Goal: Information Seeking & Learning: Learn about a topic

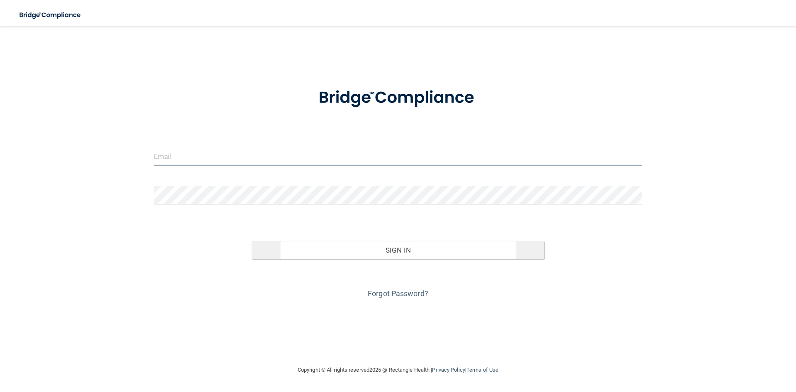
type input "puziogang.sc@gmail.com"
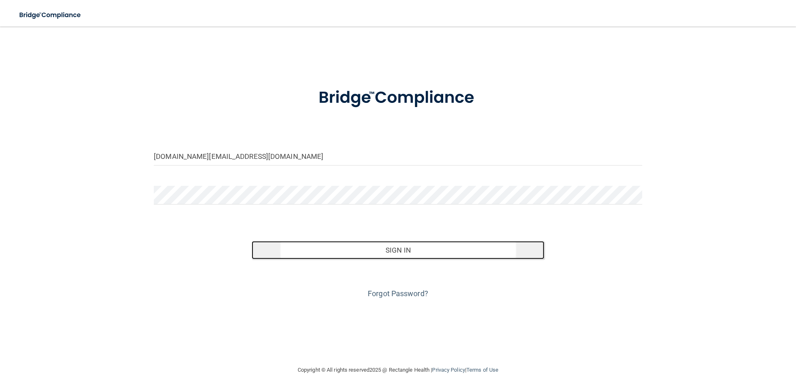
click at [403, 249] on button "Sign In" at bounding box center [398, 250] width 293 height 18
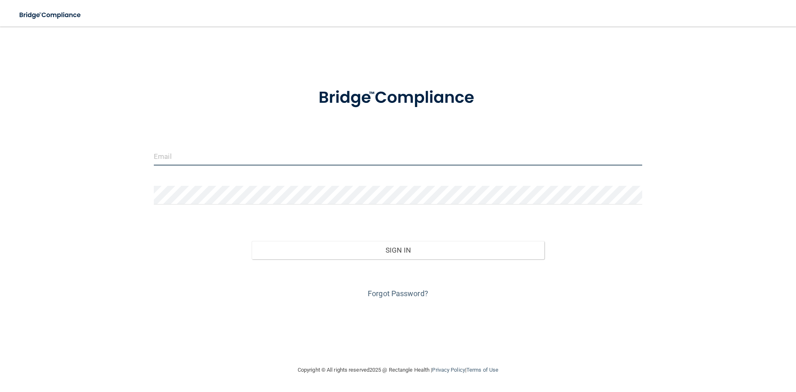
type input "[DOMAIN_NAME][EMAIL_ADDRESS][DOMAIN_NAME]"
drag, startPoint x: 253, startPoint y: 153, endPoint x: 113, endPoint y: 145, distance: 140.3
click at [113, 145] on div "[DOMAIN_NAME][EMAIL_ADDRESS][DOMAIN_NAME] Invalid email/password. You don't hav…" at bounding box center [398, 196] width 763 height 322
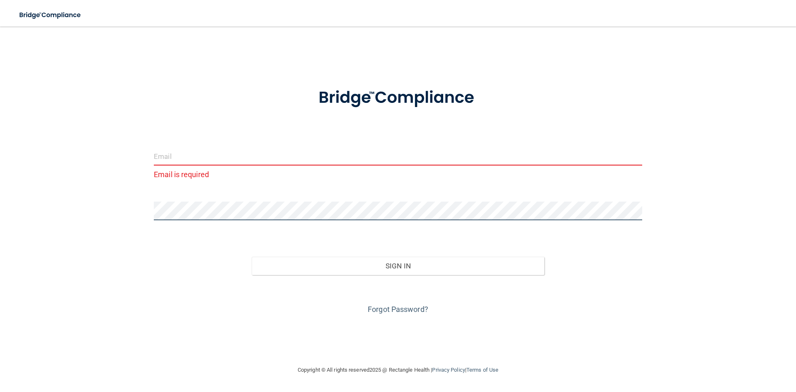
click at [138, 204] on div "Email is required Invalid email/password. You don't have permission to access t…" at bounding box center [398, 196] width 763 height 322
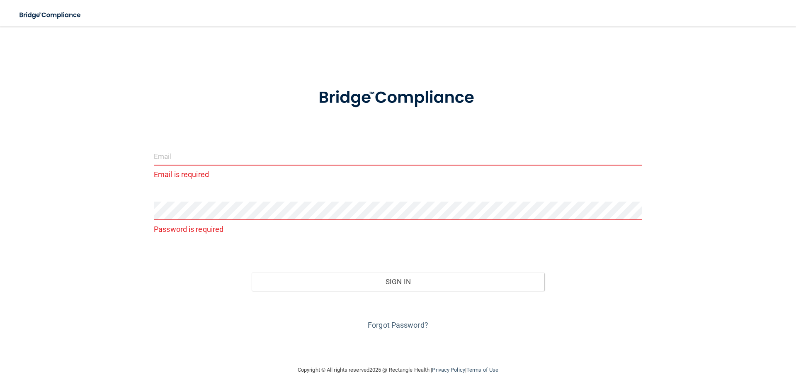
click at [180, 158] on input "email" at bounding box center [398, 156] width 488 height 19
type input "[EMAIL_ADDRESS][DOMAIN_NAME]"
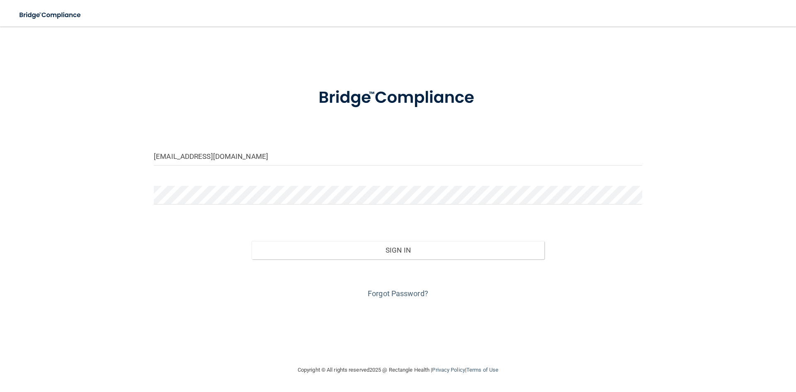
click at [418, 260] on div "Forgot Password?" at bounding box center [398, 279] width 501 height 41
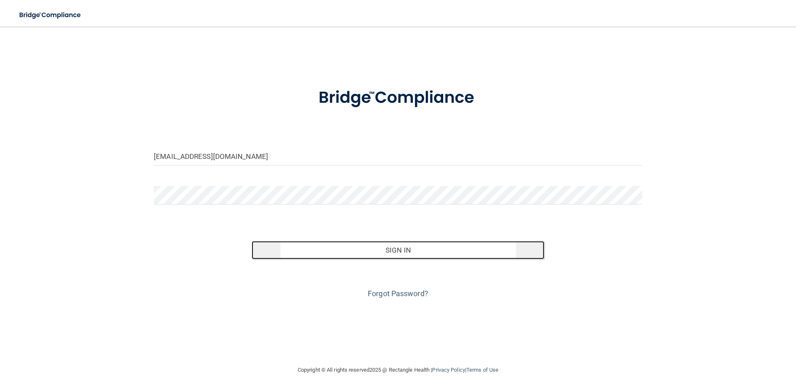
click at [415, 253] on button "Sign In" at bounding box center [398, 250] width 293 height 18
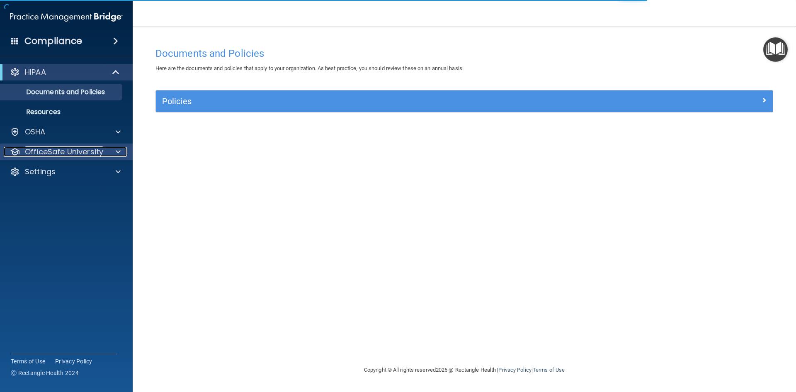
click at [44, 150] on p "OfficeSafe University" at bounding box center [64, 152] width 78 height 10
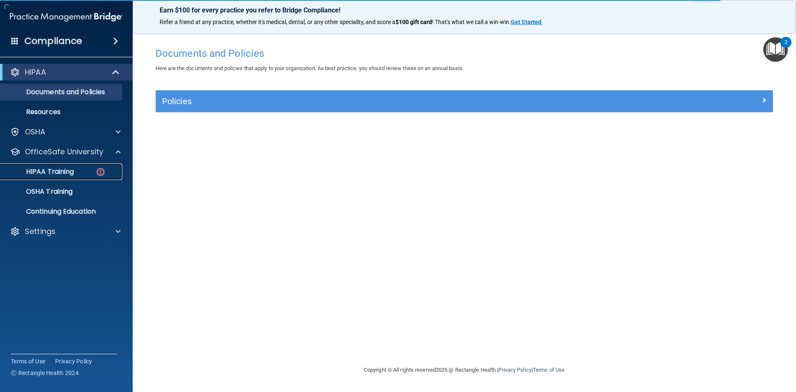
click at [47, 174] on p "HIPAA Training" at bounding box center [39, 171] width 68 height 8
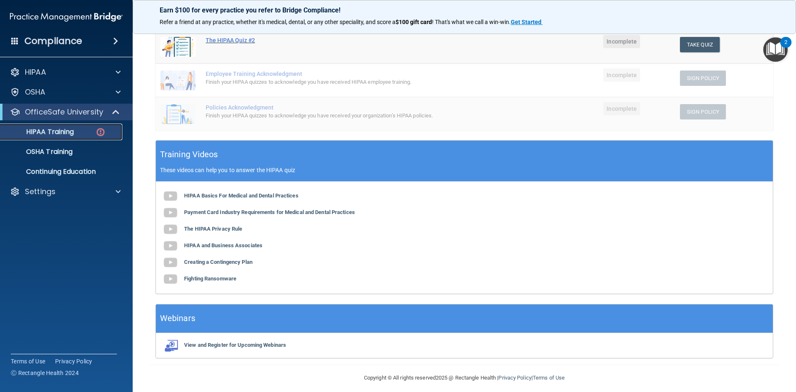
scroll to position [198, 0]
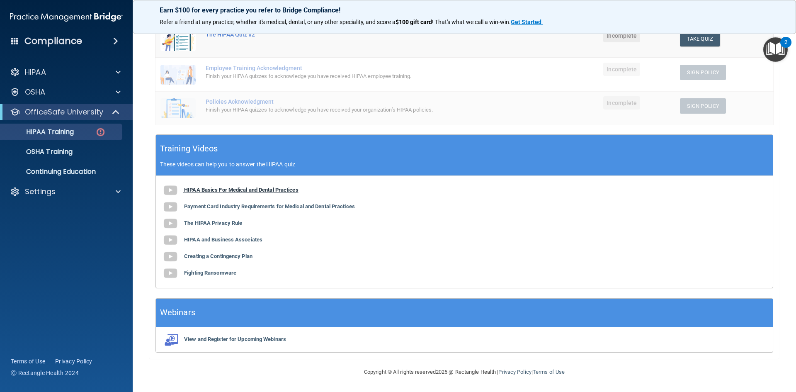
click at [217, 192] on b "HIPAA Basics For Medical and Dental Practices" at bounding box center [241, 190] width 114 height 6
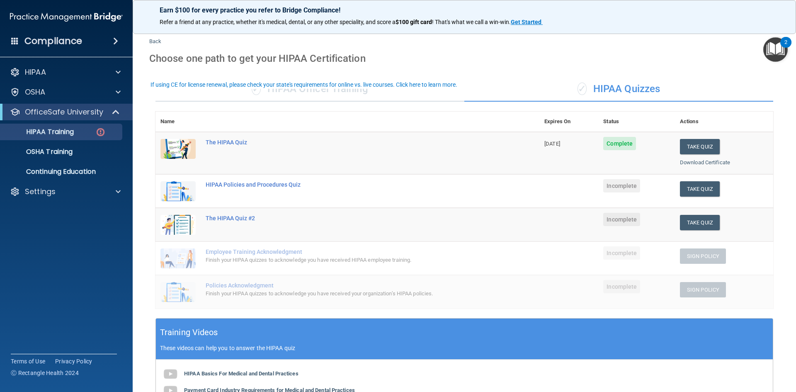
scroll to position [0, 0]
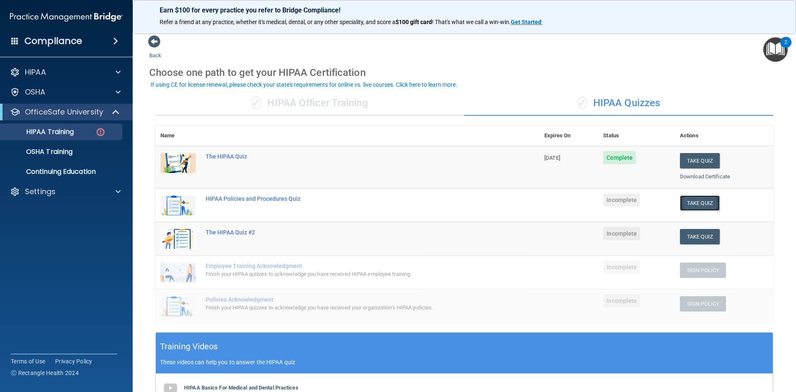
click at [702, 202] on button "Take Quiz" at bounding box center [700, 202] width 40 height 15
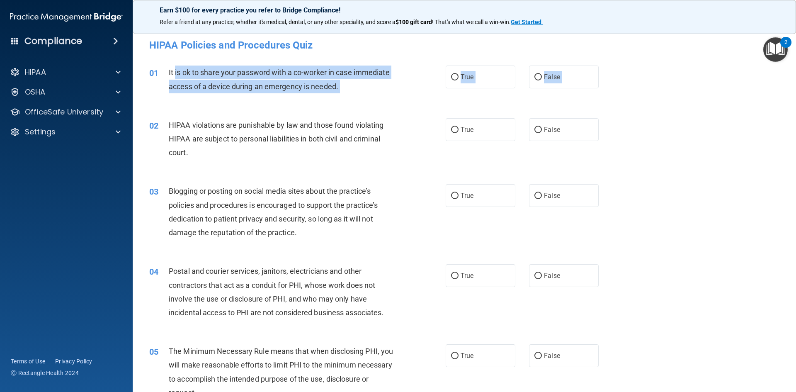
drag, startPoint x: 176, startPoint y: 71, endPoint x: 353, endPoint y: 109, distance: 180.9
copy div "is ok to share your password with a co-worker in case immediate access of a dev…"
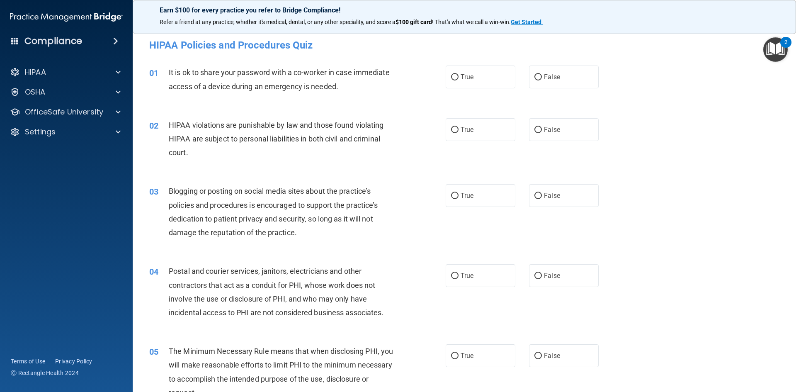
click at [478, 93] on div "01 It is ok to share your password with a co-worker in case immediate access of…" at bounding box center [464, 81] width 643 height 52
click at [534, 74] on input "False" at bounding box center [537, 77] width 7 height 6
radio input "true"
drag, startPoint x: 165, startPoint y: 123, endPoint x: 245, endPoint y: 165, distance: 90.7
click at [245, 165] on div "02 HIPAA violations are punishable by law and those found violating HIPAA are s…" at bounding box center [464, 141] width 643 height 66
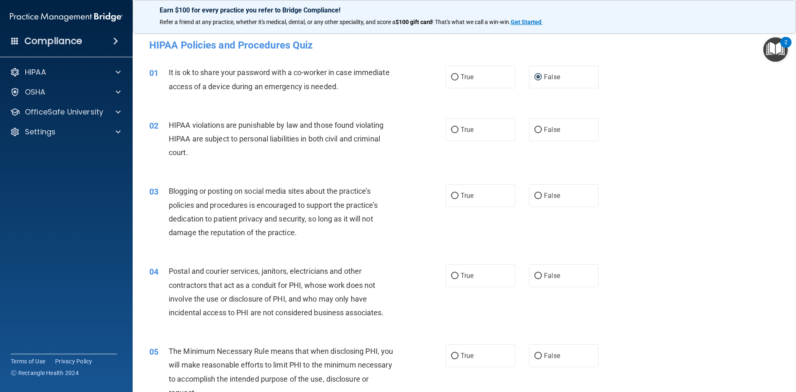
click at [187, 127] on span "HIPAA violations are punishable by law and those found violating HIPAA are subj…" at bounding box center [276, 139] width 215 height 36
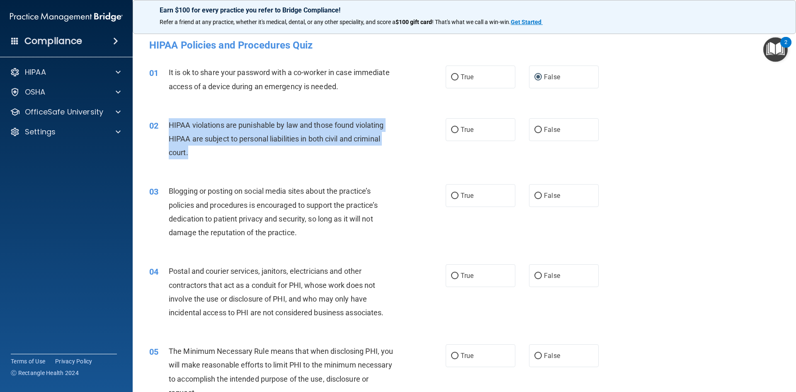
drag, startPoint x: 169, startPoint y: 122, endPoint x: 244, endPoint y: 157, distance: 82.5
click at [244, 157] on div "HIPAA violations are punishable by law and those found violating HIPAA are subj…" at bounding box center [285, 138] width 232 height 41
copy span "HIPAA violations are punishable by law and those found violating HIPAA are subj…"
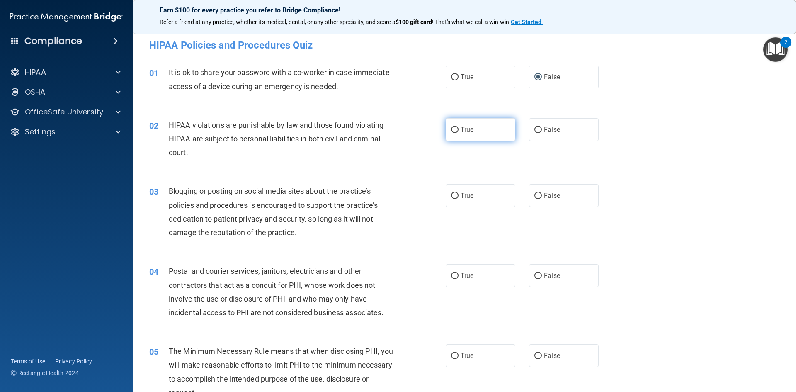
click at [462, 129] on span "True" at bounding box center [467, 130] width 13 height 8
click at [458, 129] on input "True" at bounding box center [454, 130] width 7 height 6
radio input "true"
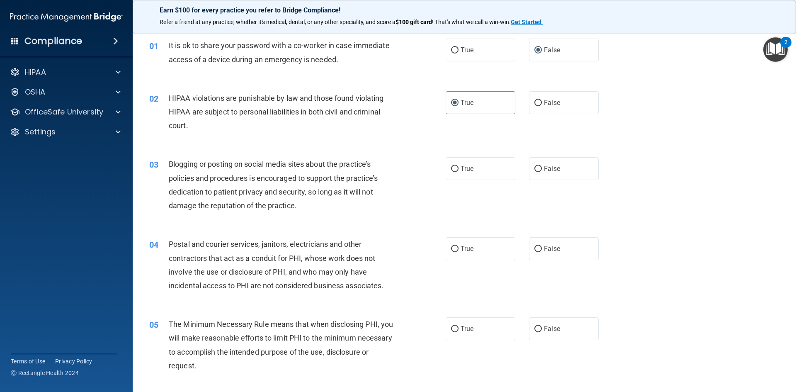
scroll to position [41, 0]
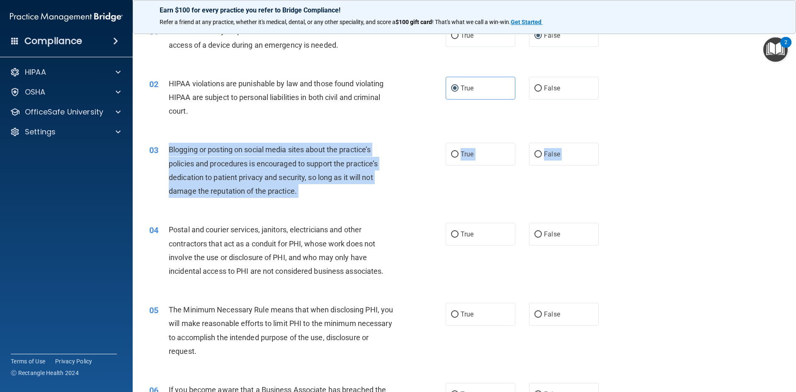
drag, startPoint x: 170, startPoint y: 148, endPoint x: 329, endPoint y: 216, distance: 172.9
copy div "Blogging or posting on social media sites about the practice’s policies and pro…"
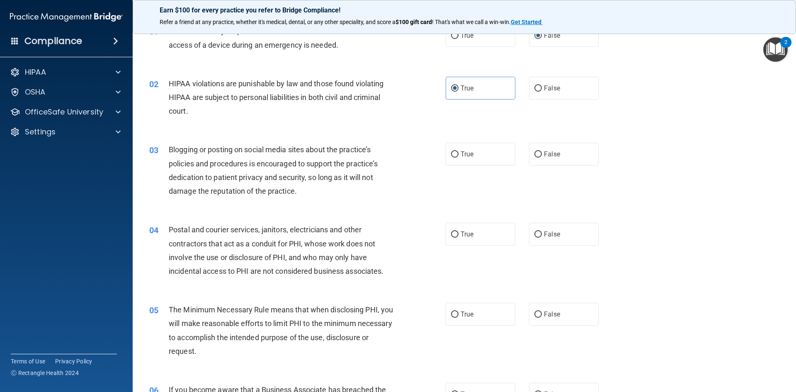
click at [233, 140] on div "03 Blogging or posting on social media sites about the practice’s policies and …" at bounding box center [464, 172] width 643 height 80
click at [264, 195] on span "Blogging or posting on social media sites about the practice’s policies and pro…" at bounding box center [273, 170] width 209 height 50
click at [565, 148] on label "False" at bounding box center [564, 154] width 70 height 23
click at [542, 151] on input "False" at bounding box center [537, 154] width 7 height 6
radio input "true"
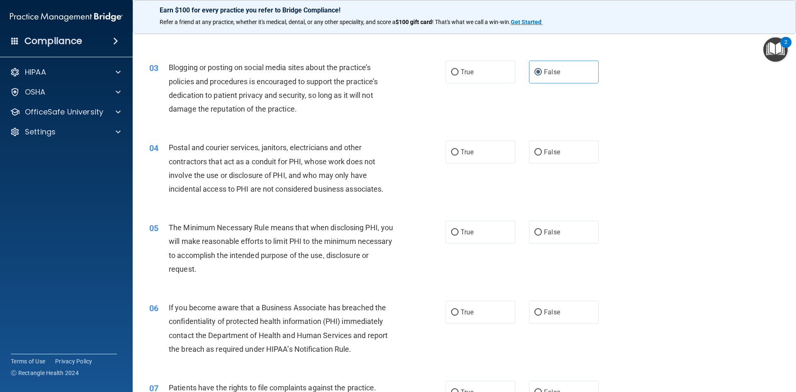
scroll to position [124, 0]
click at [465, 151] on span "True" at bounding box center [467, 151] width 13 height 8
click at [458, 151] on input "True" at bounding box center [454, 151] width 7 height 6
radio input "true"
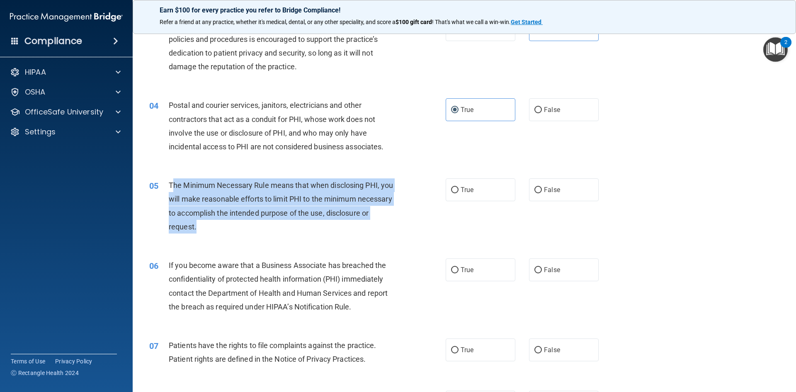
drag, startPoint x: 174, startPoint y: 185, endPoint x: 243, endPoint y: 229, distance: 81.8
click at [243, 229] on div "The Minimum Necessary Rule means that when disclosing PHI, you will make reason…" at bounding box center [285, 205] width 232 height 55
click at [170, 192] on div "The Minimum Necessary Rule means that when disclosing PHI, you will make reason…" at bounding box center [285, 205] width 232 height 55
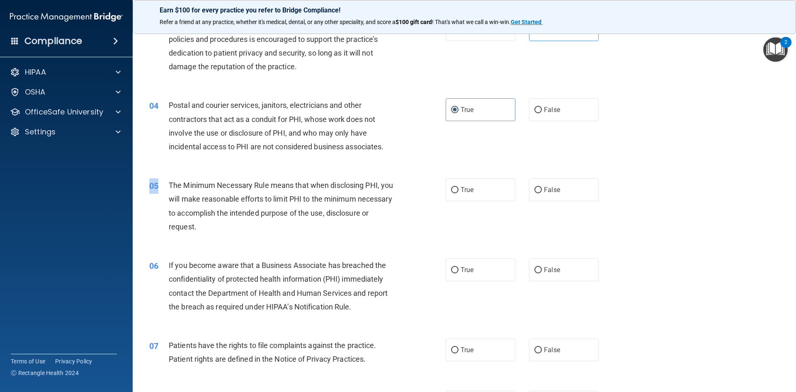
drag, startPoint x: 167, startPoint y: 182, endPoint x: 265, endPoint y: 244, distance: 115.8
click at [265, 244] on div "05 The Minimum Necessary Rule means that when disclosing PHI, you will make rea…" at bounding box center [464, 208] width 643 height 80
click at [182, 188] on span "The Minimum Necessary Rule means that when disclosing PHI, you will make reason…" at bounding box center [281, 206] width 224 height 50
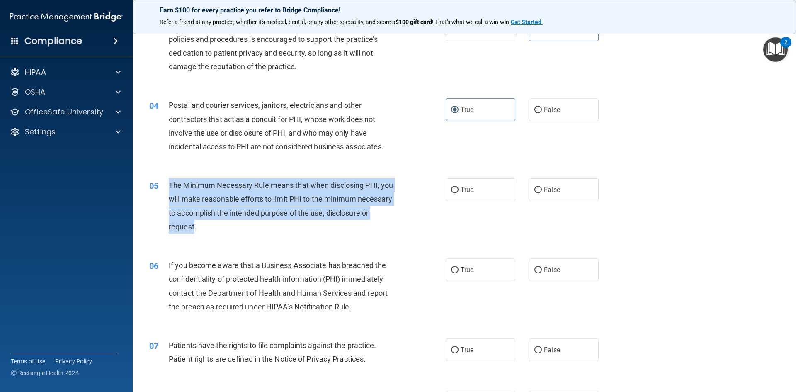
drag, startPoint x: 169, startPoint y: 183, endPoint x: 239, endPoint y: 221, distance: 79.6
click at [239, 221] on span "The Minimum Necessary Rule means that when disclosing PHI, you will make reason…" at bounding box center [281, 206] width 224 height 50
copy span "The Minimum Necessary Rule means that when disclosing PHI, you will make reason…"
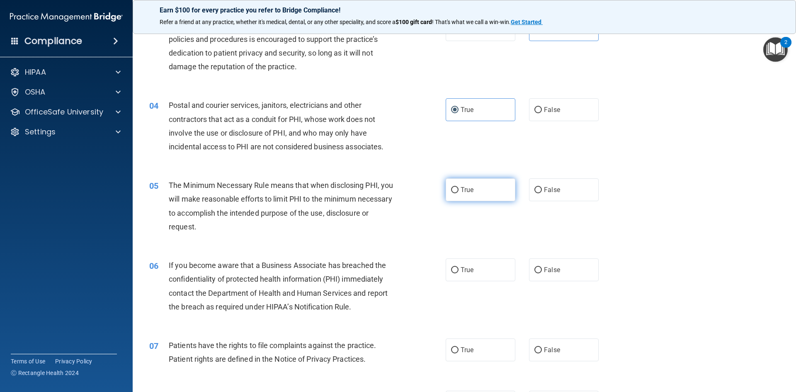
click at [461, 186] on span "True" at bounding box center [467, 190] width 13 height 8
click at [458, 187] on input "True" at bounding box center [454, 190] width 7 height 6
radio input "true"
click at [253, 256] on div "06 If you become aware that a Business Associate has breached the confidentiali…" at bounding box center [464, 288] width 643 height 80
click at [228, 256] on div "06 If you become aware that a Business Associate has breached the confidentiali…" at bounding box center [464, 288] width 643 height 80
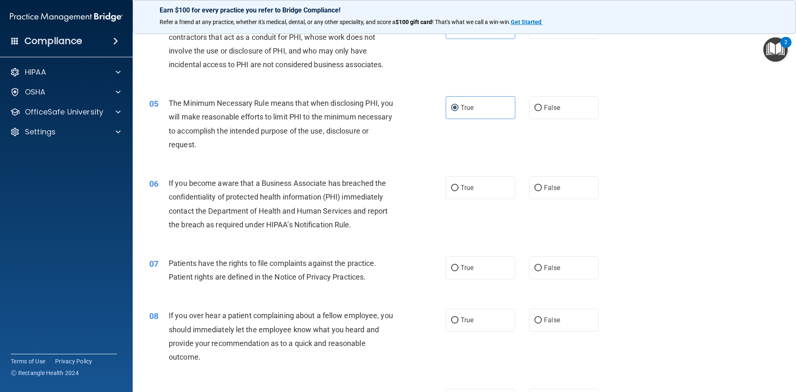
scroll to position [249, 0]
click at [191, 192] on span "If you become aware that a Business Associate has breached the confidentiality …" at bounding box center [278, 203] width 219 height 50
drag, startPoint x: 190, startPoint y: 179, endPoint x: 350, endPoint y: 182, distance: 160.0
click at [350, 182] on span "If you become aware that a Business Associate has breached the confidentiality …" at bounding box center [278, 203] width 219 height 50
click at [284, 203] on div "If you become aware that a Business Associate has breached the confidentiality …" at bounding box center [285, 202] width 232 height 55
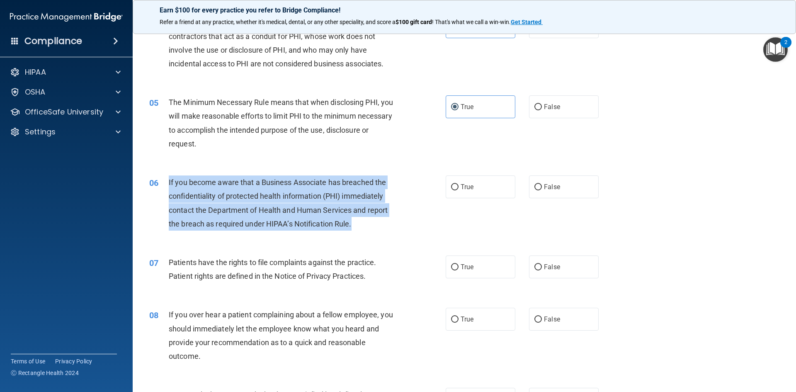
drag, startPoint x: 168, startPoint y: 179, endPoint x: 367, endPoint y: 226, distance: 203.8
click at [367, 226] on div "If you become aware that a Business Associate has breached the confidentiality …" at bounding box center [285, 202] width 232 height 55
copy span "If you become aware that a Business Associate has breached the confidentiality …"
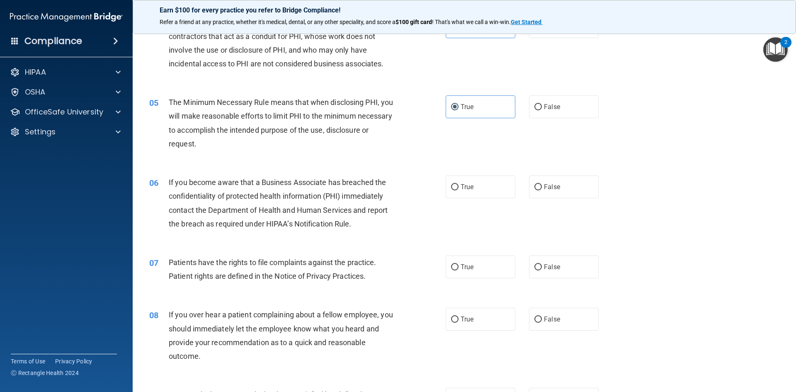
click at [200, 152] on div "05 The Minimum Necessary Rule means that when disclosing PHI, you will make rea…" at bounding box center [297, 124] width 321 height 59
click at [481, 188] on label "True" at bounding box center [481, 186] width 70 height 23
click at [458, 188] on input "True" at bounding box center [454, 187] width 7 height 6
radio input "true"
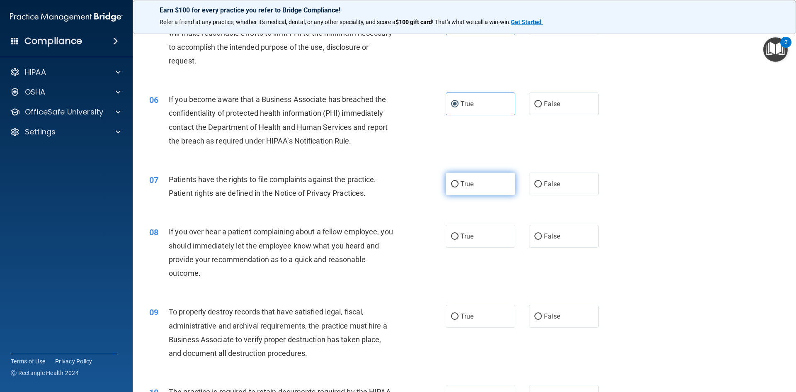
click at [461, 183] on span "True" at bounding box center [467, 184] width 13 height 8
click at [458, 183] on input "True" at bounding box center [454, 184] width 7 height 6
radio input "true"
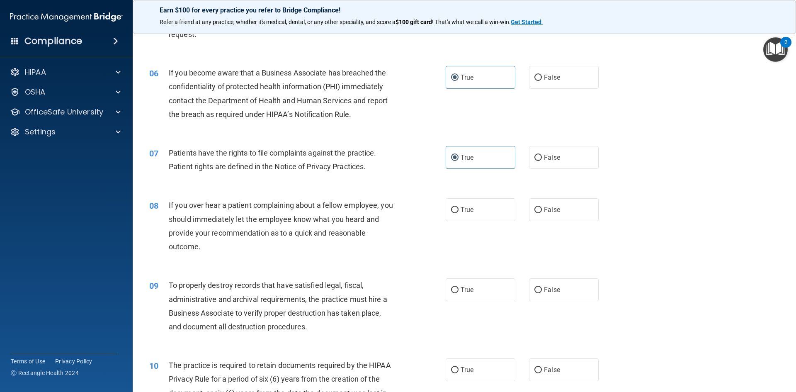
scroll to position [373, 0]
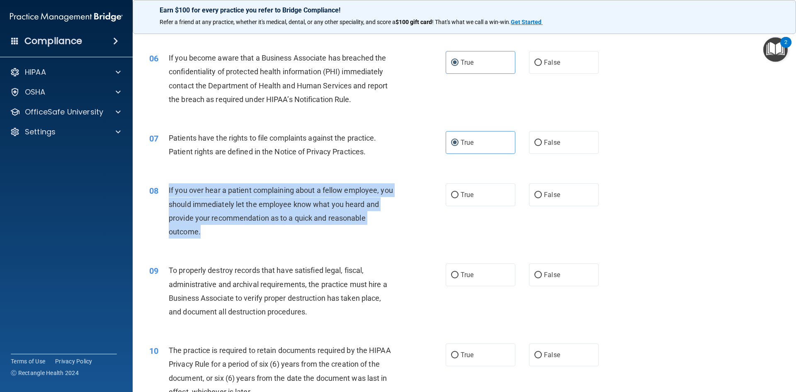
drag, startPoint x: 167, startPoint y: 186, endPoint x: 233, endPoint y: 232, distance: 79.7
click at [233, 232] on div "08 If you over hear a patient complaining about a fellow employee, you should i…" at bounding box center [297, 212] width 321 height 59
copy div "If you over hear a patient complaining about a fellow employee, you should imme…"
click at [376, 227] on div "If you over hear a patient complaining about a fellow employee, you should imme…" at bounding box center [285, 210] width 232 height 55
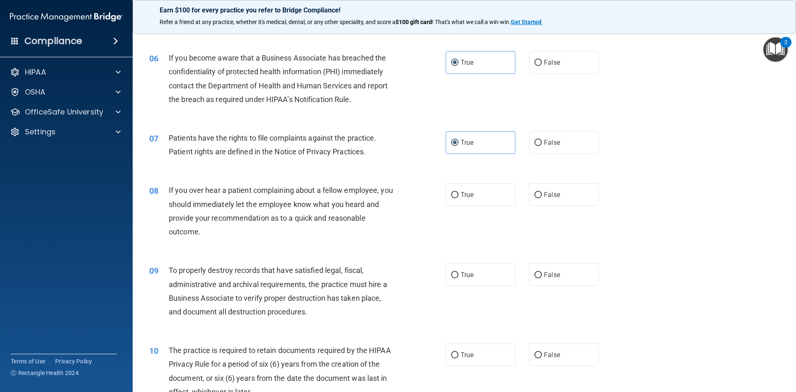
click at [588, 209] on div "08 If you over hear a patient complaining about a fellow employee, you should i…" at bounding box center [464, 213] width 643 height 80
click at [575, 189] on label "False" at bounding box center [564, 194] width 70 height 23
click at [542, 192] on input "False" at bounding box center [537, 195] width 7 height 6
radio input "true"
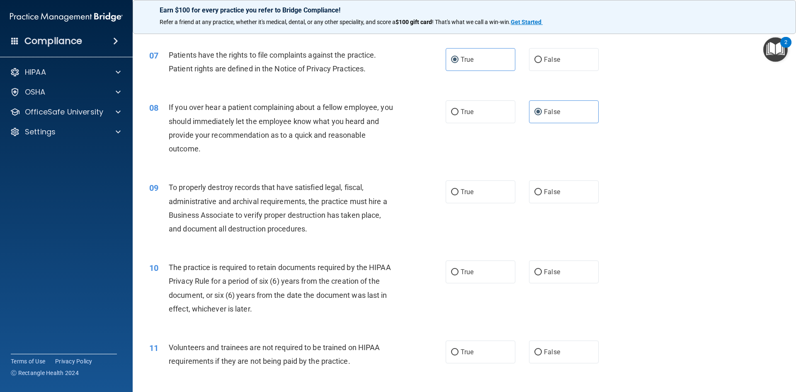
scroll to position [497, 0]
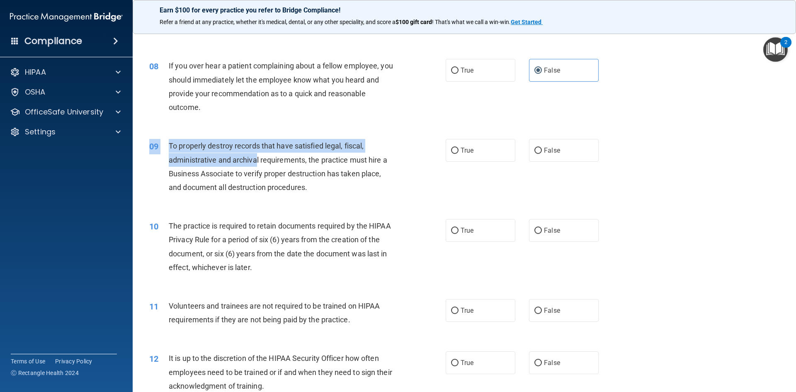
drag, startPoint x: 167, startPoint y: 141, endPoint x: 256, endPoint y: 162, distance: 91.4
click at [256, 162] on div "09 To properly destroy records that have satisfied legal, fiscal, administrativ…" at bounding box center [464, 169] width 643 height 80
click at [249, 164] on div "To properly destroy records that have satisfied legal, fiscal, administrative a…" at bounding box center [285, 166] width 232 height 55
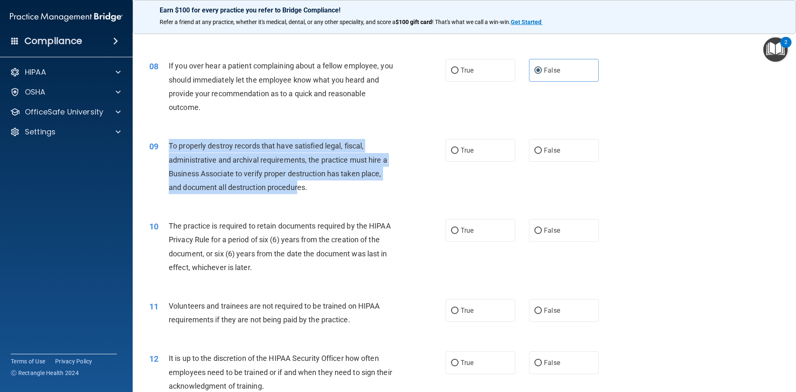
drag, startPoint x: 167, startPoint y: 144, endPoint x: 300, endPoint y: 189, distance: 140.0
click at [300, 189] on div "09 To properly destroy records that have satisfied legal, fiscal, administrativ…" at bounding box center [297, 168] width 321 height 59
drag, startPoint x: 308, startPoint y: 188, endPoint x: 169, endPoint y: 145, distance: 145.6
click at [169, 145] on span "To properly destroy records that have satisfied legal, fiscal, administrative a…" at bounding box center [278, 166] width 218 height 50
copy span "To properly destroy records that have satisfied legal, fiscal, administrative a…"
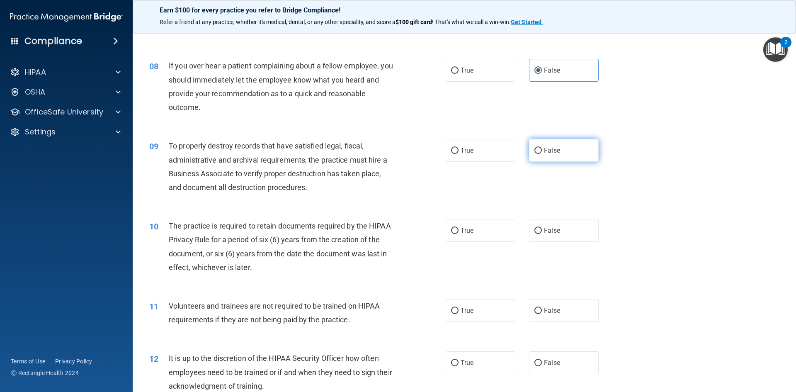
click at [539, 154] on label "False" at bounding box center [564, 150] width 70 height 23
click at [539, 154] on input "False" at bounding box center [537, 151] width 7 height 6
radio input "true"
click at [447, 194] on div "09 To properly destroy records that have satisfied legal, fiscal, administrativ…" at bounding box center [297, 168] width 321 height 59
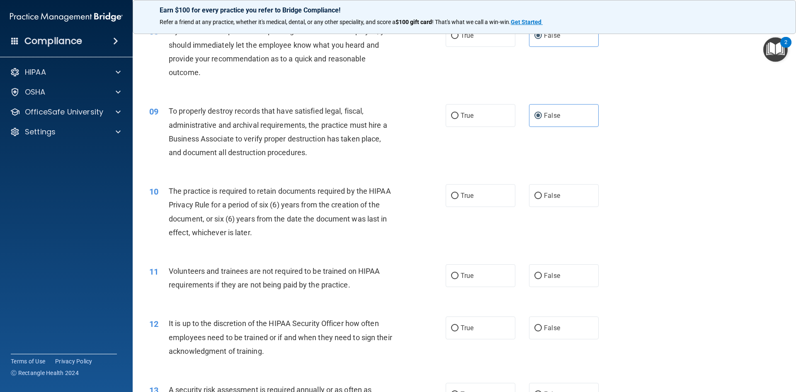
scroll to position [580, 0]
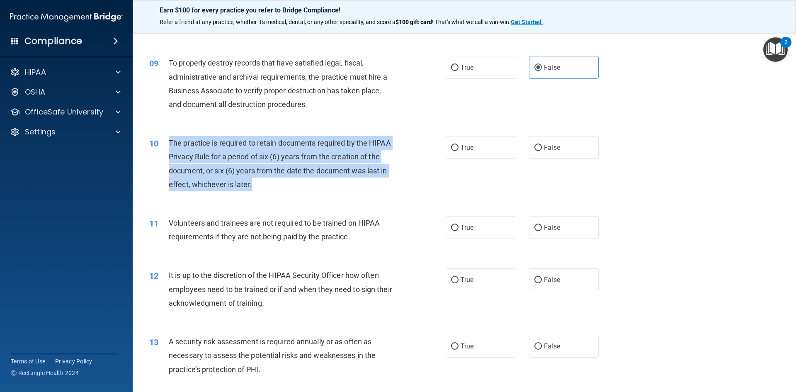
drag, startPoint x: 168, startPoint y: 140, endPoint x: 296, endPoint y: 188, distance: 136.0
click at [296, 188] on div "The practice is required to retain documents required by the HIPAA Privacy Rule…" at bounding box center [285, 163] width 232 height 55
copy span "The practice is required to retain documents required by the HIPAA Privacy Rule…"
click at [451, 146] on input "True" at bounding box center [454, 148] width 7 height 6
radio input "true"
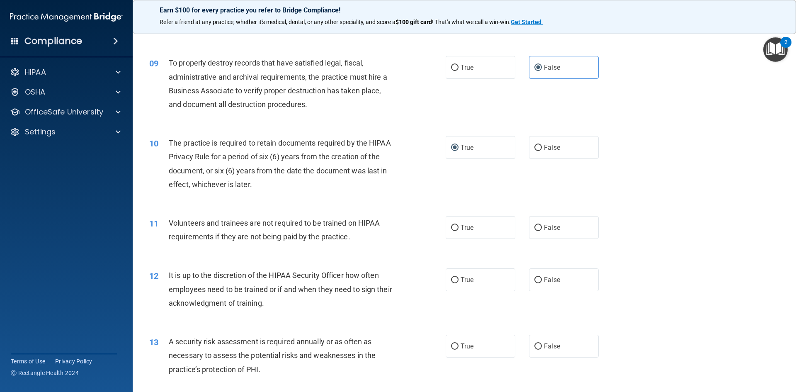
click at [263, 249] on div "11 Volunteers and trainees are not required to be trained on HIPAA requirements…" at bounding box center [464, 232] width 643 height 52
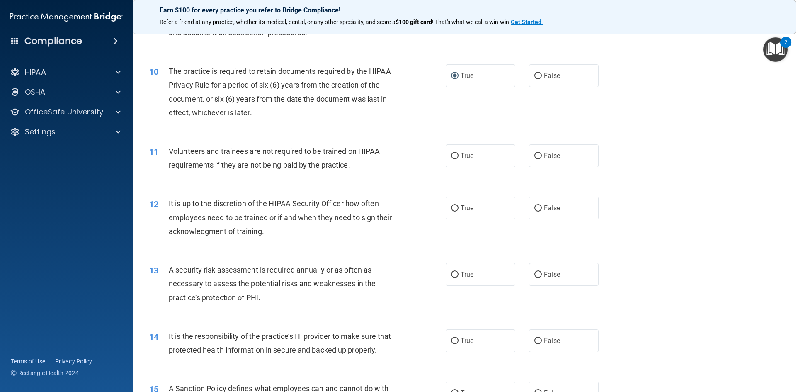
scroll to position [663, 0]
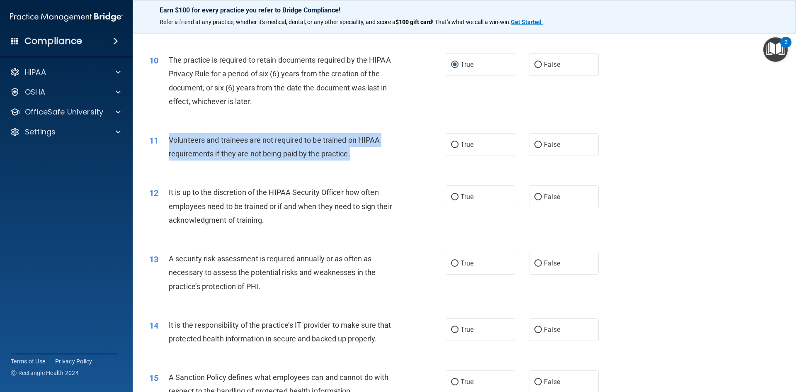
drag, startPoint x: 167, startPoint y: 135, endPoint x: 365, endPoint y: 156, distance: 198.9
click at [366, 156] on div "11 Volunteers and trainees are not required to be trained on HIPAA requirements…" at bounding box center [297, 149] width 321 height 32
copy div "Volunteers and trainees are not required to be trained on HIPAA requirements if…"
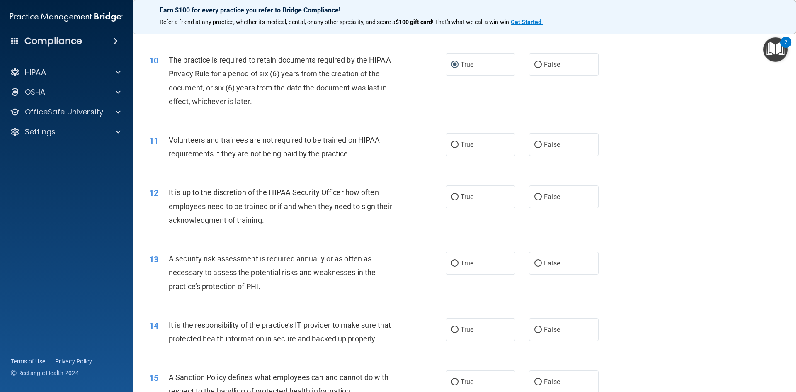
click at [235, 167] on div "11 Volunteers and trainees are not required to be trained on HIPAA requirements…" at bounding box center [464, 149] width 643 height 52
click at [543, 138] on label "False" at bounding box center [564, 144] width 70 height 23
click at [542, 142] on input "False" at bounding box center [537, 145] width 7 height 6
radio input "true"
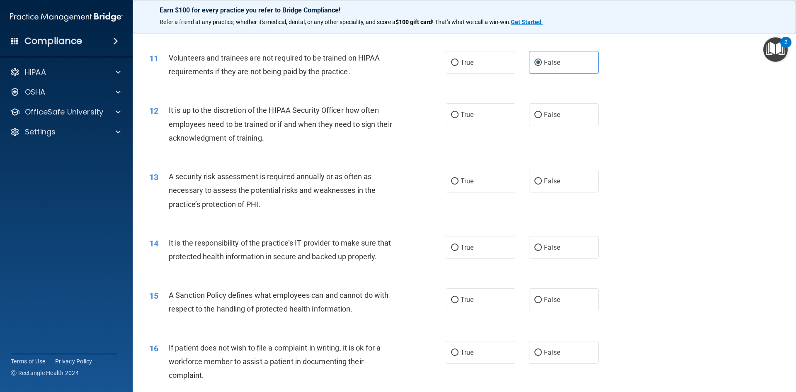
scroll to position [746, 0]
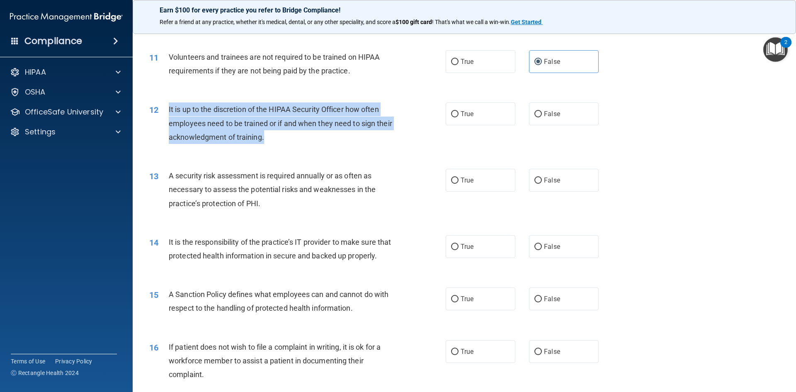
drag, startPoint x: 298, startPoint y: 141, endPoint x: 167, endPoint y: 109, distance: 134.6
click at [167, 109] on div "12 It is up to the discretion of the HIPAA Security Officer how often employees…" at bounding box center [297, 125] width 321 height 46
copy div "It is up to the discretion of the HIPAA Security Officer how often employees ne…"
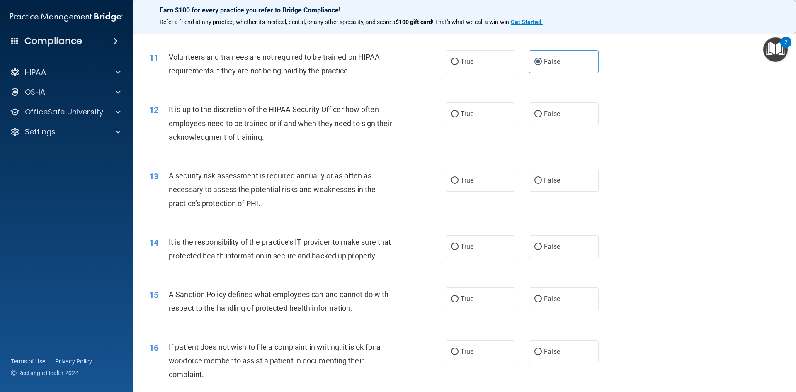
click at [480, 128] on div "12 It is up to the discretion of the HIPAA Security Officer how often employees…" at bounding box center [464, 125] width 643 height 66
click at [478, 116] on label "True" at bounding box center [481, 113] width 70 height 23
click at [458, 116] on input "True" at bounding box center [454, 114] width 7 height 6
radio input "true"
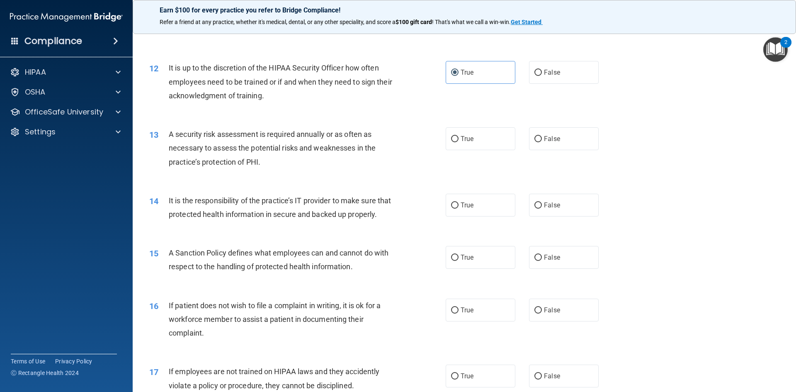
scroll to position [829, 0]
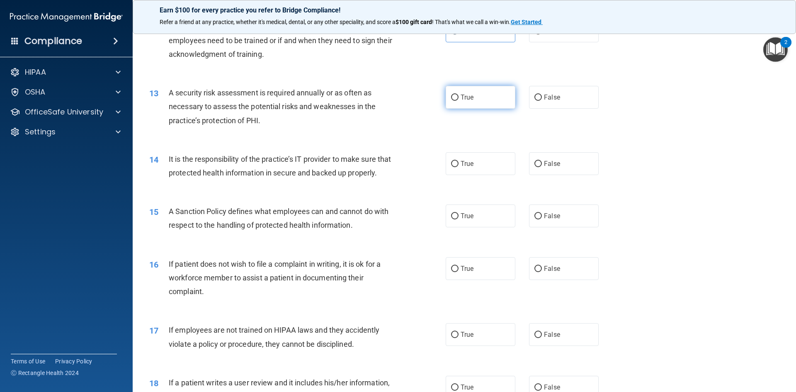
click at [472, 96] on label "True" at bounding box center [481, 97] width 70 height 23
click at [458, 96] on input "True" at bounding box center [454, 98] width 7 height 6
radio input "true"
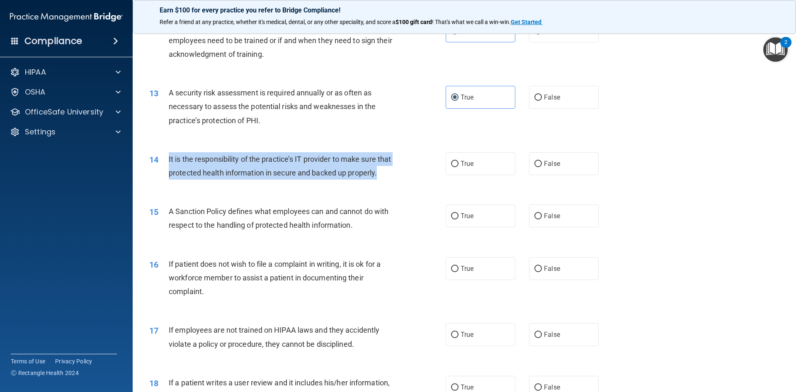
drag, startPoint x: 169, startPoint y: 158, endPoint x: 202, endPoint y: 191, distance: 46.6
click at [202, 184] on div "14 It is the responsibility of the practice’s IT provider to make sure that pro…" at bounding box center [297, 168] width 321 height 32
click at [286, 179] on div "It is the responsibility of the practice’s IT provider to make sure that protec…" at bounding box center [285, 165] width 232 height 27
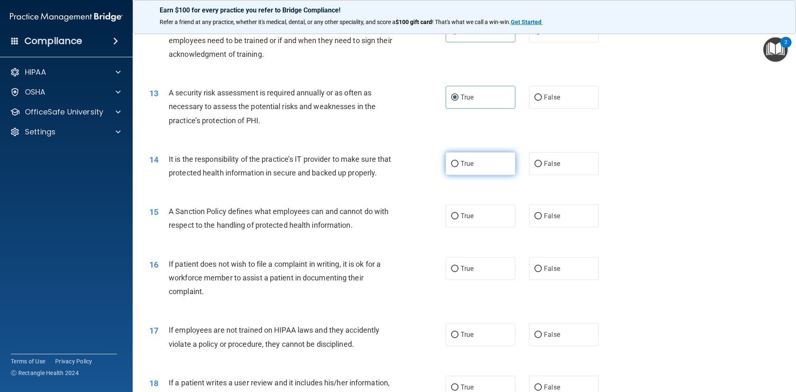
click at [455, 162] on input "True" at bounding box center [454, 164] width 7 height 6
radio input "true"
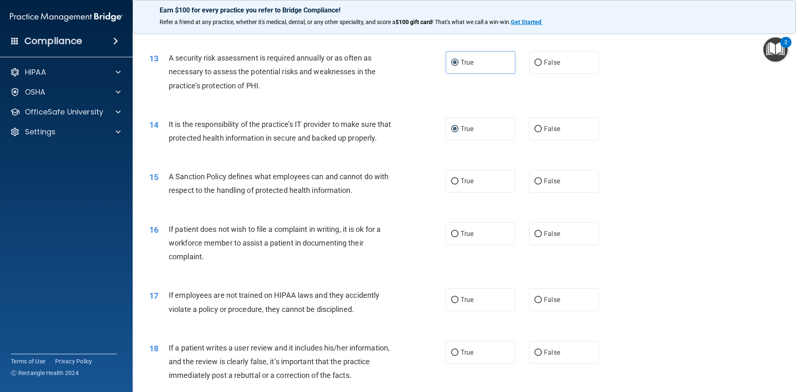
scroll to position [912, 0]
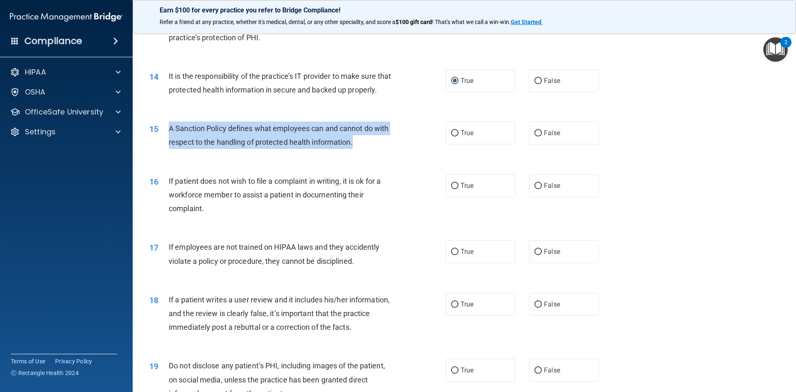
drag, startPoint x: 166, startPoint y: 139, endPoint x: 361, endPoint y: 167, distance: 196.7
click at [361, 153] on div "15 A Sanction Policy defines what employees can and cannot do with respect to t…" at bounding box center [297, 137] width 321 height 32
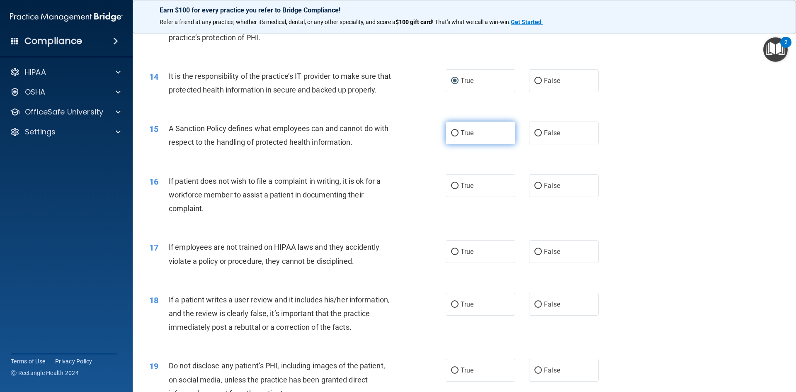
click at [463, 144] on label "True" at bounding box center [481, 132] width 70 height 23
click at [458, 136] on input "True" at bounding box center [454, 133] width 7 height 6
radio input "true"
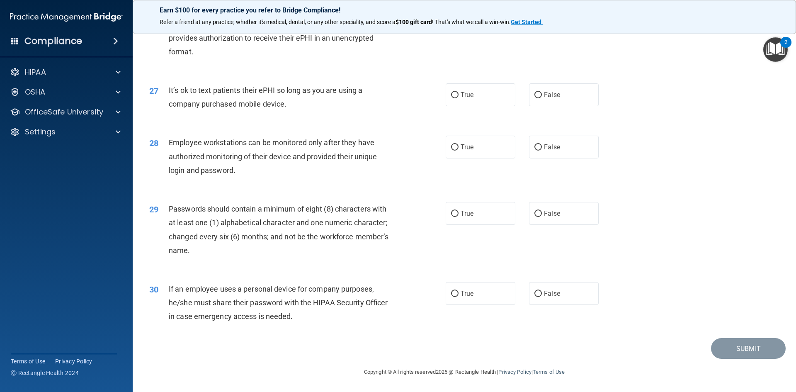
scroll to position [1689, 0]
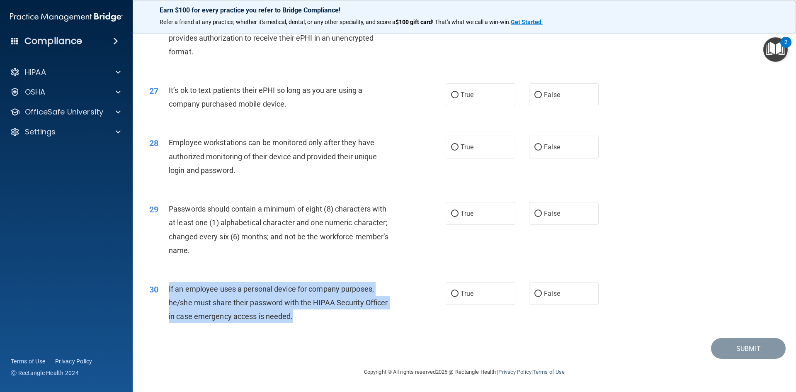
drag, startPoint x: 170, startPoint y: 284, endPoint x: 307, endPoint y: 318, distance: 141.8
click at [307, 318] on div "30 If an employee uses a personal device for company purposes, he/she must shar…" at bounding box center [297, 305] width 321 height 46
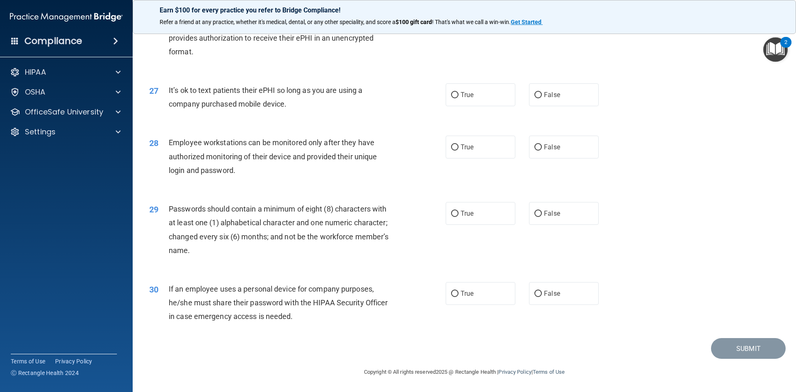
click at [528, 340] on div "Submit" at bounding box center [464, 348] width 643 height 21
click at [550, 301] on label "False" at bounding box center [564, 293] width 70 height 23
click at [542, 297] on input "False" at bounding box center [537, 294] width 7 height 6
radio input "true"
drag, startPoint x: 488, startPoint y: 214, endPoint x: 484, endPoint y: 215, distance: 4.2
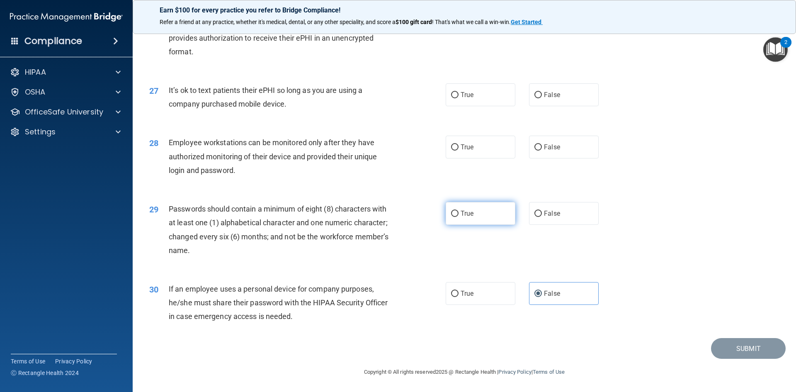
click at [487, 214] on label "True" at bounding box center [481, 213] width 70 height 23
click at [458, 214] on input "True" at bounding box center [454, 214] width 7 height 6
radio input "true"
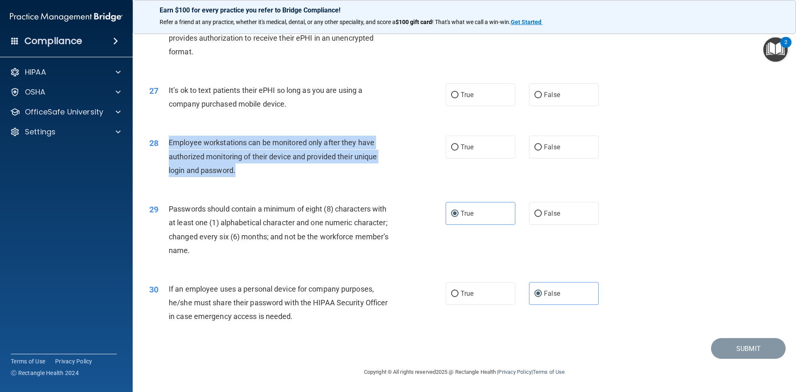
drag, startPoint x: 170, startPoint y: 144, endPoint x: 276, endPoint y: 180, distance: 112.2
click at [276, 180] on div "28 Employee workstations can be monitored only after they have authorized monit…" at bounding box center [297, 159] width 321 height 46
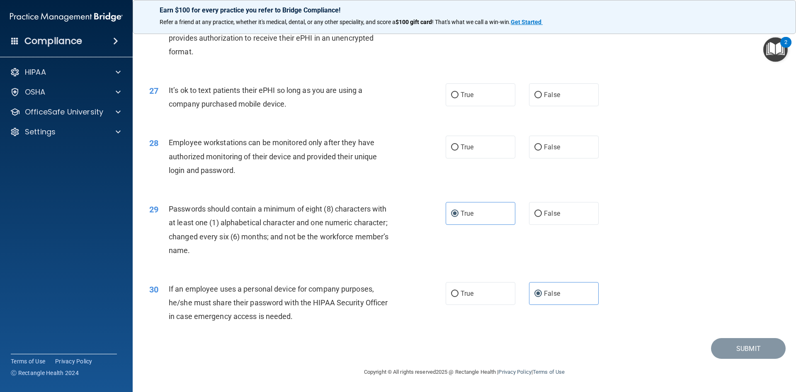
drag, startPoint x: 456, startPoint y: 249, endPoint x: 464, endPoint y: 247, distance: 8.4
click at [456, 249] on div "29 Passwords should contain a minimum of eight (8) characters with at least one…" at bounding box center [464, 232] width 643 height 80
click at [390, 179] on div "28 Employee workstations can be monitored only after they have authorized monit…" at bounding box center [297, 159] width 321 height 46
click at [533, 151] on label "False" at bounding box center [564, 147] width 70 height 23
click at [534, 150] on input "False" at bounding box center [537, 147] width 7 height 6
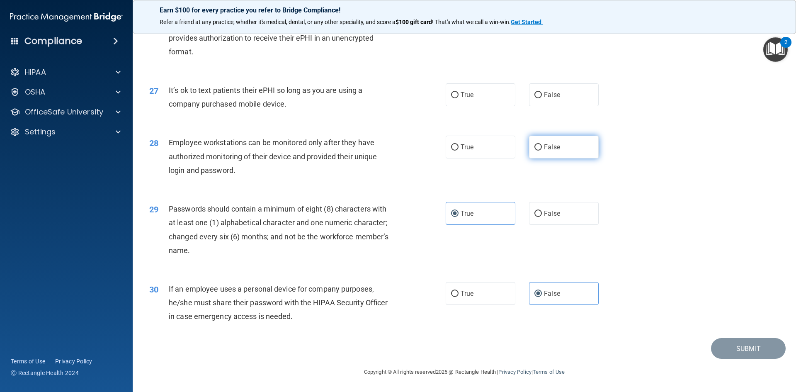
radio input "true"
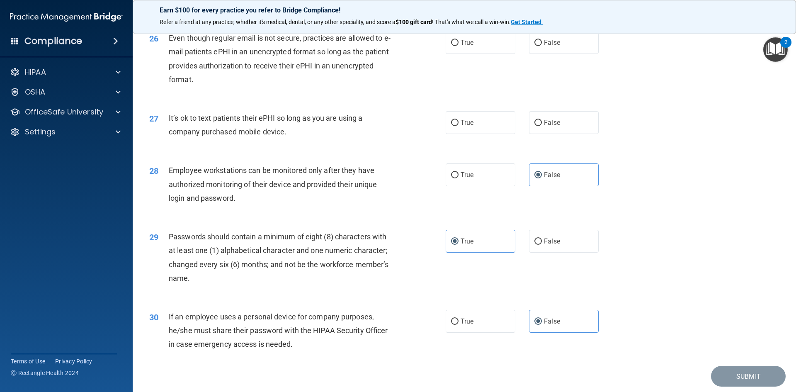
drag, startPoint x: 166, startPoint y: 130, endPoint x: 299, endPoint y: 147, distance: 134.1
click at [299, 143] on div "27 It’s ok to text patients their ePHI so long as you are using a company purch…" at bounding box center [297, 127] width 321 height 32
click at [293, 138] on div "It’s ok to text patients their ePHI so long as you are using a company purchase…" at bounding box center [285, 124] width 232 height 27
click at [501, 134] on label "True" at bounding box center [481, 122] width 70 height 23
click at [458, 126] on input "True" at bounding box center [454, 123] width 7 height 6
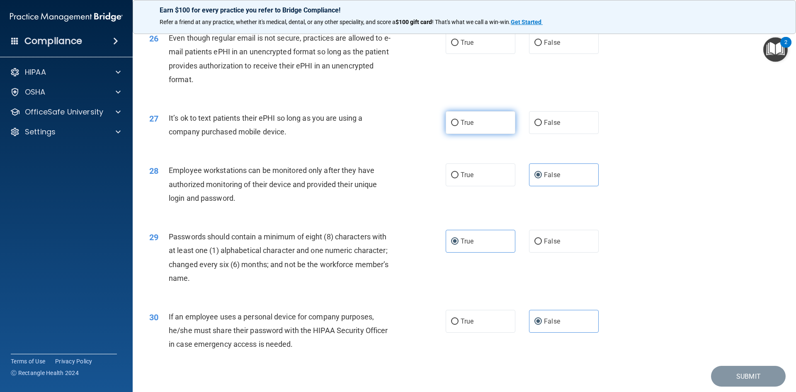
radio input "true"
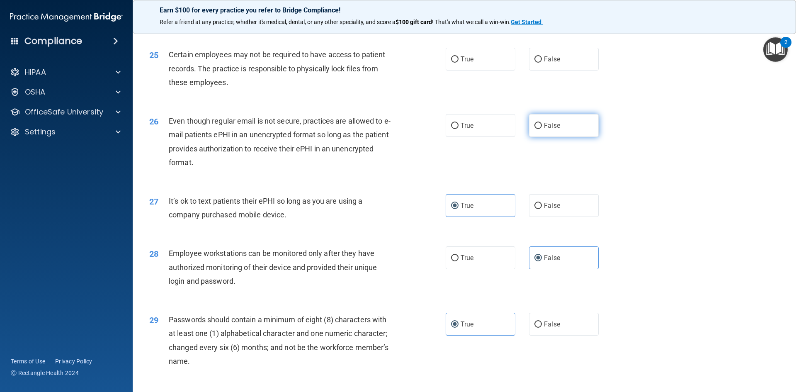
click at [544, 129] on span "False" at bounding box center [552, 125] width 16 height 8
click at [541, 129] on input "False" at bounding box center [537, 126] width 7 height 6
radio input "true"
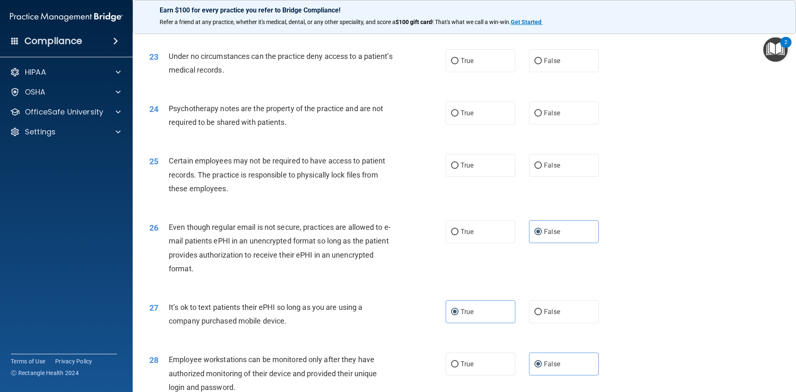
scroll to position [1440, 0]
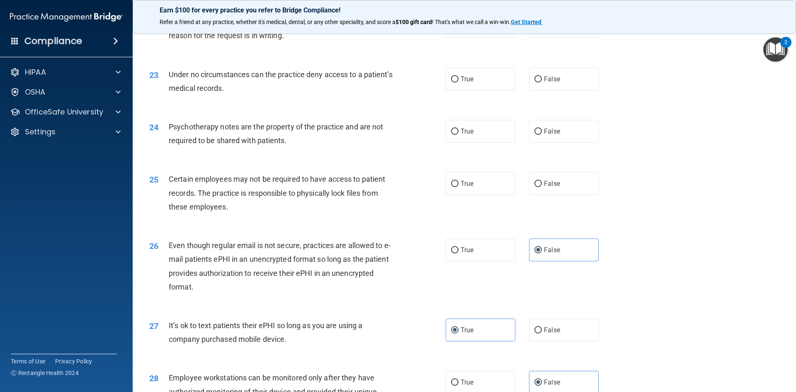
drag, startPoint x: 269, startPoint y: 225, endPoint x: 234, endPoint y: 219, distance: 36.1
click at [262, 213] on div "Certain employees may not be required to have access to patient records. The pr…" at bounding box center [285, 192] width 232 height 41
click at [461, 187] on span "True" at bounding box center [467, 183] width 13 height 8
click at [458, 187] on input "True" at bounding box center [454, 184] width 7 height 6
radio input "true"
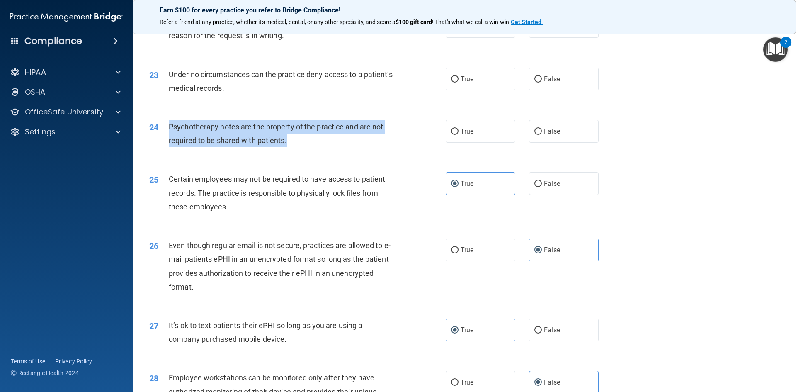
drag, startPoint x: 167, startPoint y: 137, endPoint x: 289, endPoint y: 158, distance: 123.6
click at [289, 151] on div "24 Psychotherapy notes are the property of the practice and are not required to…" at bounding box center [297, 136] width 321 height 32
click at [248, 144] on span "Psychotherapy notes are the property of the practice and are not required to be…" at bounding box center [276, 133] width 214 height 22
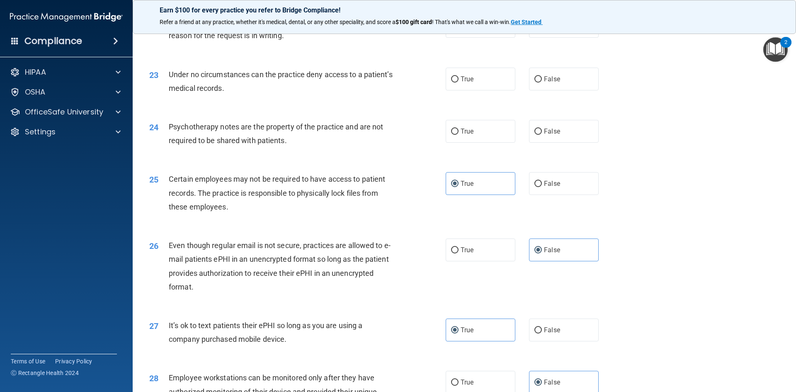
click at [313, 147] on div "Psychotherapy notes are the property of the practice and are not required to be…" at bounding box center [285, 133] width 232 height 27
drag, startPoint x: 324, startPoint y: 152, endPoint x: 319, endPoint y: 158, distance: 8.0
click at [319, 147] on div "Psychotherapy notes are the property of the practice and are not required to be…" at bounding box center [285, 133] width 232 height 27
click at [391, 147] on div "Psychotherapy notes are the property of the practice and are not required to be…" at bounding box center [285, 133] width 232 height 27
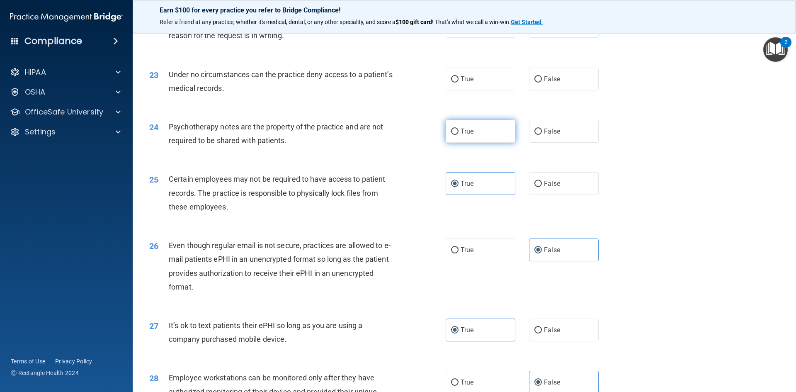
click at [472, 143] on label "True" at bounding box center [481, 131] width 70 height 23
click at [458, 135] on input "True" at bounding box center [454, 132] width 7 height 6
radio input "true"
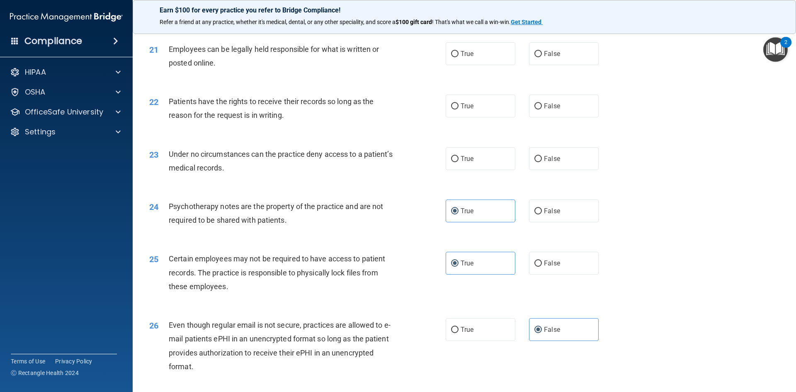
scroll to position [1358, 0]
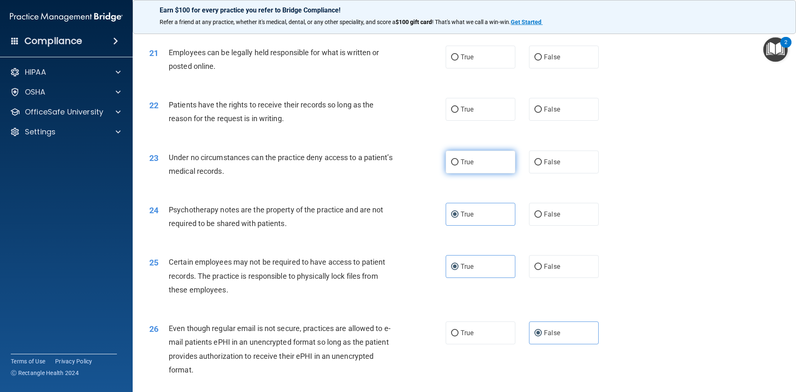
click at [466, 173] on label "True" at bounding box center [481, 161] width 70 height 23
click at [458, 165] on input "True" at bounding box center [454, 162] width 7 height 6
radio input "true"
click at [267, 140] on div "22 Patients have the rights to receive their records so long as the reason for …" at bounding box center [464, 113] width 643 height 52
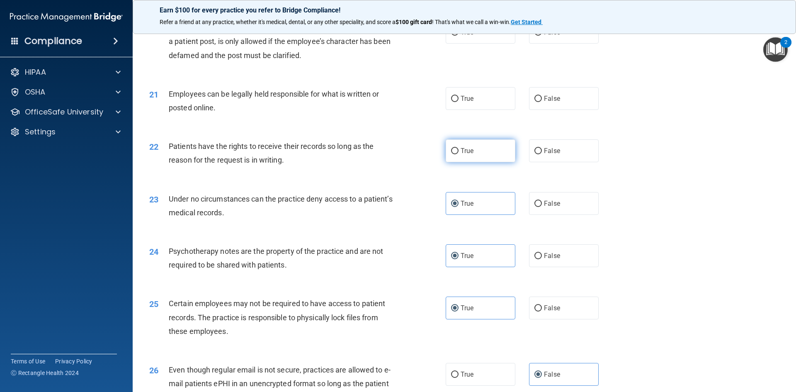
click at [455, 161] on label "True" at bounding box center [481, 150] width 70 height 23
click at [455, 154] on input "True" at bounding box center [454, 151] width 7 height 6
radio input "true"
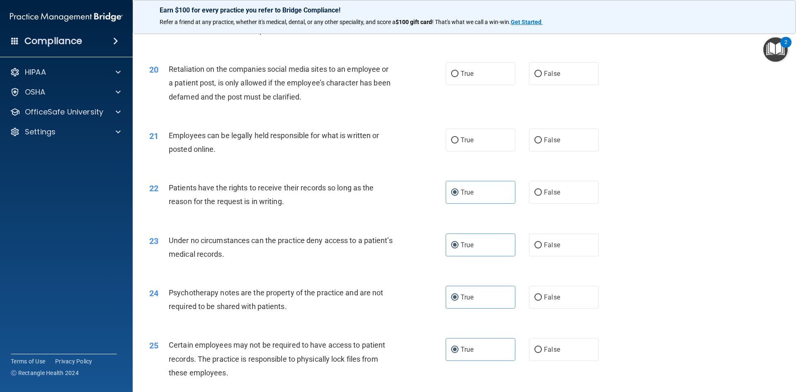
drag, startPoint x: 284, startPoint y: 158, endPoint x: 243, endPoint y: 159, distance: 41.1
click at [244, 156] on div "Employees can be legally held responsible for what is written or posted online." at bounding box center [285, 142] width 232 height 27
click at [243, 156] on div "Employees can be legally held responsible for what is written or posted online." at bounding box center [285, 142] width 232 height 27
click at [458, 151] on label "True" at bounding box center [481, 140] width 70 height 23
click at [458, 143] on input "True" at bounding box center [454, 140] width 7 height 6
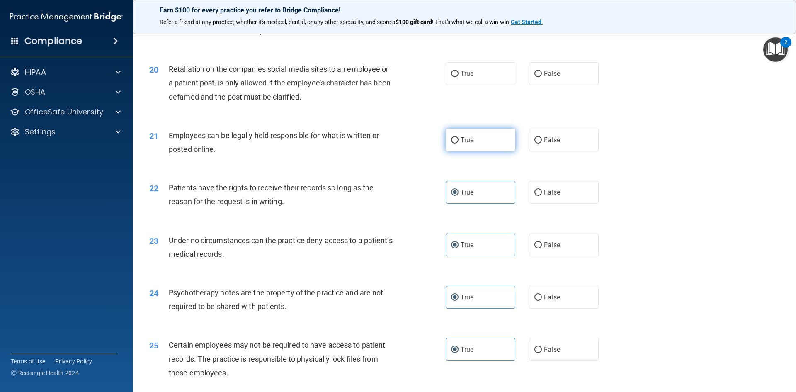
radio input "true"
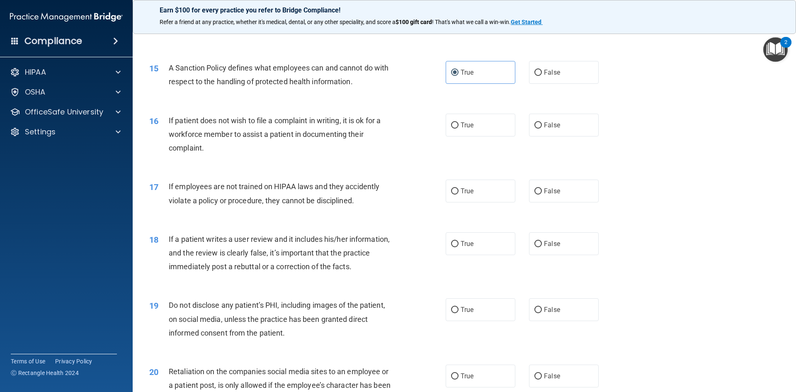
scroll to position [984, 0]
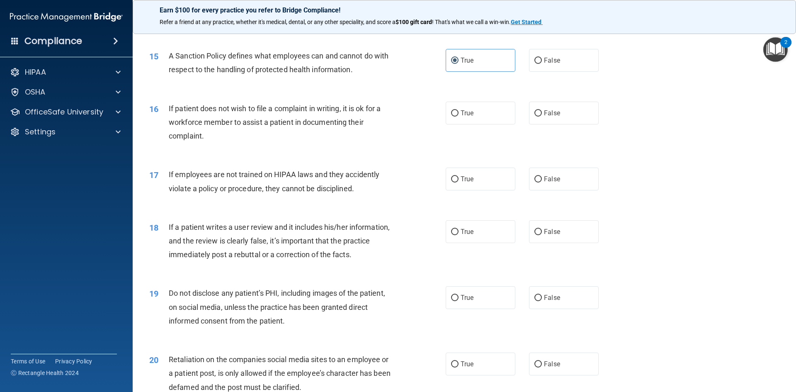
click at [254, 143] on div "If patient does not wish to file a complaint in writing, it is ok for a workfor…" at bounding box center [285, 122] width 232 height 41
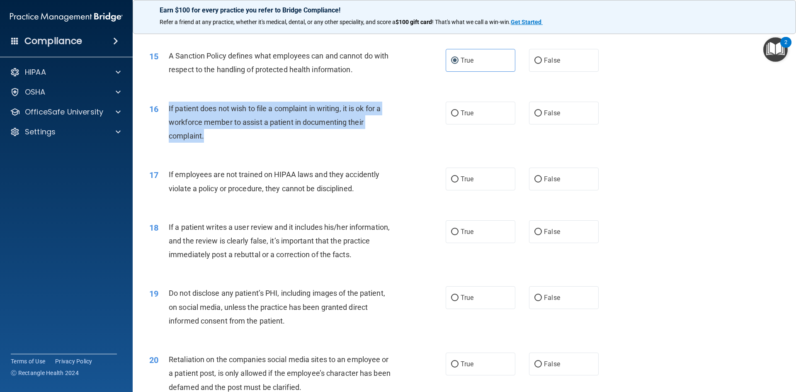
drag, startPoint x: 167, startPoint y: 122, endPoint x: 264, endPoint y: 154, distance: 102.1
click at [264, 147] on div "16 If patient does not wish to file a complaint in writing, it is ok for a work…" at bounding box center [297, 125] width 321 height 46
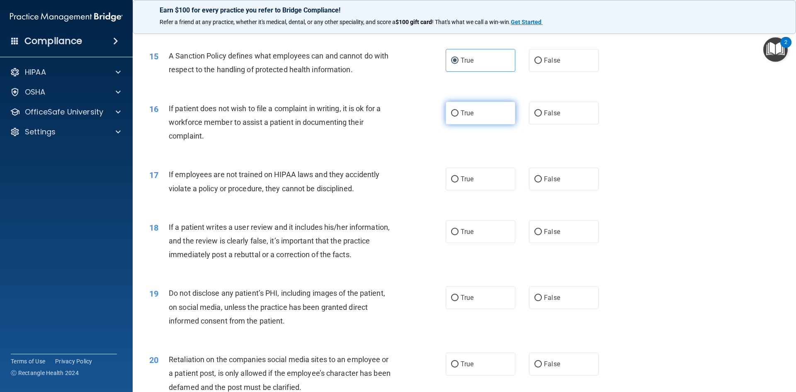
click at [457, 124] on label "True" at bounding box center [481, 113] width 70 height 23
click at [457, 116] on input "True" at bounding box center [454, 113] width 7 height 6
radio input "true"
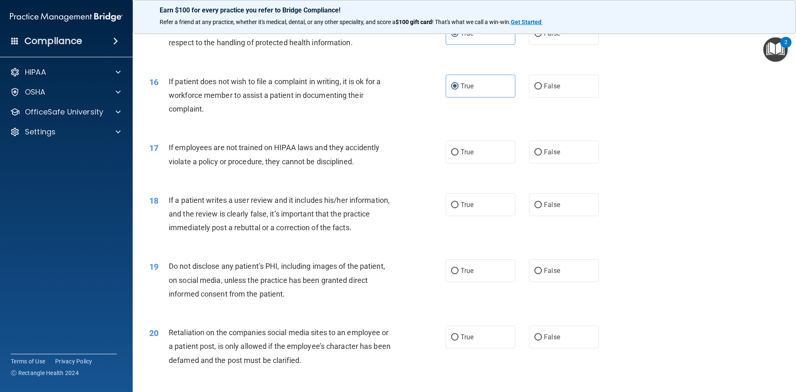
scroll to position [1026, 0]
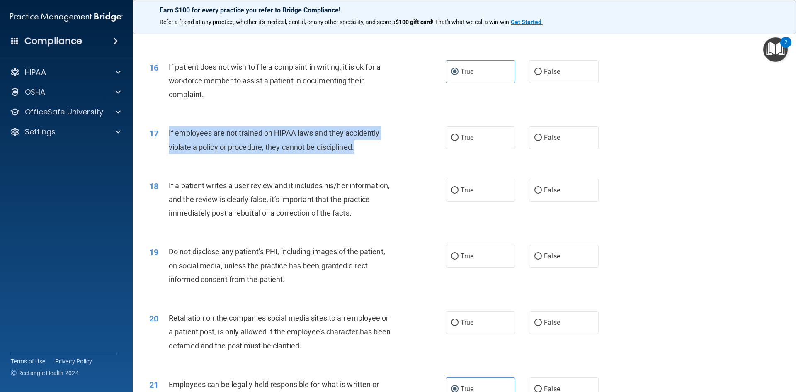
drag, startPoint x: 166, startPoint y: 146, endPoint x: 356, endPoint y: 168, distance: 191.5
click at [356, 158] on div "17 If employees are not trained on HIPAA laws and they accidently violate a pol…" at bounding box center [297, 142] width 321 height 32
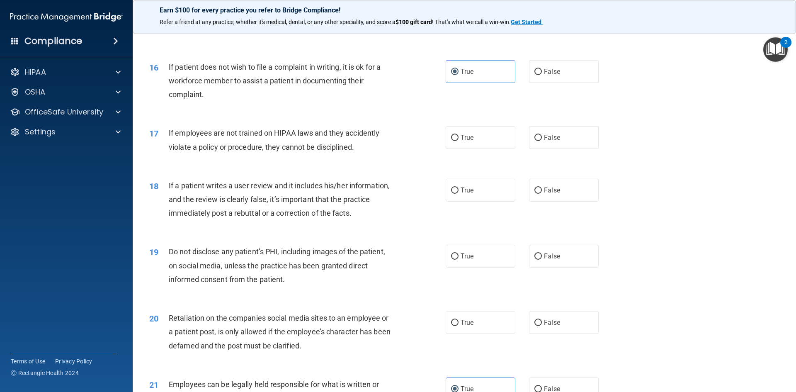
click at [314, 116] on div "16 If patient does not wish to file a complaint in writing, it is ok for a work…" at bounding box center [464, 83] width 643 height 66
click at [545, 149] on label "False" at bounding box center [564, 137] width 70 height 23
click at [542, 141] on input "False" at bounding box center [537, 138] width 7 height 6
radio input "true"
drag, startPoint x: 204, startPoint y: 204, endPoint x: 178, endPoint y: 212, distance: 27.1
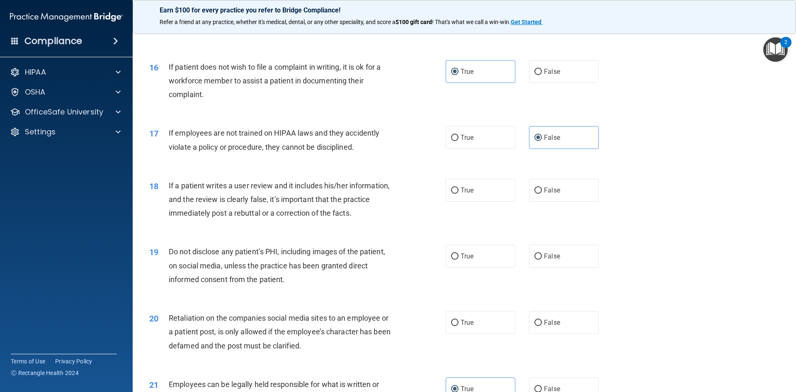
click at [178, 212] on span "If a patient writes a user review and it includes his/her information, and the …" at bounding box center [279, 199] width 221 height 36
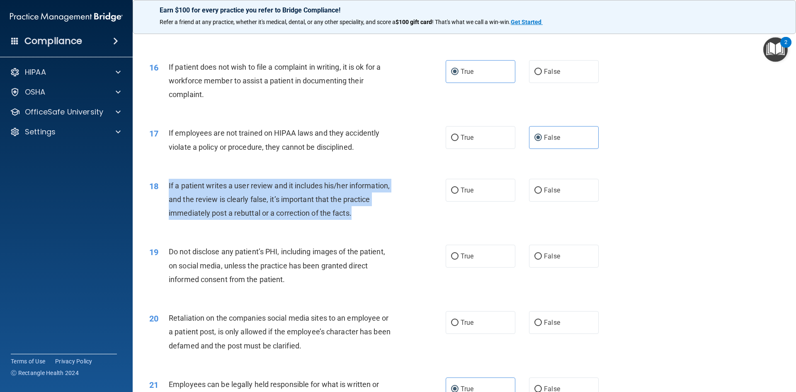
drag, startPoint x: 166, startPoint y: 199, endPoint x: 356, endPoint y: 234, distance: 192.5
click at [356, 224] on div "18 If a patient writes a user review and it includes his/her information, and t…" at bounding box center [297, 202] width 321 height 46
drag, startPoint x: 251, startPoint y: 227, endPoint x: 255, endPoint y: 225, distance: 4.8
click at [252, 217] on span "If a patient writes a user review and it includes his/her information, and the …" at bounding box center [279, 199] width 221 height 36
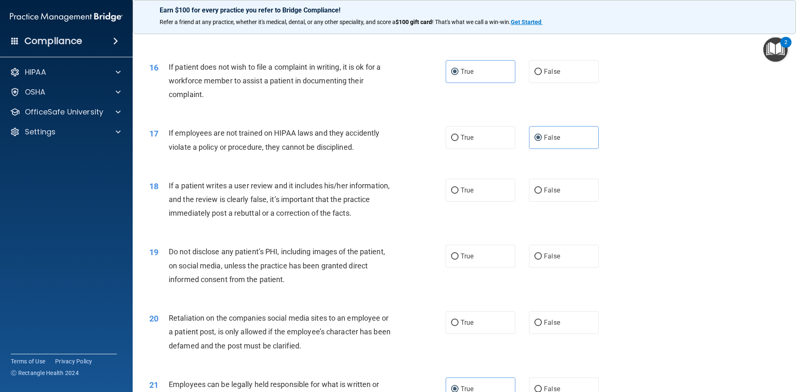
click at [293, 184] on div "18 If a patient writes a user review and it includes his/her information, and t…" at bounding box center [464, 201] width 643 height 66
click at [550, 194] on span "False" at bounding box center [552, 190] width 16 height 8
click at [546, 197] on label "False" at bounding box center [564, 190] width 70 height 23
click at [542, 194] on input "False" at bounding box center [537, 190] width 7 height 6
radio input "true"
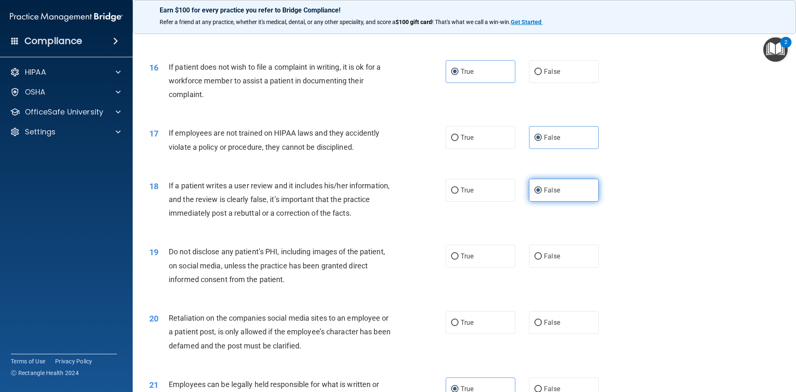
click at [538, 199] on label "False" at bounding box center [564, 190] width 70 height 23
click at [538, 194] on input "False" at bounding box center [537, 190] width 7 height 6
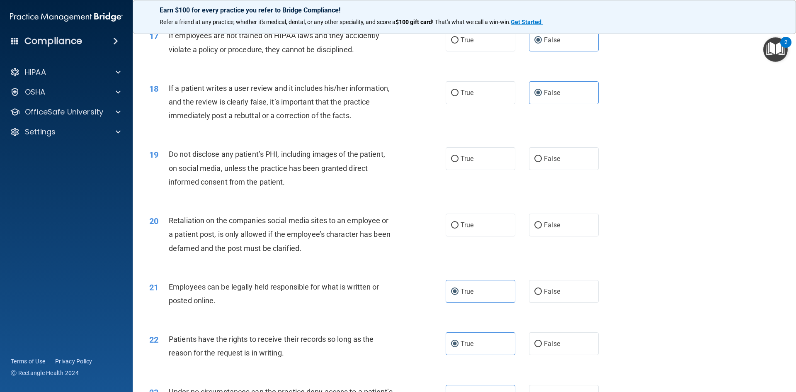
scroll to position [1109, 0]
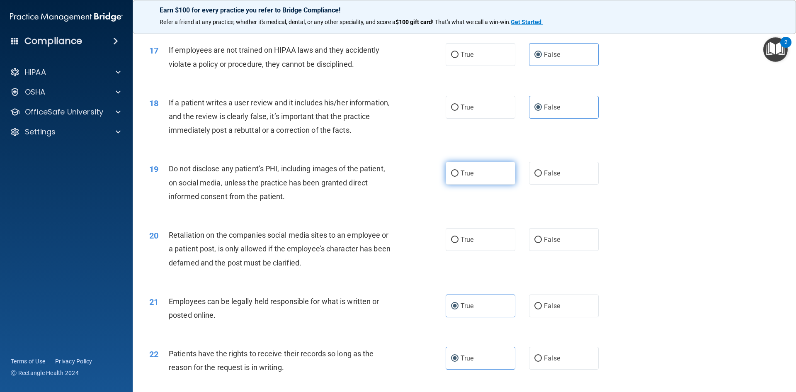
click at [462, 181] on label "True" at bounding box center [481, 173] width 70 height 23
click at [458, 177] on input "True" at bounding box center [454, 173] width 7 height 6
radio input "true"
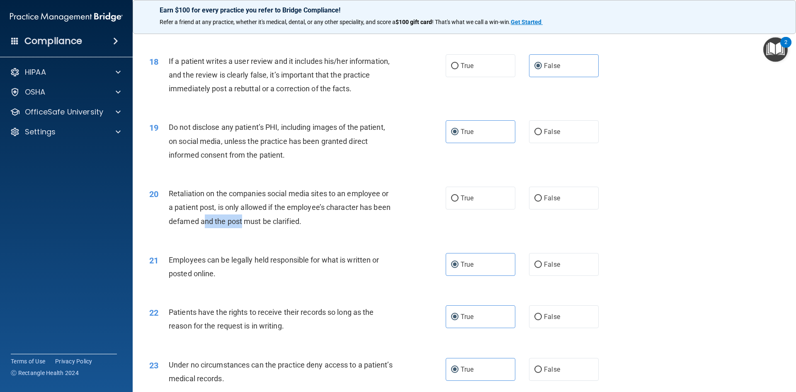
drag, startPoint x: 204, startPoint y: 231, endPoint x: 254, endPoint y: 241, distance: 51.1
click at [246, 228] on div "Retaliation on the companies social media sites to an employee or a patient pos…" at bounding box center [285, 207] width 232 height 41
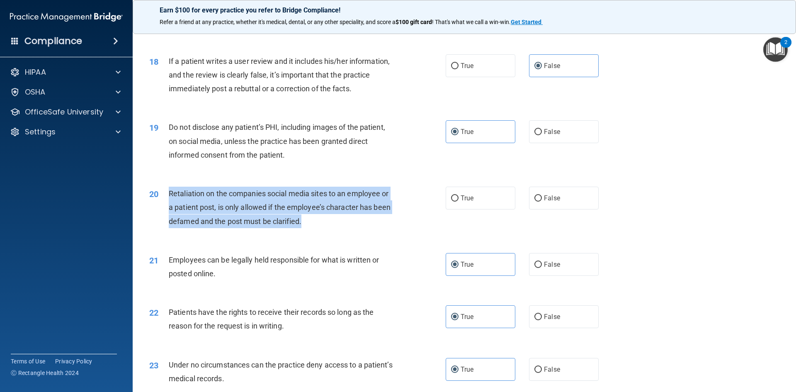
drag, startPoint x: 315, startPoint y: 243, endPoint x: 169, endPoint y: 208, distance: 150.6
click at [169, 208] on div "20 Retaliation on the companies social media sites to an employee or a patient …" at bounding box center [297, 210] width 321 height 46
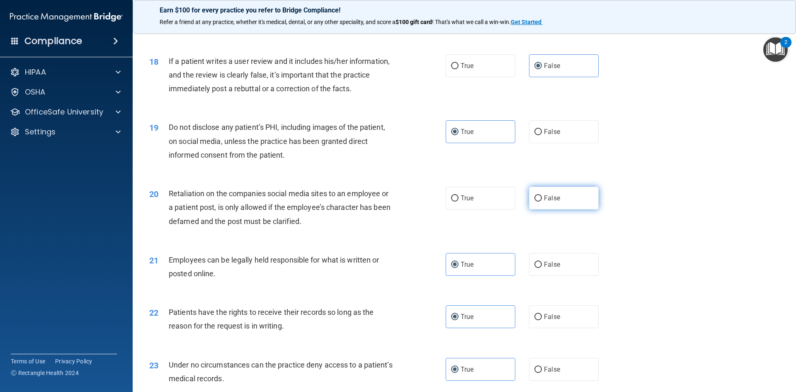
click at [544, 206] on label "False" at bounding box center [564, 198] width 70 height 23
click at [542, 201] on input "False" at bounding box center [537, 198] width 7 height 6
radio input "true"
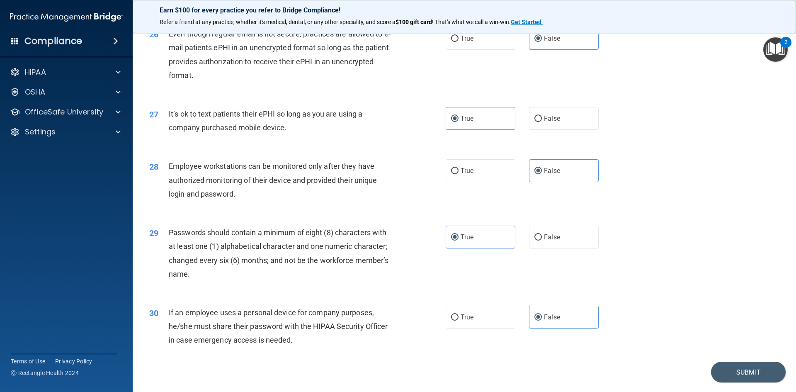
scroll to position [1689, 0]
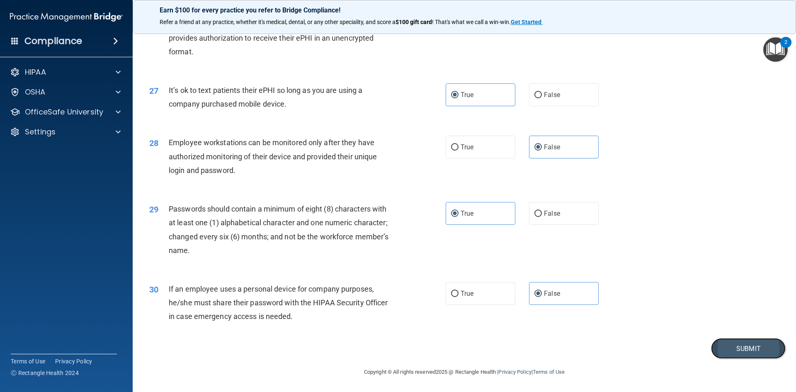
click at [732, 352] on button "Submit" at bounding box center [748, 348] width 75 height 21
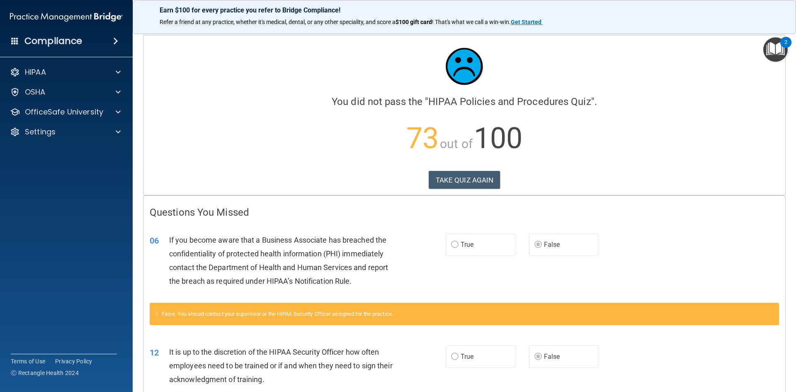
click at [774, 44] on img "Open Resource Center, 2 new notifications" at bounding box center [775, 49] width 24 height 24
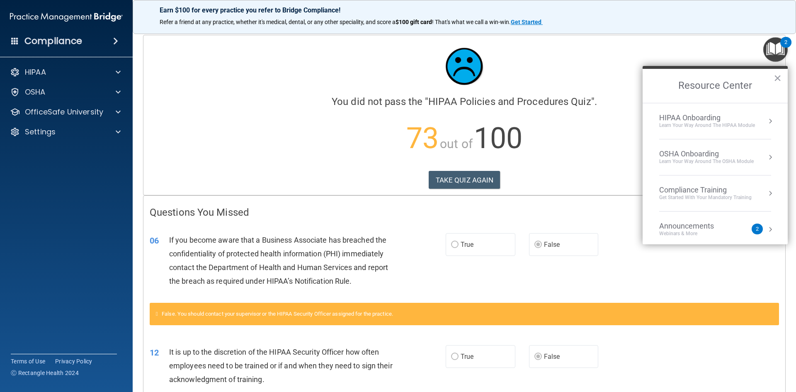
click at [325, 161] on p "73 out of 100" at bounding box center [464, 138] width 629 height 53
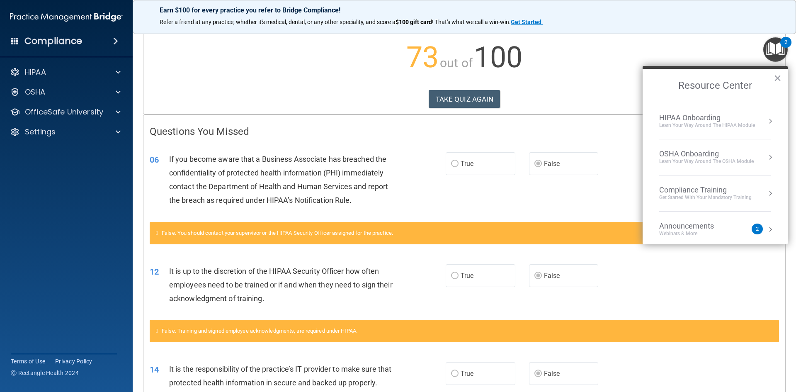
scroll to position [83, 0]
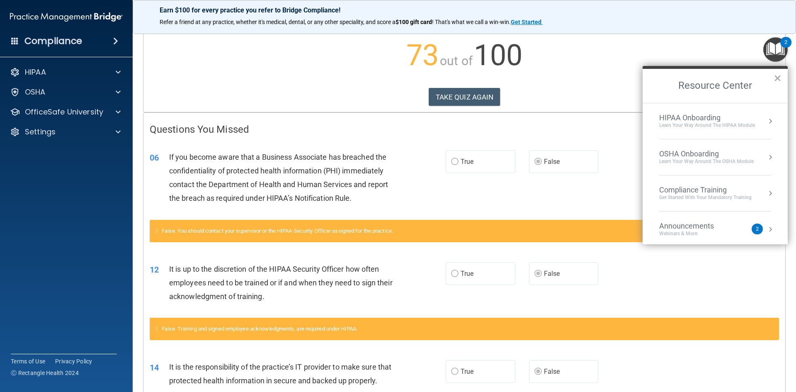
drag, startPoint x: 585, startPoint y: 92, endPoint x: 619, endPoint y: 91, distance: 34.0
click at [585, 92] on div "TAKE QUIZ AGAIN" at bounding box center [464, 97] width 629 height 18
click at [776, 81] on button "×" at bounding box center [778, 77] width 8 height 13
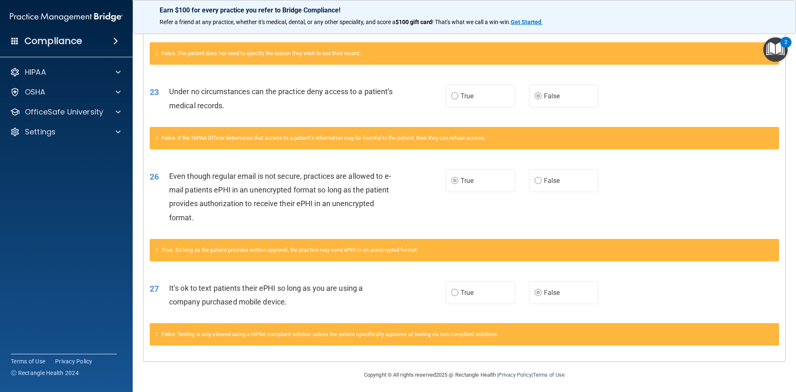
scroll to position [628, 0]
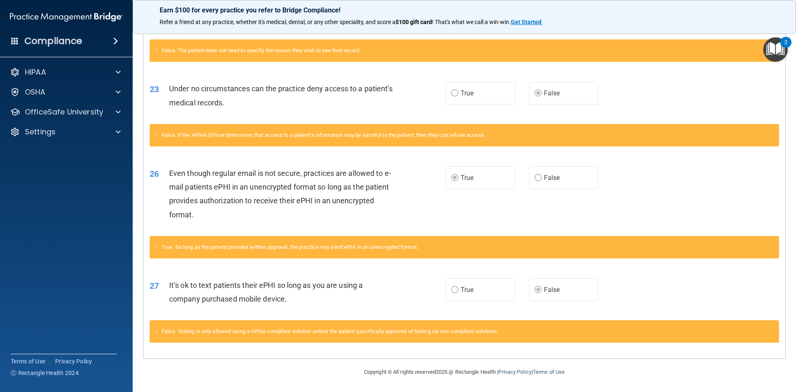
click at [189, 243] on div "True. So long as the patient provides written approval, the practice may send e…" at bounding box center [464, 247] width 629 height 22
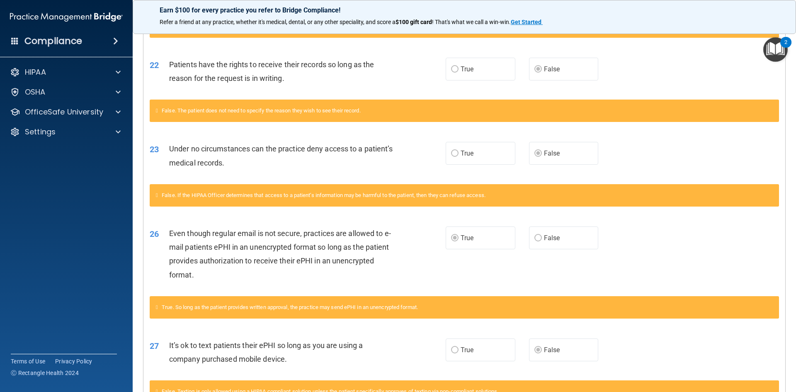
scroll to position [545, 0]
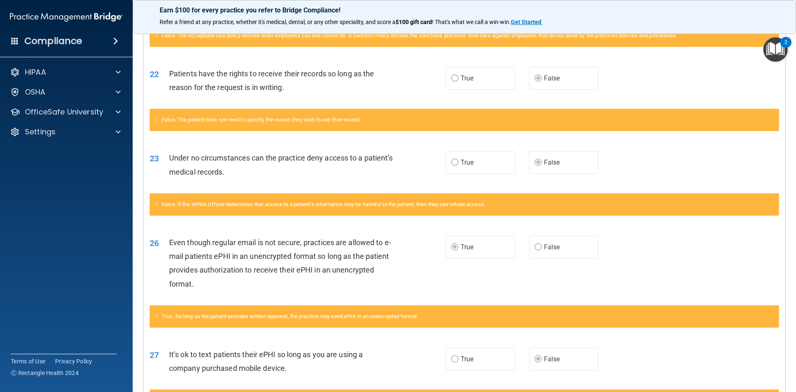
drag, startPoint x: 240, startPoint y: 206, endPoint x: 212, endPoint y: 230, distance: 37.4
click at [212, 225] on div "False. If the HIPAA Officer determines that access to a patient’s information m…" at bounding box center [464, 209] width 642 height 32
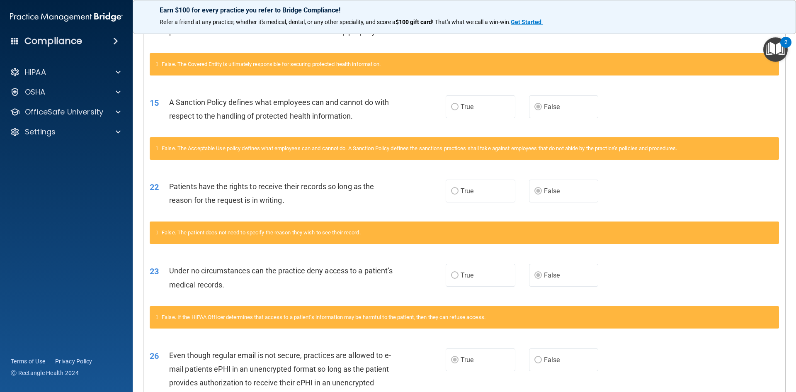
scroll to position [420, 0]
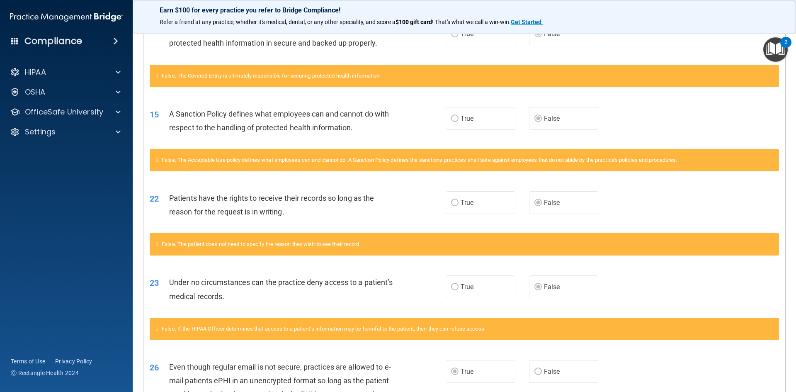
drag, startPoint x: 212, startPoint y: 230, endPoint x: 398, endPoint y: 282, distance: 193.0
click at [398, 281] on div "23 Under no circumstances can the practice deny access to a patient’s medical r…" at bounding box center [464, 291] width 642 height 52
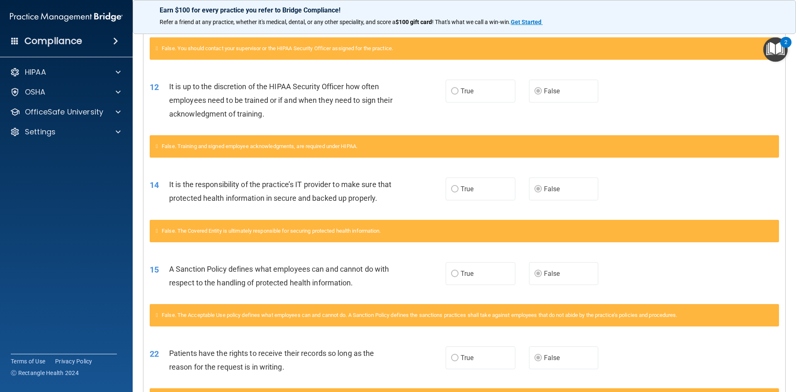
scroll to position [255, 0]
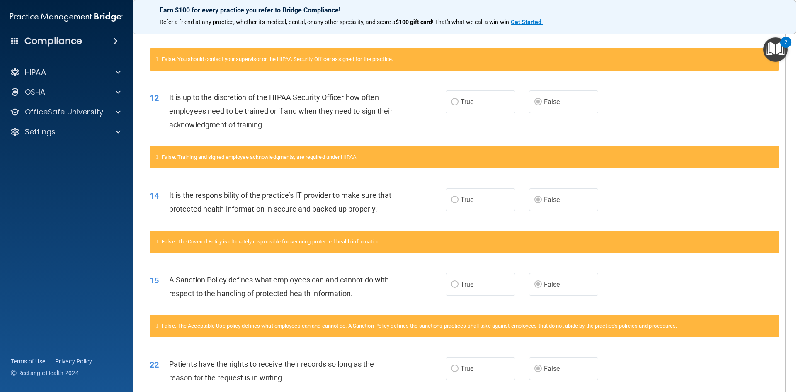
drag, startPoint x: 251, startPoint y: 251, endPoint x: 209, endPoint y: 140, distance: 118.9
click at [209, 140] on div "12 It is up to the discretion of the HIPAA Security Officer how often employees…" at bounding box center [464, 113] width 642 height 66
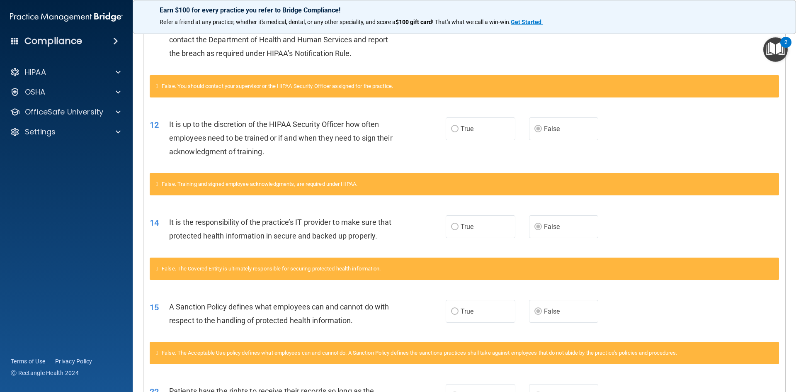
scroll to position [213, 0]
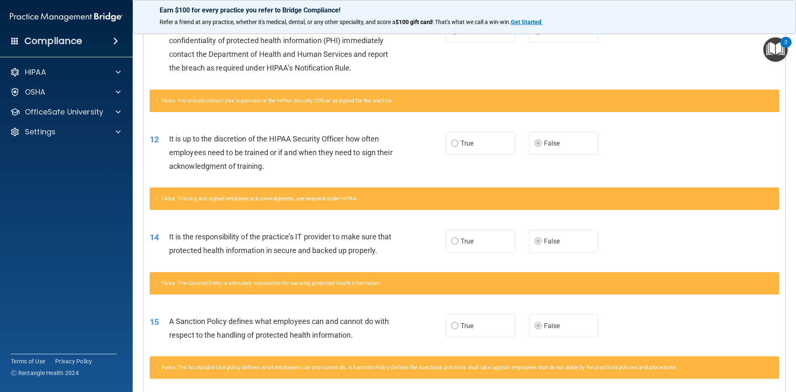
drag, startPoint x: 189, startPoint y: 129, endPoint x: 179, endPoint y: 120, distance: 13.5
click at [179, 120] on div "False. You should contact your supervisor or the HIPAA Security Officer assigne…" at bounding box center [464, 106] width 642 height 32
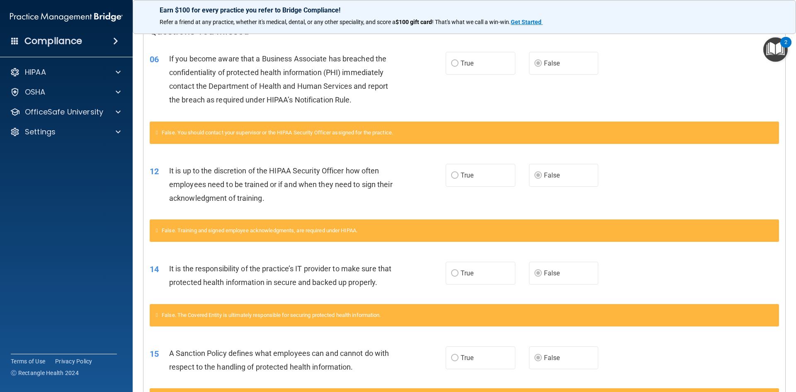
scroll to position [130, 0]
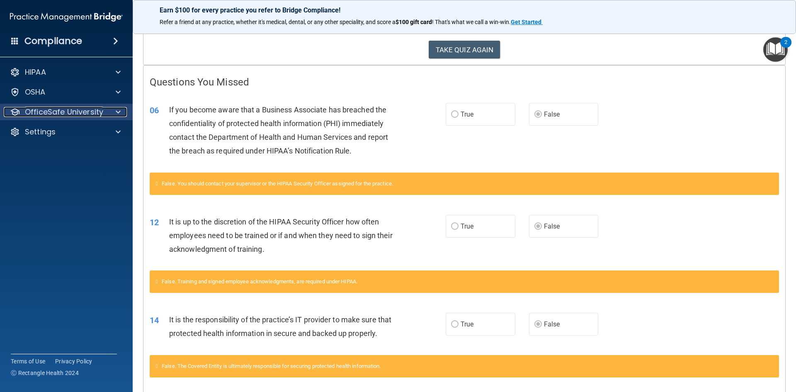
click at [49, 107] on p "OfficeSafe University" at bounding box center [64, 112] width 78 height 10
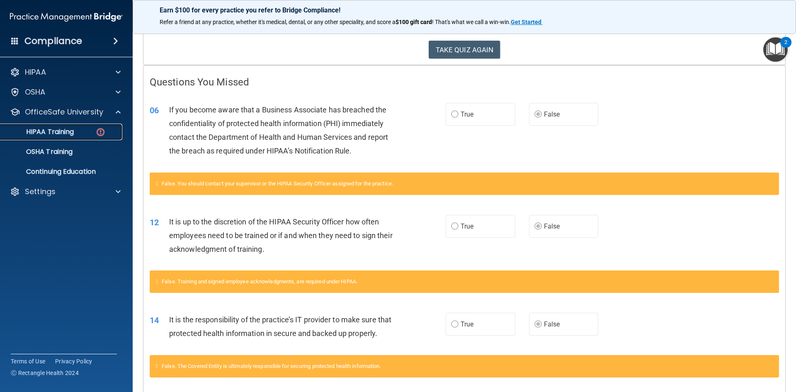
click at [51, 126] on link "HIPAA Training" at bounding box center [57, 132] width 131 height 17
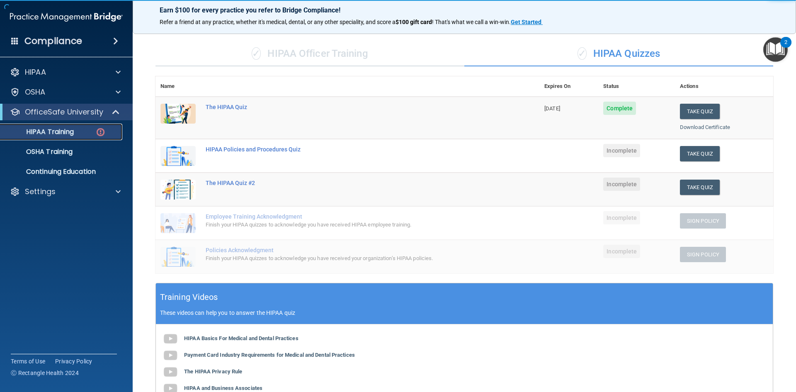
scroll to position [47, 0]
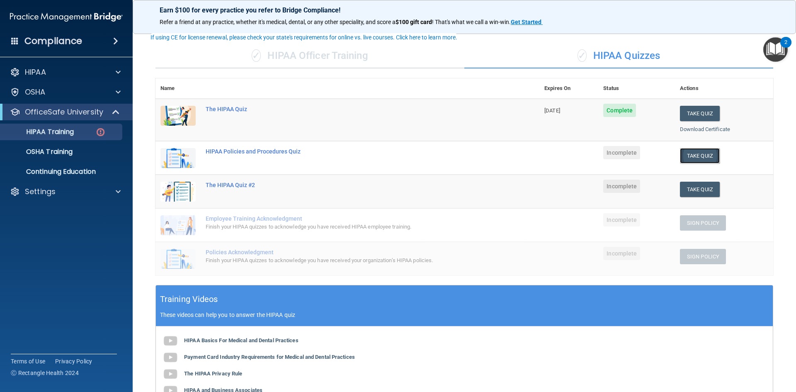
click at [698, 160] on button "Take Quiz" at bounding box center [700, 155] width 40 height 15
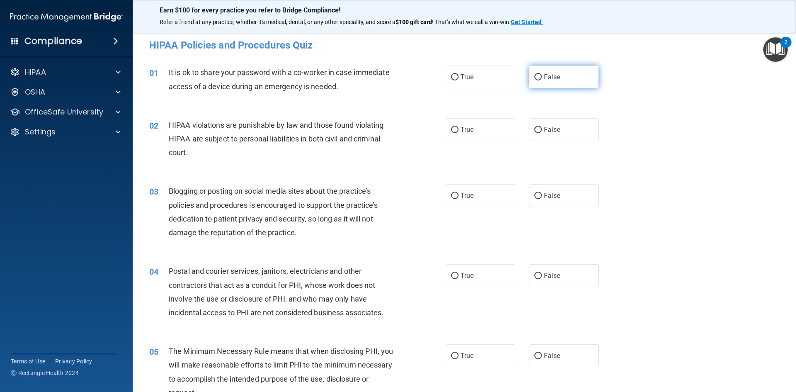
click at [536, 68] on label "False" at bounding box center [564, 76] width 70 height 23
click at [536, 74] on input "False" at bounding box center [537, 77] width 7 height 6
radio input "true"
click at [461, 127] on span "True" at bounding box center [467, 130] width 13 height 8
click at [458, 127] on input "True" at bounding box center [454, 130] width 7 height 6
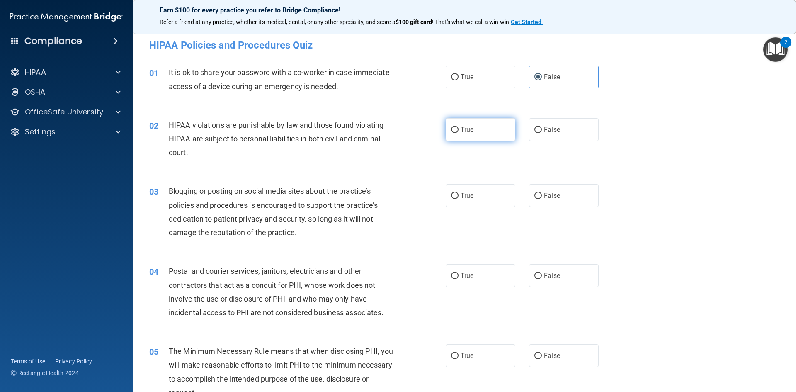
radio input "true"
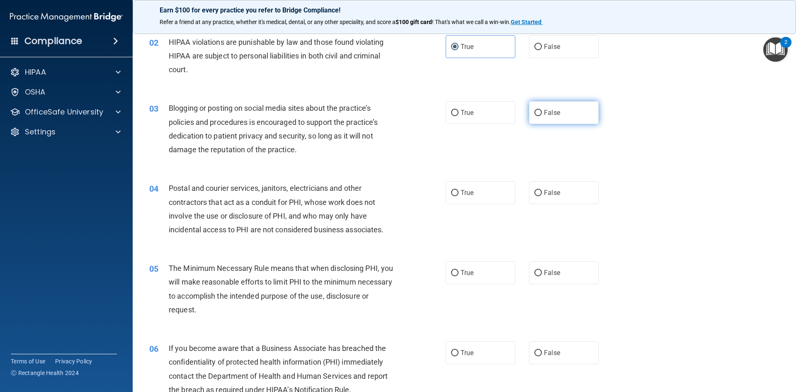
click at [545, 112] on span "False" at bounding box center [552, 113] width 16 height 8
click at [542, 112] on input "False" at bounding box center [537, 113] width 7 height 6
radio input "true"
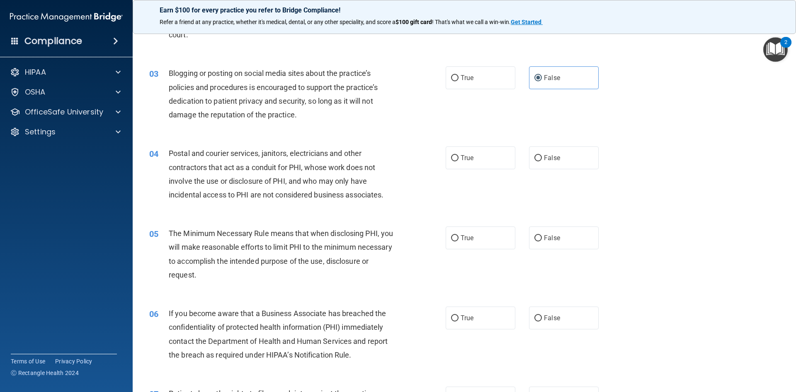
scroll to position [166, 0]
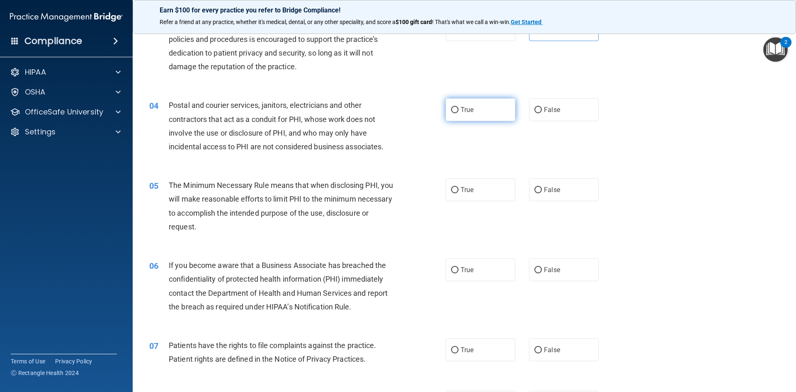
click at [472, 118] on label "True" at bounding box center [481, 109] width 70 height 23
click at [458, 113] on input "True" at bounding box center [454, 110] width 7 height 6
radio input "true"
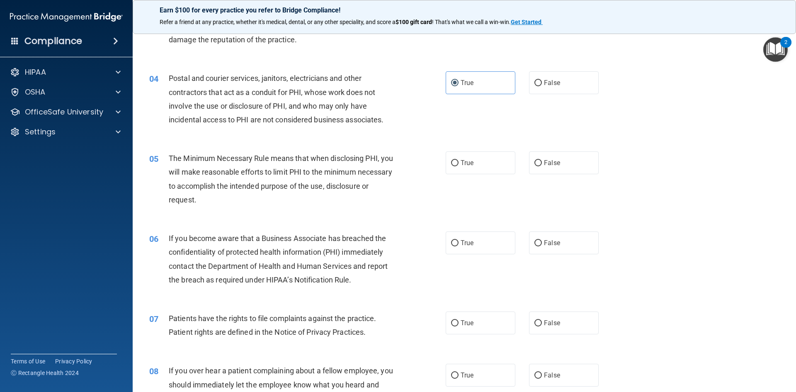
scroll to position [207, 0]
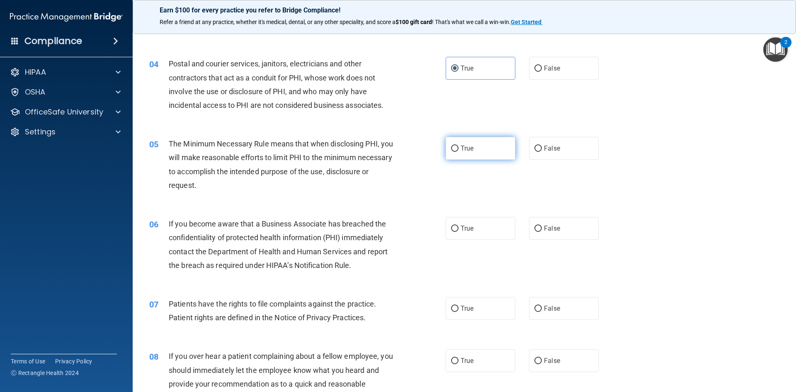
click at [466, 143] on label "True" at bounding box center [481, 148] width 70 height 23
click at [458, 145] on input "True" at bounding box center [454, 148] width 7 height 6
radio input "true"
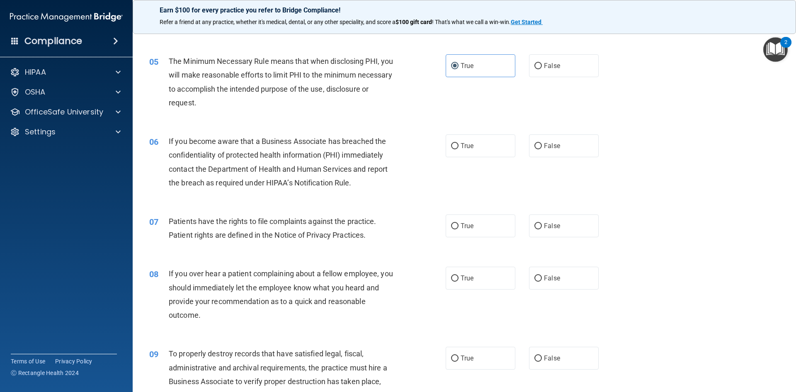
scroll to position [290, 0]
click at [553, 150] on label "False" at bounding box center [564, 145] width 70 height 23
click at [542, 149] on input "False" at bounding box center [537, 146] width 7 height 6
radio input "true"
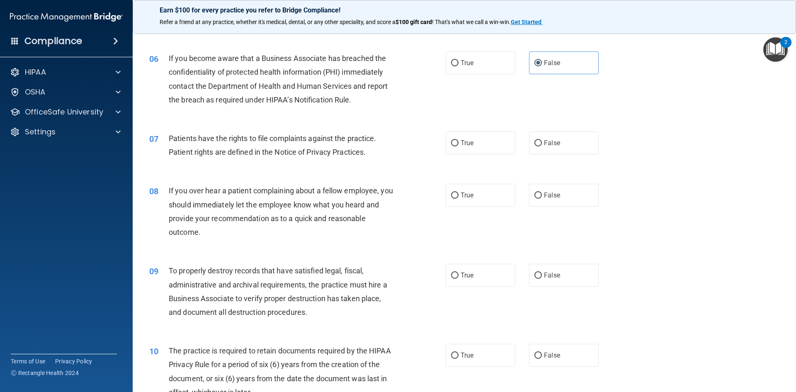
scroll to position [373, 0]
click at [461, 140] on span "True" at bounding box center [467, 142] width 13 height 8
click at [458, 140] on input "True" at bounding box center [454, 143] width 7 height 6
radio input "true"
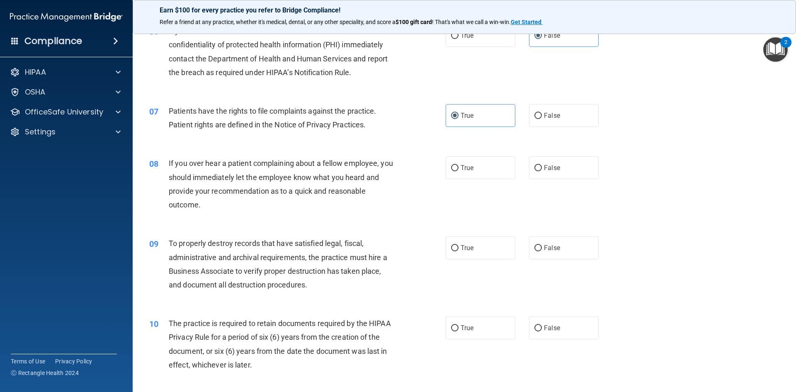
scroll to position [415, 0]
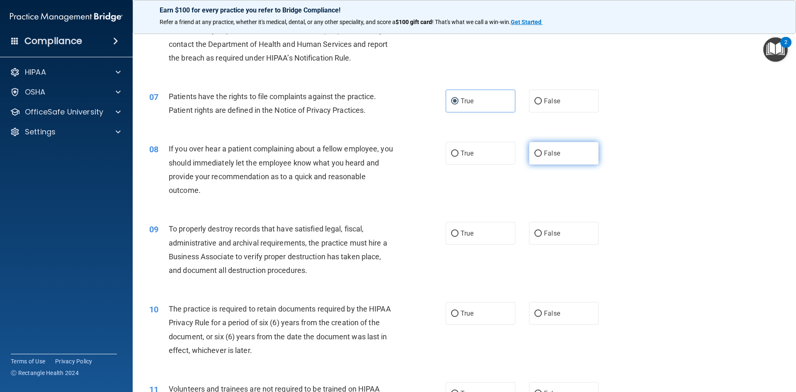
click at [553, 162] on label "False" at bounding box center [564, 153] width 70 height 23
click at [542, 157] on input "False" at bounding box center [537, 153] width 7 height 6
radio input "true"
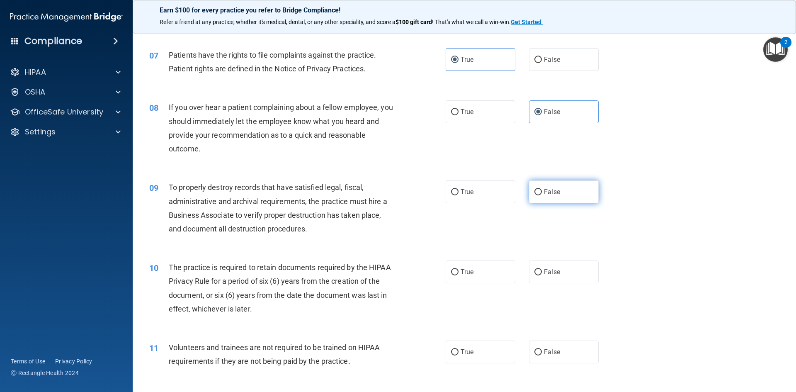
click at [593, 185] on label "False" at bounding box center [564, 191] width 70 height 23
click at [542, 189] on input "False" at bounding box center [537, 192] width 7 height 6
radio input "true"
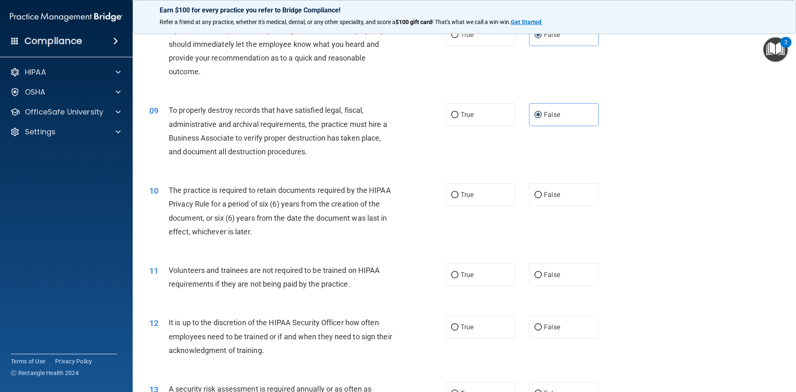
scroll to position [539, 0]
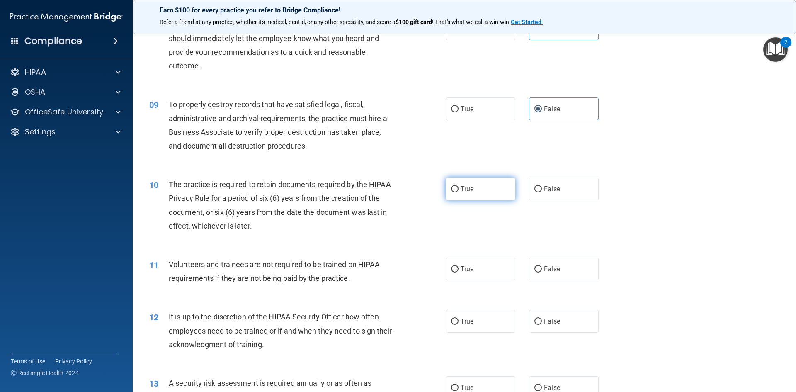
click at [473, 192] on label "True" at bounding box center [481, 188] width 70 height 23
click at [458, 192] on input "True" at bounding box center [454, 189] width 7 height 6
radio input "true"
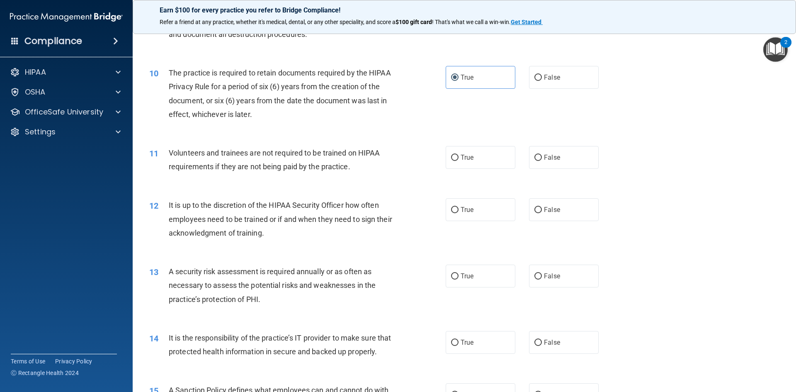
scroll to position [663, 0]
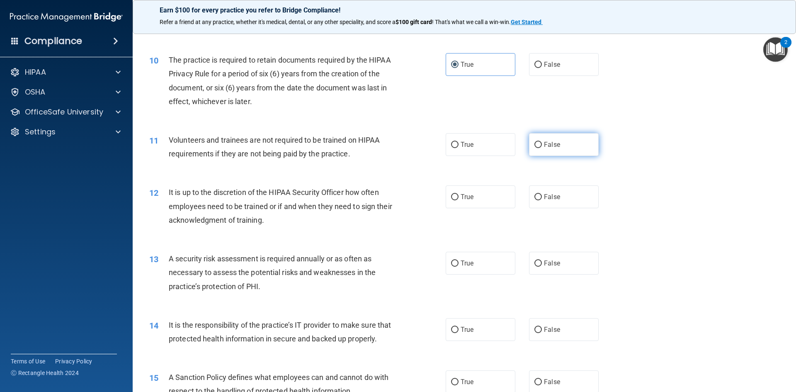
click at [580, 148] on label "False" at bounding box center [564, 144] width 70 height 23
click at [542, 148] on input "False" at bounding box center [537, 145] width 7 height 6
radio input "true"
click at [560, 203] on label "False" at bounding box center [564, 196] width 70 height 23
click at [542, 200] on input "False" at bounding box center [537, 197] width 7 height 6
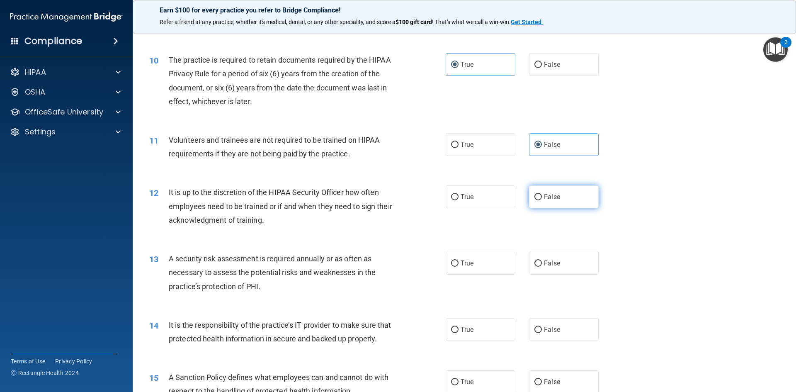
radio input "true"
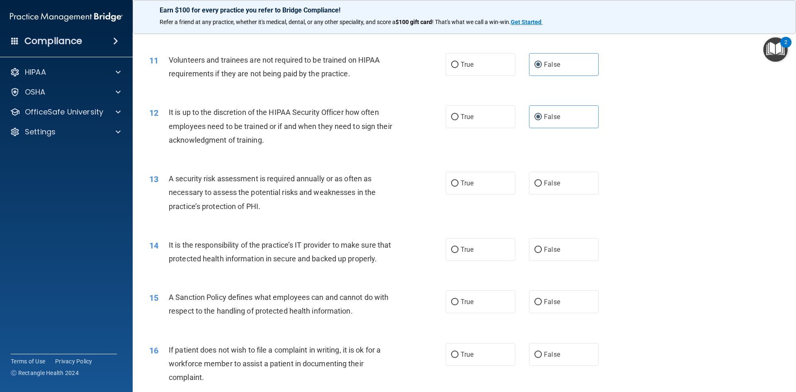
scroll to position [746, 0]
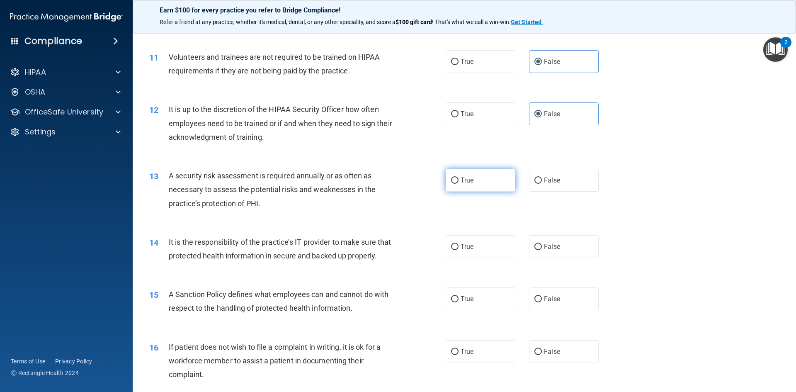
click at [474, 179] on label "True" at bounding box center [481, 180] width 70 height 23
click at [458, 179] on input "True" at bounding box center [454, 180] width 7 height 6
radio input "true"
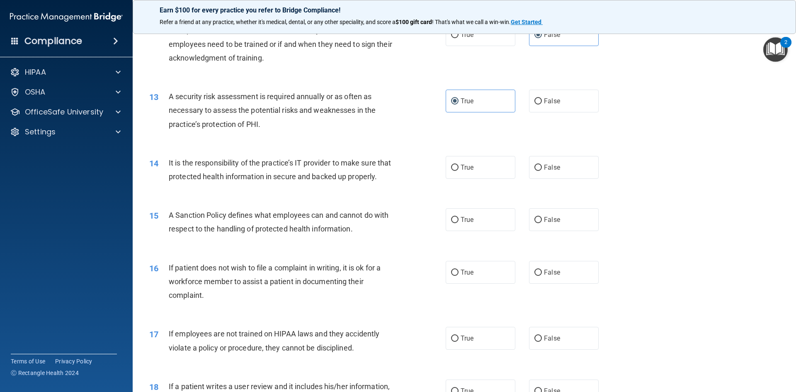
scroll to position [829, 0]
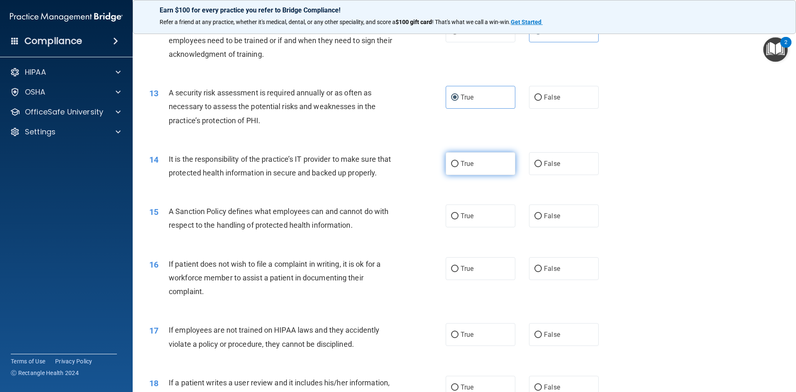
click at [461, 160] on span "True" at bounding box center [467, 164] width 13 height 8
click at [458, 161] on input "True" at bounding box center [454, 164] width 7 height 6
radio input "true"
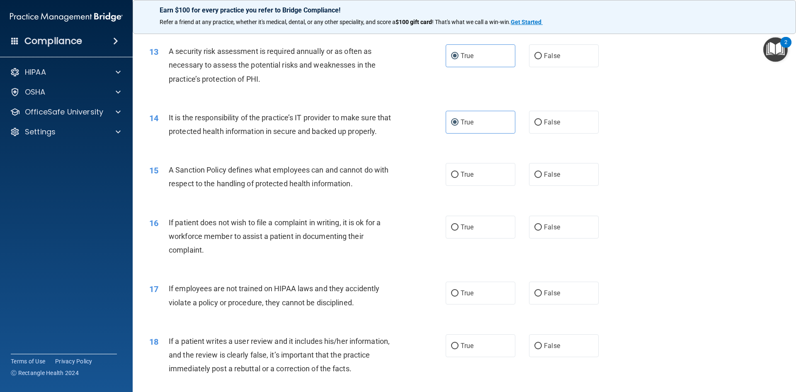
click at [368, 190] on div "A Sanction Policy defines what employees can and cannot do with respect to the …" at bounding box center [285, 176] width 232 height 27
click at [582, 186] on label "False" at bounding box center [564, 174] width 70 height 23
click at [542, 178] on input "False" at bounding box center [537, 175] width 7 height 6
radio input "true"
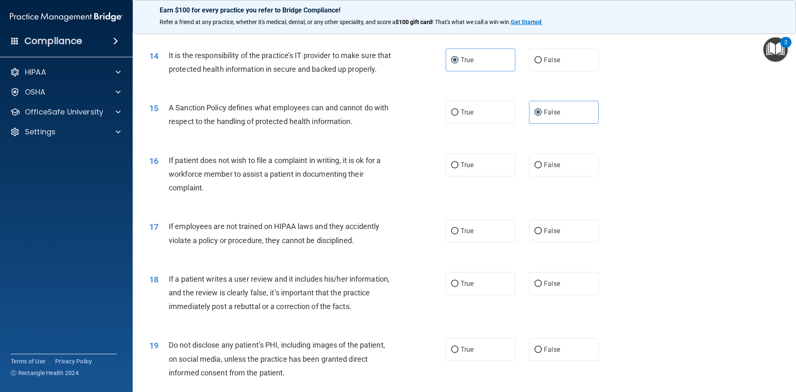
scroll to position [953, 0]
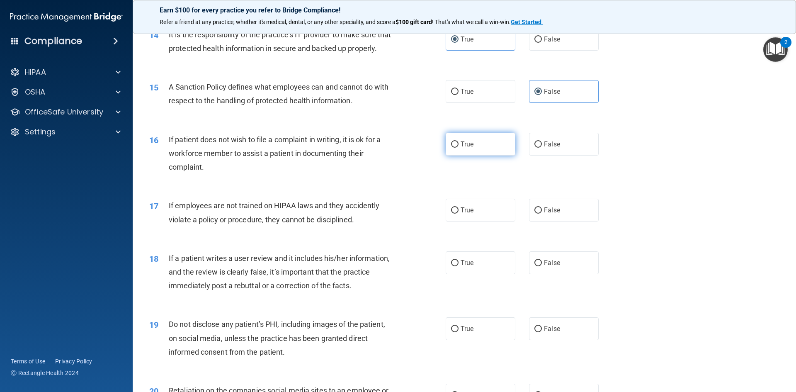
click at [451, 148] on input "True" at bounding box center [454, 144] width 7 height 6
radio input "true"
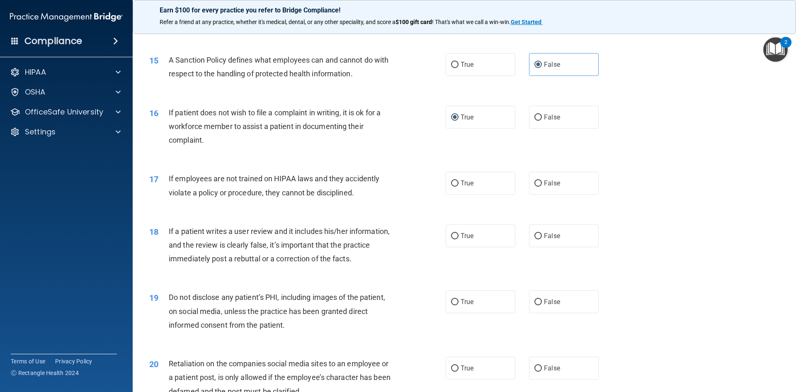
scroll to position [995, 0]
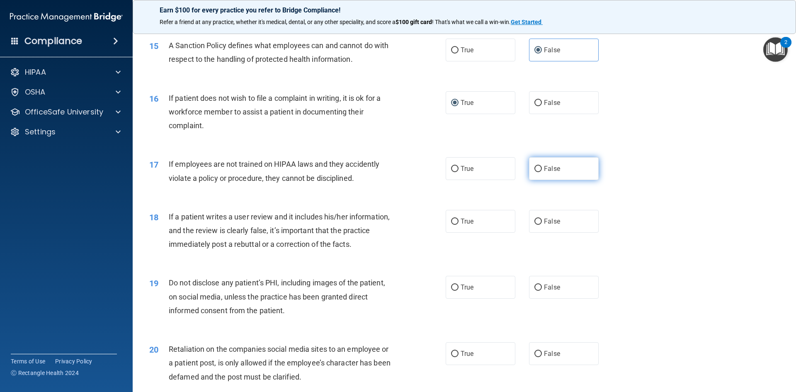
click at [544, 175] on label "False" at bounding box center [564, 168] width 70 height 23
click at [542, 172] on input "False" at bounding box center [537, 169] width 7 height 6
radio input "true"
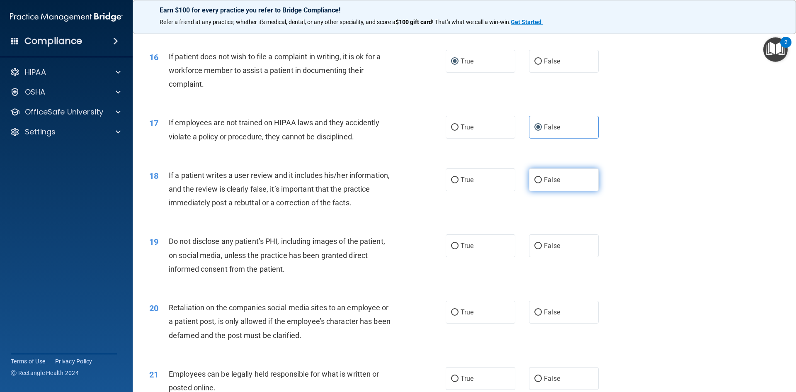
click at [567, 191] on label "False" at bounding box center [564, 179] width 70 height 23
click at [542, 183] on input "False" at bounding box center [537, 180] width 7 height 6
radio input "true"
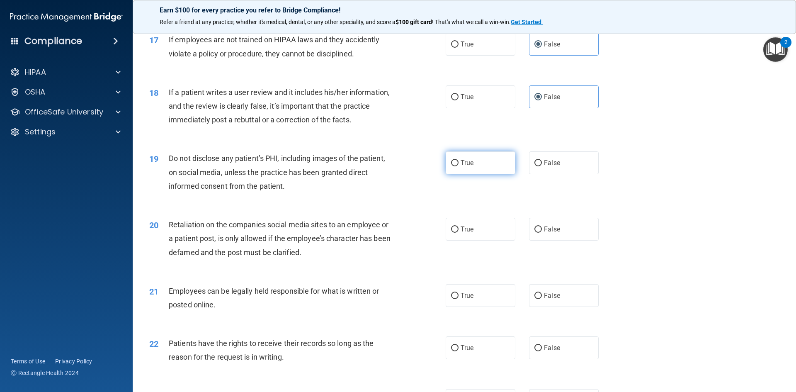
click at [459, 172] on label "True" at bounding box center [481, 162] width 70 height 23
click at [458, 166] on input "True" at bounding box center [454, 163] width 7 height 6
radio input "true"
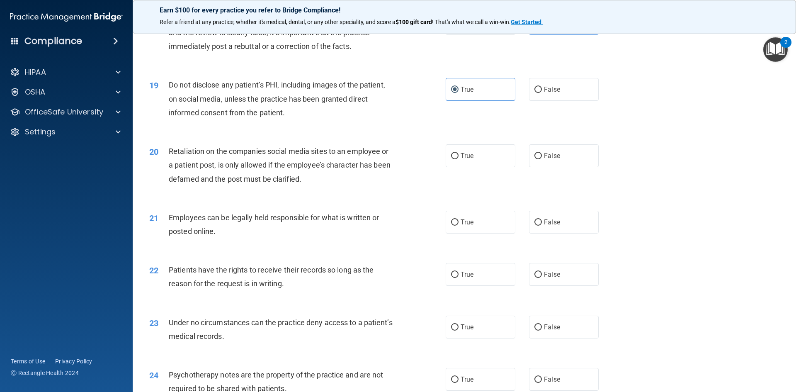
scroll to position [1202, 0]
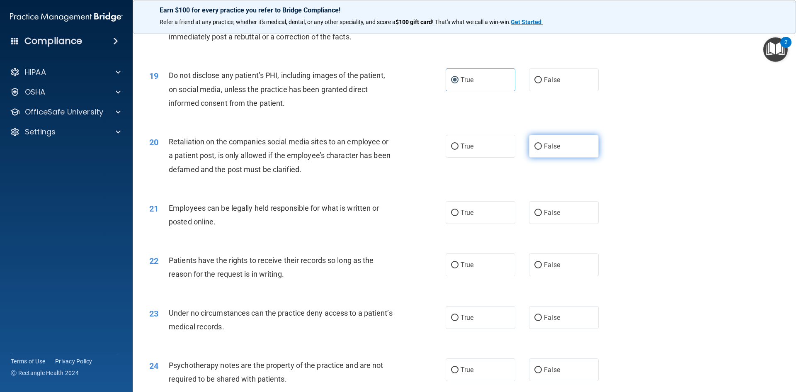
click at [550, 150] on label "False" at bounding box center [564, 146] width 70 height 23
click at [542, 150] on input "False" at bounding box center [537, 146] width 7 height 6
radio input "true"
click at [494, 224] on label "True" at bounding box center [481, 212] width 70 height 23
click at [458, 216] on input "True" at bounding box center [454, 213] width 7 height 6
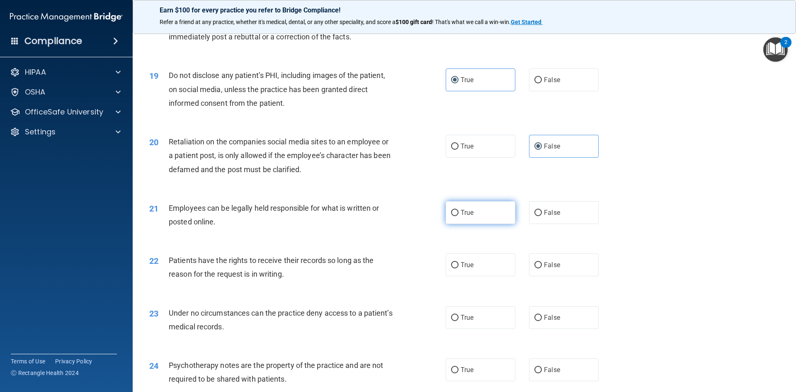
radio input "true"
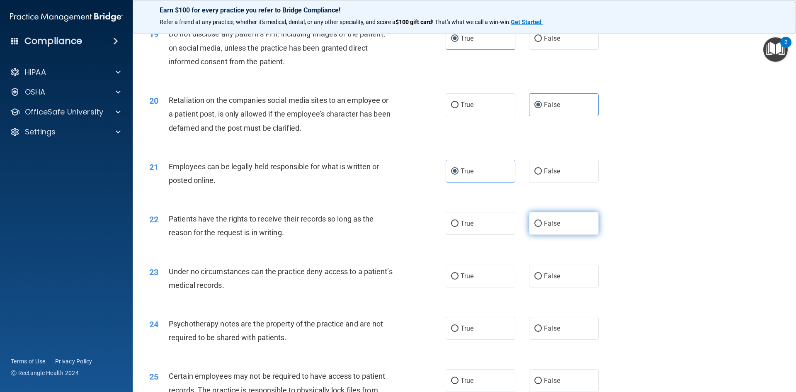
click at [553, 227] on span "False" at bounding box center [552, 223] width 16 height 8
click at [542, 227] on input "False" at bounding box center [537, 224] width 7 height 6
radio input "true"
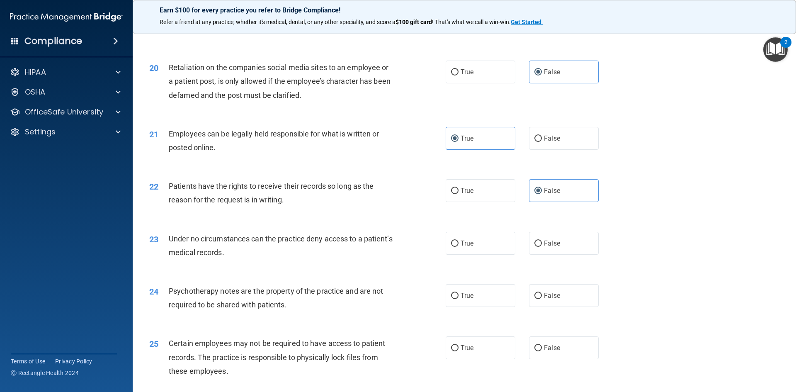
scroll to position [1326, 0]
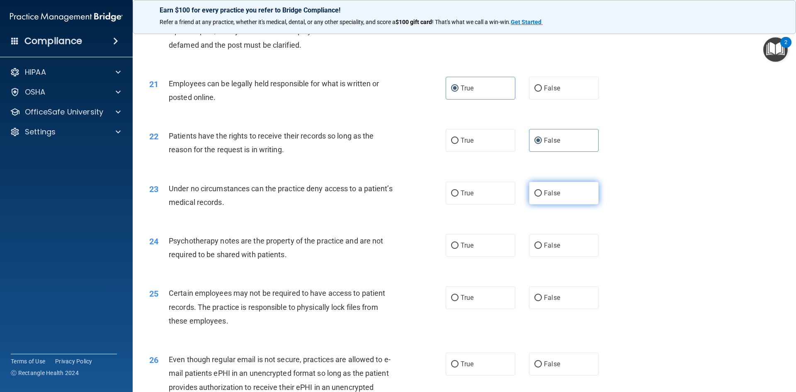
click at [552, 197] on span "False" at bounding box center [552, 193] width 16 height 8
click at [542, 196] on input "False" at bounding box center [537, 193] width 7 height 6
radio input "true"
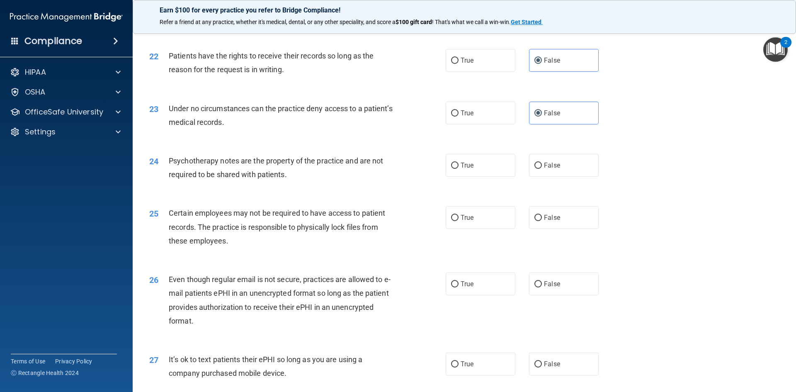
scroll to position [1409, 0]
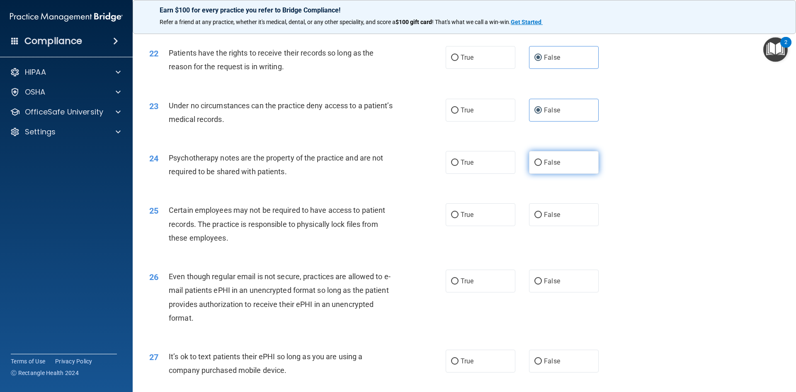
click at [529, 174] on label "False" at bounding box center [564, 162] width 70 height 23
click at [534, 166] on input "False" at bounding box center [537, 163] width 7 height 6
radio input "true"
click at [529, 174] on label "False" at bounding box center [564, 162] width 70 height 23
click at [534, 166] on input "False" at bounding box center [537, 163] width 7 height 6
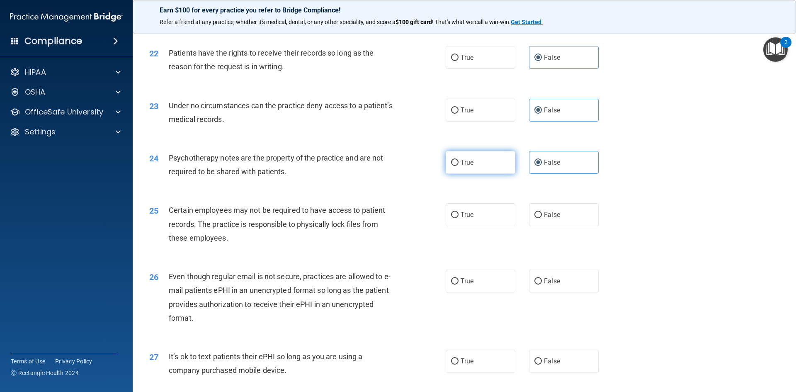
click at [493, 174] on label "True" at bounding box center [481, 162] width 70 height 23
click at [458, 166] on input "True" at bounding box center [454, 163] width 7 height 6
radio input "true"
radio input "false"
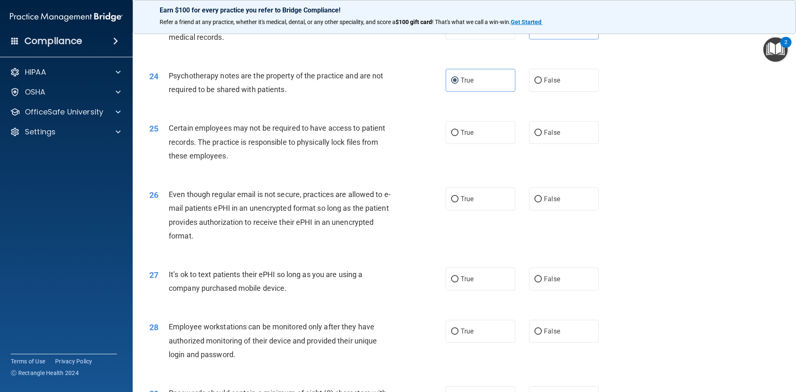
scroll to position [1492, 0]
click at [463, 136] on span "True" at bounding box center [467, 132] width 13 height 8
click at [458, 135] on input "True" at bounding box center [454, 132] width 7 height 6
radio input "true"
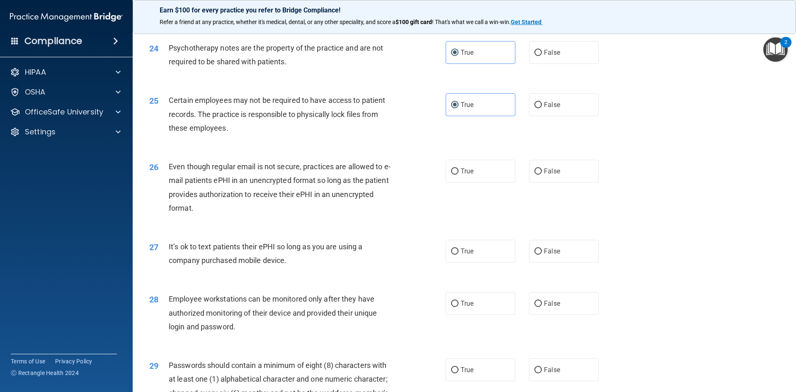
scroll to position [1534, 0]
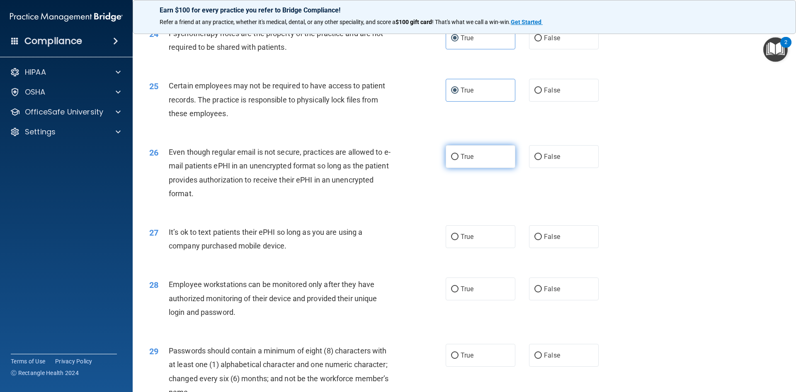
click at [473, 168] on label "True" at bounding box center [481, 156] width 70 height 23
click at [458, 160] on input "True" at bounding box center [454, 157] width 7 height 6
radio input "true"
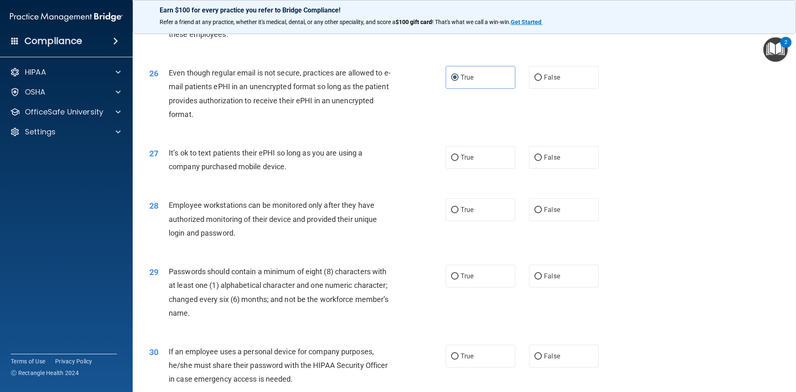
scroll to position [1617, 0]
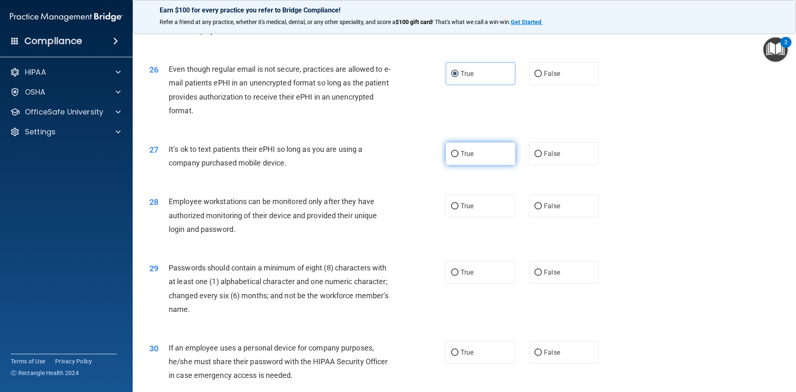
click at [447, 165] on label "True" at bounding box center [481, 153] width 70 height 23
click at [451, 157] on input "True" at bounding box center [454, 154] width 7 height 6
radio input "true"
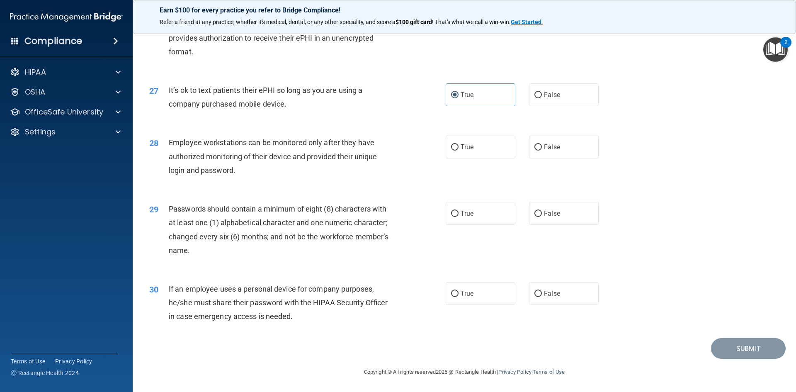
scroll to position [1689, 0]
click at [555, 149] on span "False" at bounding box center [552, 147] width 16 height 8
click at [542, 149] on input "False" at bounding box center [537, 147] width 7 height 6
radio input "true"
click at [456, 210] on label "True" at bounding box center [481, 213] width 70 height 23
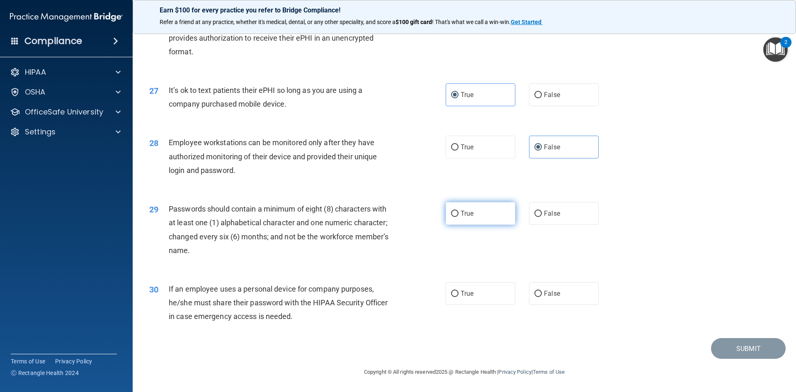
click at [456, 211] on input "True" at bounding box center [454, 214] width 7 height 6
radio input "true"
click at [275, 302] on span "If an employee uses a personal device for company purposes, he/she must share t…" at bounding box center [278, 302] width 219 height 36
click at [544, 290] on span "False" at bounding box center [552, 293] width 16 height 8
click at [542, 291] on input "False" at bounding box center [537, 294] width 7 height 6
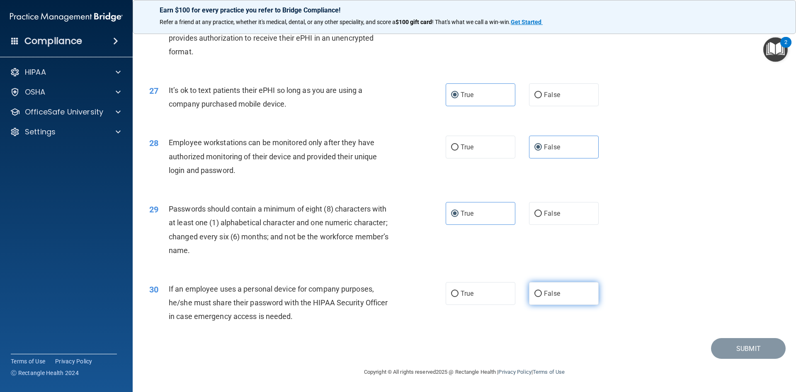
radio input "true"
click at [744, 344] on button "Submit" at bounding box center [748, 348] width 75 height 21
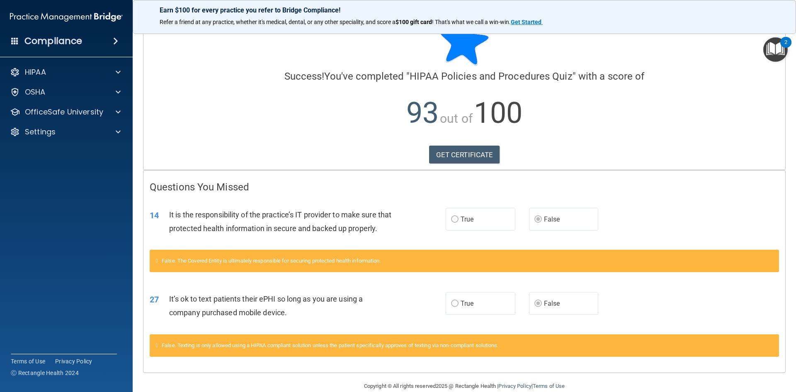
scroll to position [53, 0]
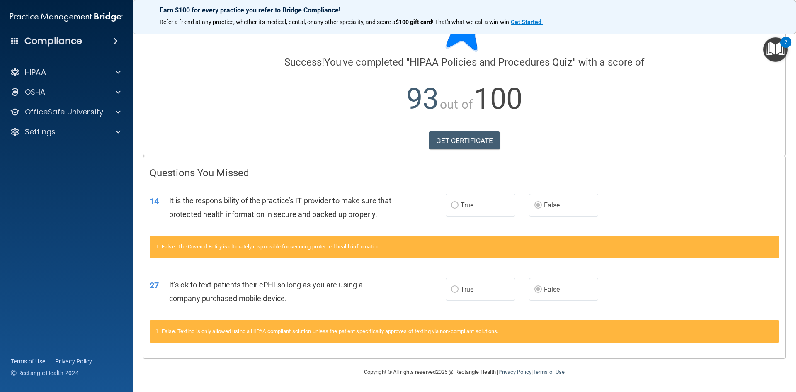
drag, startPoint x: 242, startPoint y: 201, endPoint x: 242, endPoint y: 212, distance: 10.8
drag, startPoint x: 242, startPoint y: 212, endPoint x: 207, endPoint y: 224, distance: 37.4
click at [207, 224] on div "14 It is the responsibility of the practice’s IT provider to make sure that pro…" at bounding box center [297, 210] width 321 height 32
click at [452, 131] on link "GET CERTIFICATE" at bounding box center [464, 140] width 71 height 18
click at [48, 115] on p "OfficeSafe University" at bounding box center [64, 112] width 78 height 10
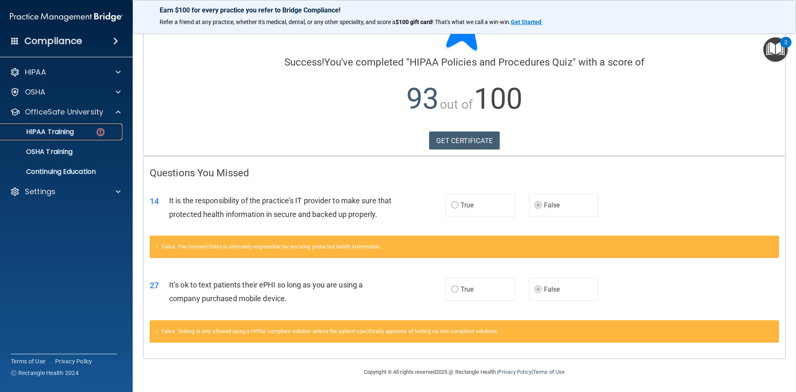
drag, startPoint x: 51, startPoint y: 129, endPoint x: 198, endPoint y: 148, distance: 148.5
click at [51, 129] on p "HIPAA Training" at bounding box center [39, 132] width 68 height 8
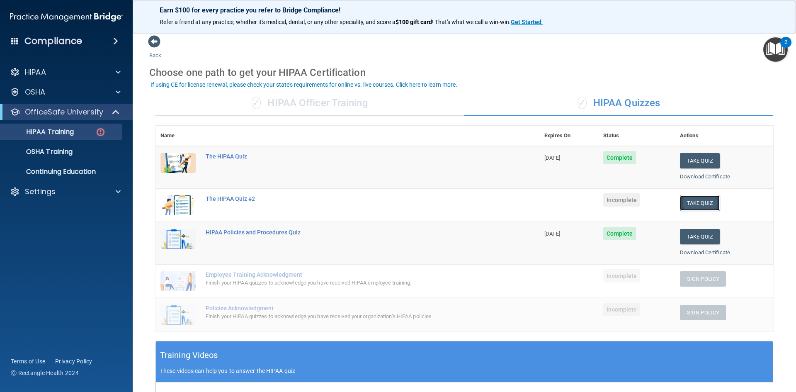
click at [697, 201] on button "Take Quiz" at bounding box center [700, 202] width 40 height 15
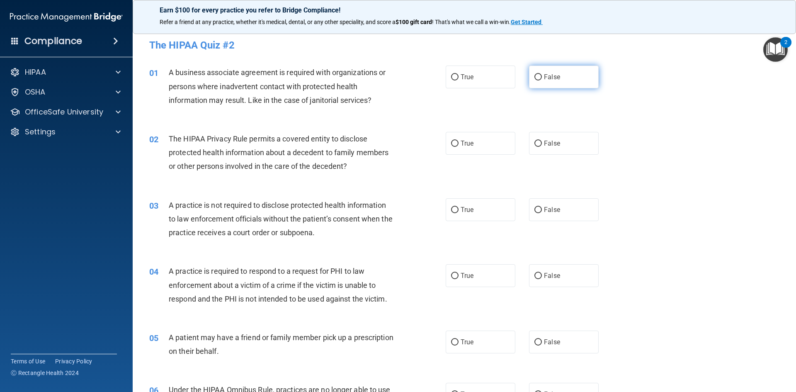
click at [534, 78] on input "False" at bounding box center [537, 77] width 7 height 6
radio input "true"
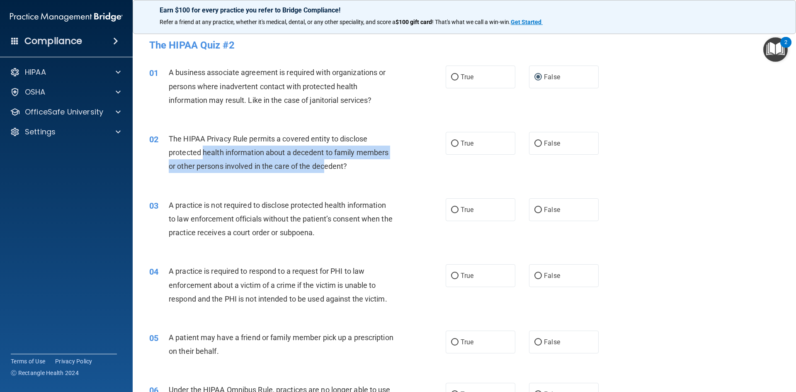
drag, startPoint x: 202, startPoint y: 158, endPoint x: 327, endPoint y: 162, distance: 125.3
click at [327, 162] on div "The HIPAA Privacy Rule permits a covered entity to disclose protected health in…" at bounding box center [285, 152] width 232 height 41
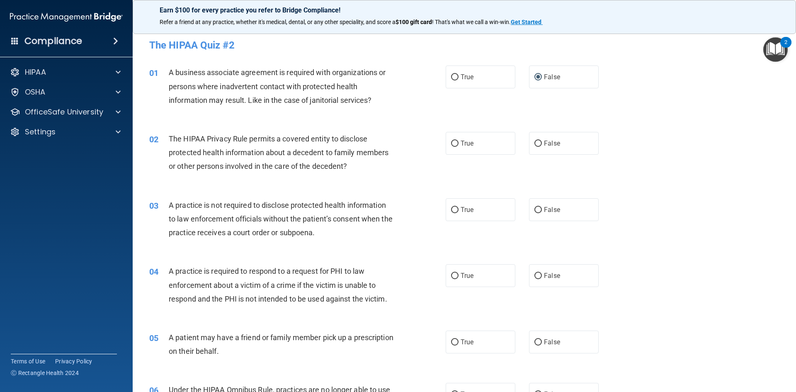
click at [349, 170] on div "The HIPAA Privacy Rule permits a covered entity to disclose protected health in…" at bounding box center [285, 152] width 232 height 41
click at [485, 135] on label "True" at bounding box center [481, 143] width 70 height 23
click at [458, 141] on input "True" at bounding box center [454, 144] width 7 height 6
radio input "true"
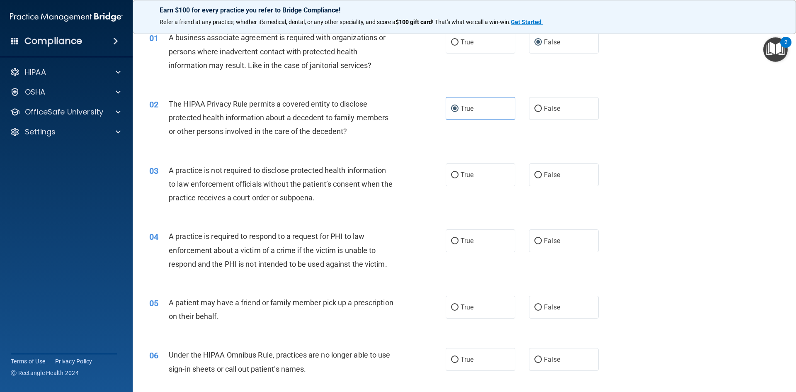
scroll to position [83, 0]
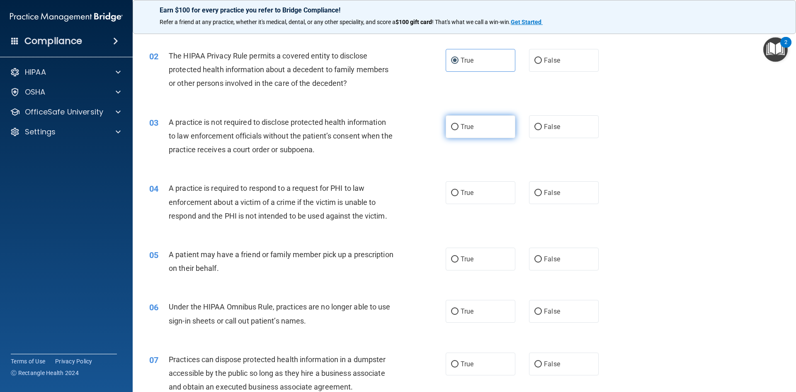
drag, startPoint x: 462, startPoint y: 132, endPoint x: 453, endPoint y: 133, distance: 9.2
click at [463, 132] on label "True" at bounding box center [481, 126] width 70 height 23
click at [467, 125] on span "True" at bounding box center [467, 127] width 13 height 8
click at [458, 125] on input "True" at bounding box center [454, 127] width 7 height 6
radio input "true"
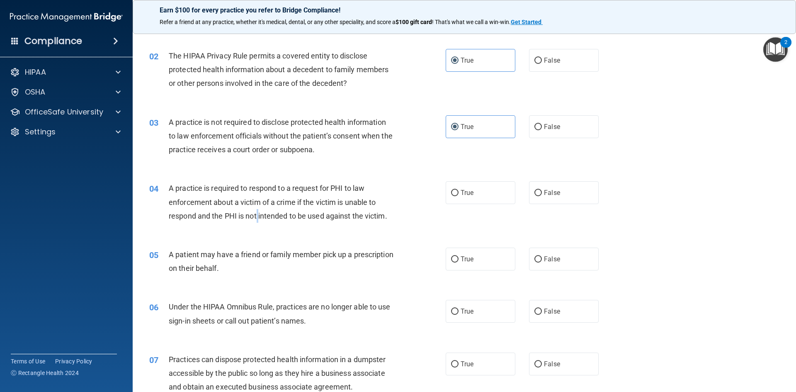
click at [261, 211] on span "A practice is required to respond to a request for PHI to law enforcement about…" at bounding box center [278, 202] width 218 height 36
click at [364, 210] on div "A practice is required to respond to a request for PHI to law enforcement about…" at bounding box center [285, 201] width 232 height 41
click at [409, 199] on div "04 A practice is required to respond to a request for PHI to law enforcement ab…" at bounding box center [297, 204] width 321 height 46
click at [485, 190] on label "True" at bounding box center [481, 192] width 70 height 23
click at [458, 190] on input "True" at bounding box center [454, 193] width 7 height 6
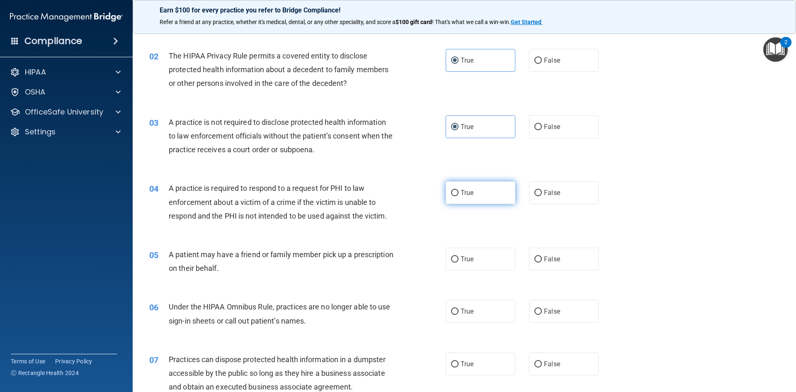
radio input "true"
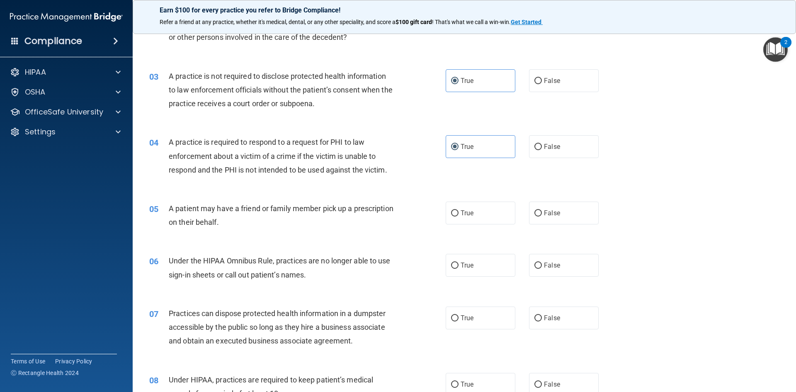
scroll to position [207, 0]
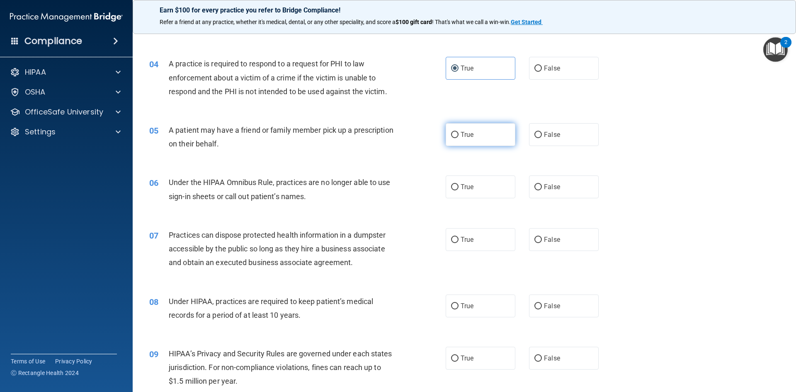
click at [463, 138] on span "True" at bounding box center [467, 135] width 13 height 8
click at [458, 138] on input "True" at bounding box center [454, 135] width 7 height 6
radio input "true"
click at [551, 189] on span "False" at bounding box center [552, 187] width 16 height 8
click at [542, 189] on input "False" at bounding box center [537, 187] width 7 height 6
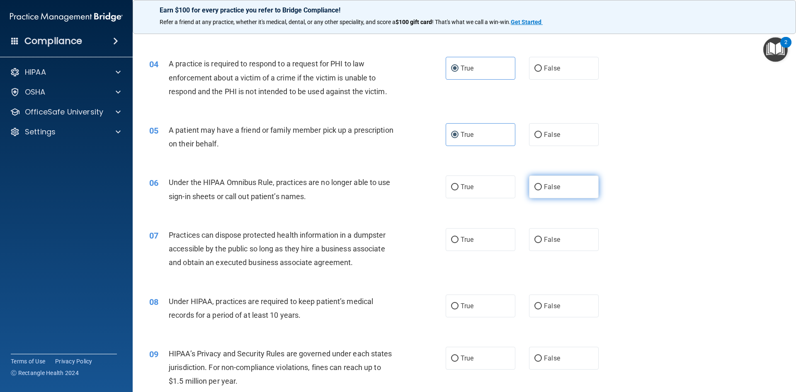
radio input "true"
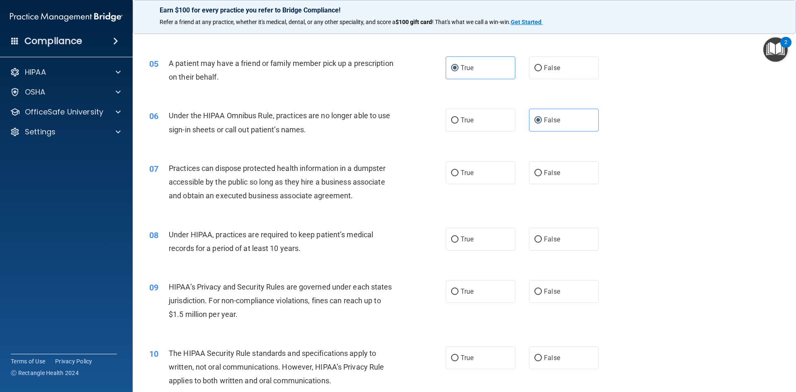
scroll to position [290, 0]
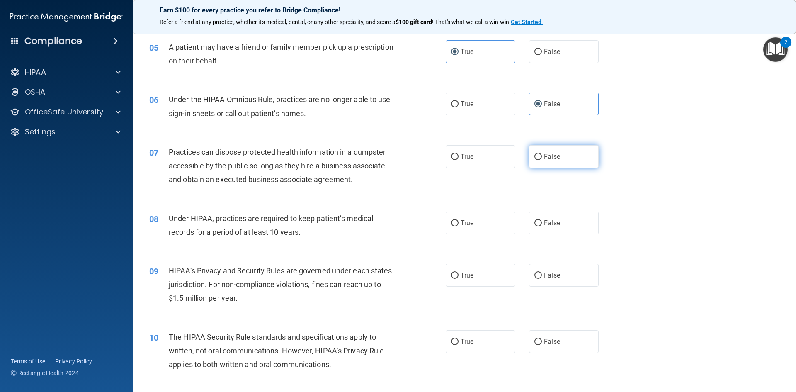
click at [531, 145] on label "False" at bounding box center [564, 156] width 70 height 23
click at [534, 154] on input "False" at bounding box center [537, 157] width 7 height 6
radio input "true"
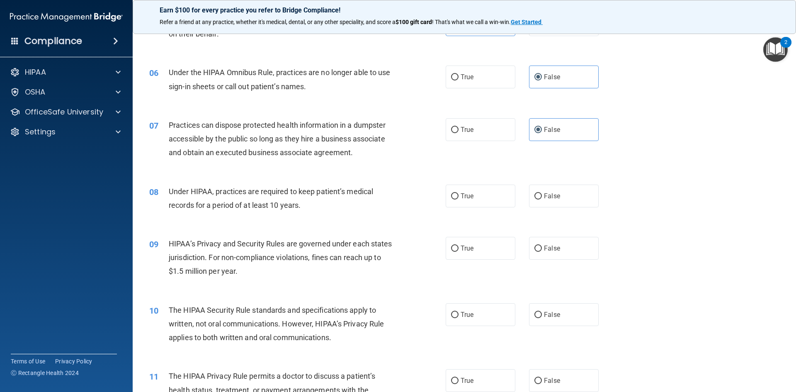
scroll to position [332, 0]
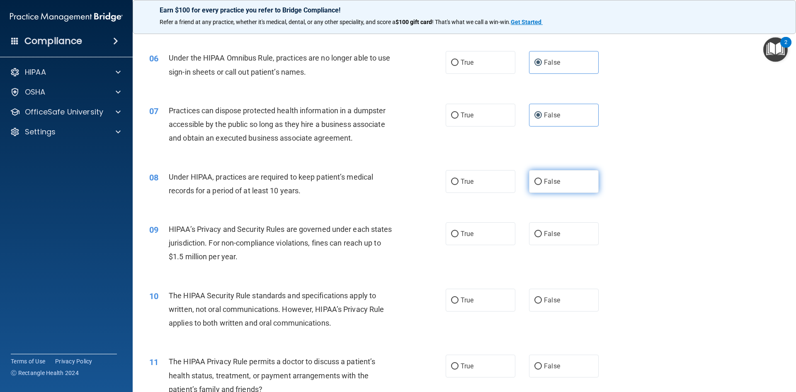
drag, startPoint x: 576, startPoint y: 189, endPoint x: 571, endPoint y: 189, distance: 5.0
click at [576, 189] on label "False" at bounding box center [564, 181] width 70 height 23
click at [542, 185] on input "False" at bounding box center [537, 182] width 7 height 6
radio input "true"
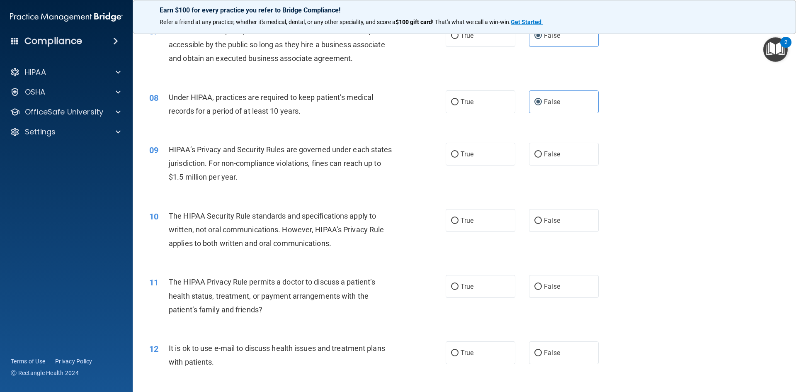
scroll to position [415, 0]
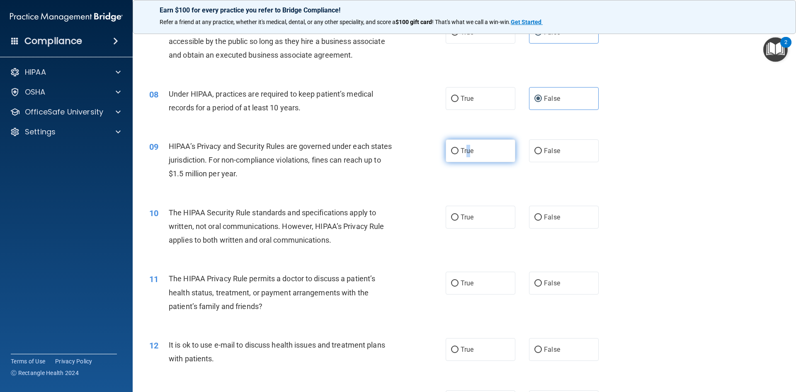
click at [466, 152] on span "True" at bounding box center [467, 151] width 13 height 8
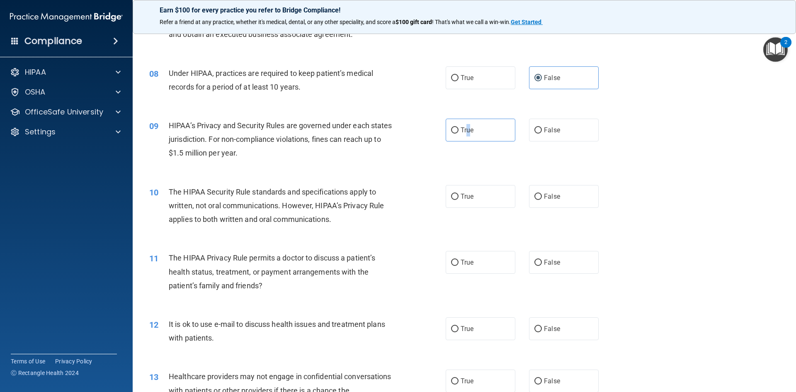
scroll to position [456, 0]
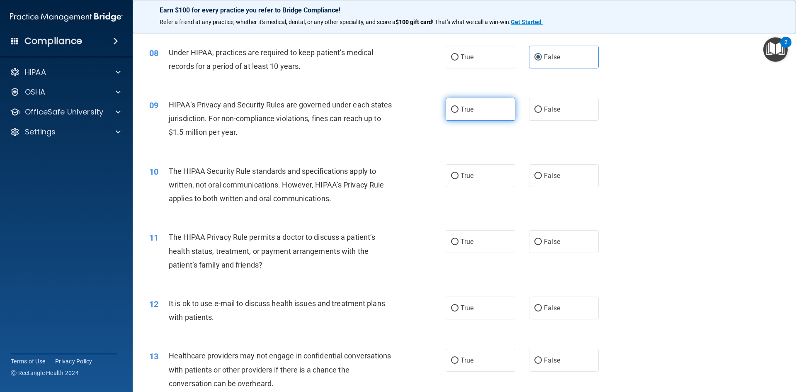
click at [461, 112] on span "True" at bounding box center [467, 109] width 13 height 8
click at [458, 112] on input "True" at bounding box center [454, 110] width 7 height 6
radio input "true"
click at [463, 182] on label "True" at bounding box center [481, 175] width 70 height 23
click at [458, 179] on input "True" at bounding box center [454, 176] width 7 height 6
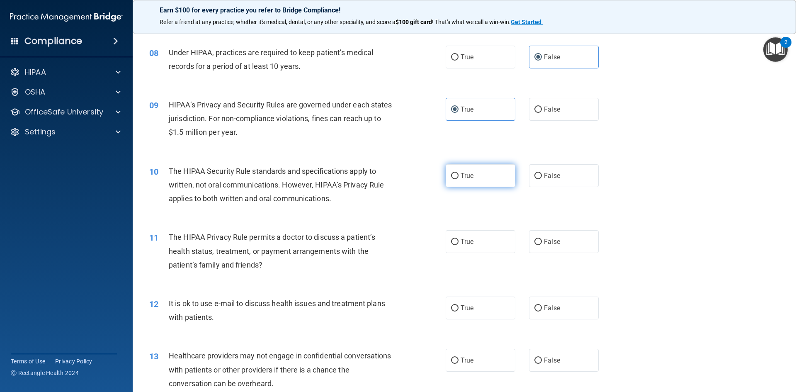
radio input "true"
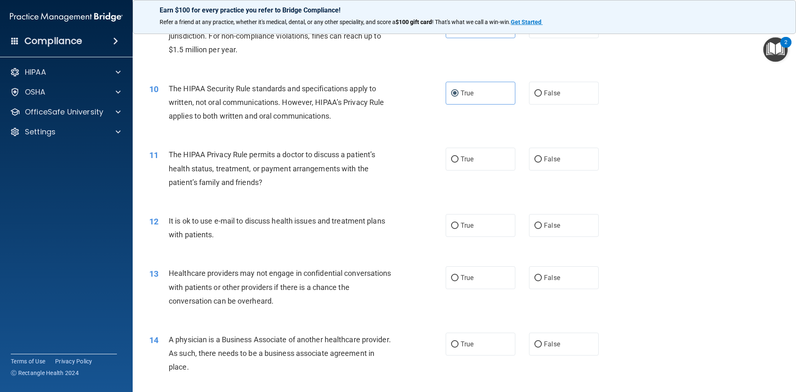
scroll to position [539, 0]
click at [461, 161] on span "True" at bounding box center [467, 159] width 13 height 8
click at [458, 161] on input "True" at bounding box center [454, 159] width 7 height 6
radio input "true"
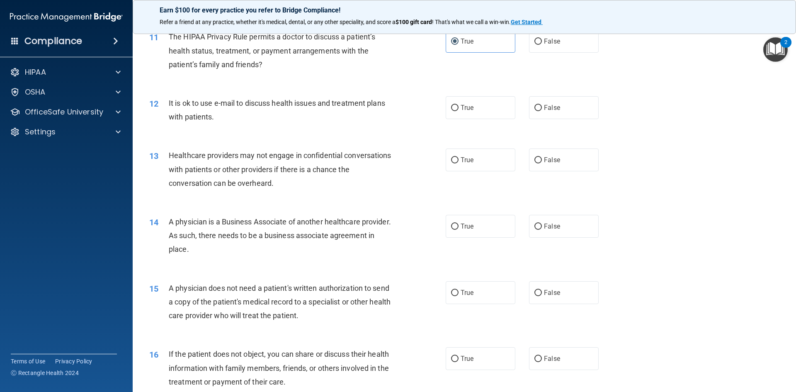
scroll to position [663, 0]
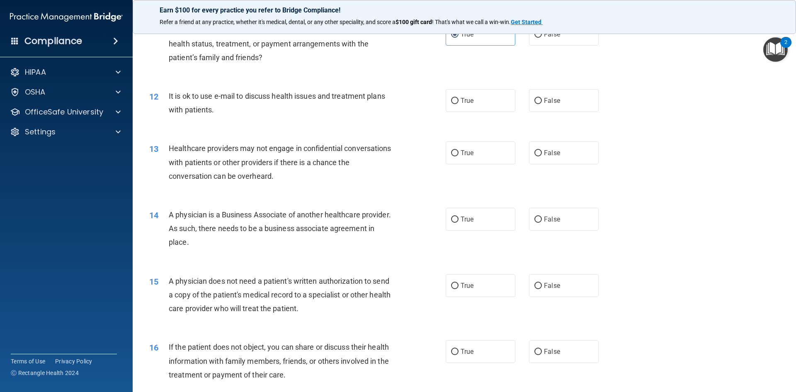
click at [252, 124] on div "12 It is ok to use e-mail to discuss health issues and treatment plans with pat…" at bounding box center [464, 105] width 643 height 52
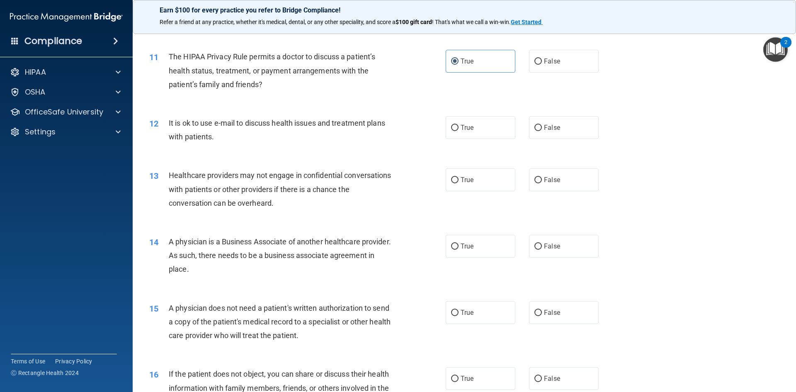
scroll to position [622, 0]
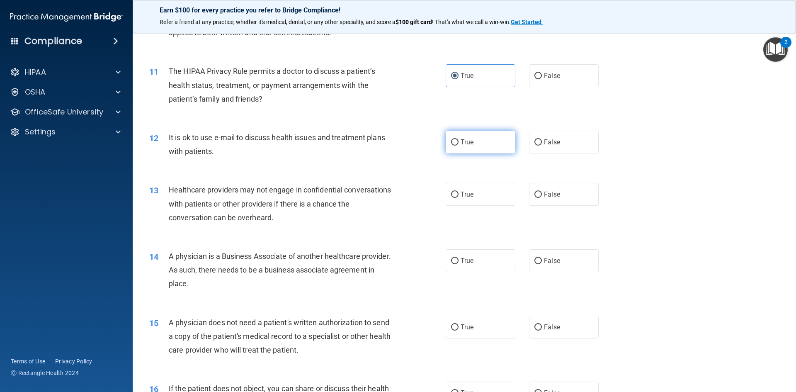
click at [493, 141] on label "True" at bounding box center [481, 142] width 70 height 23
click at [458, 141] on input "True" at bounding box center [454, 142] width 7 height 6
radio input "true"
click at [497, 200] on label "True" at bounding box center [481, 194] width 70 height 23
click at [458, 198] on input "True" at bounding box center [454, 195] width 7 height 6
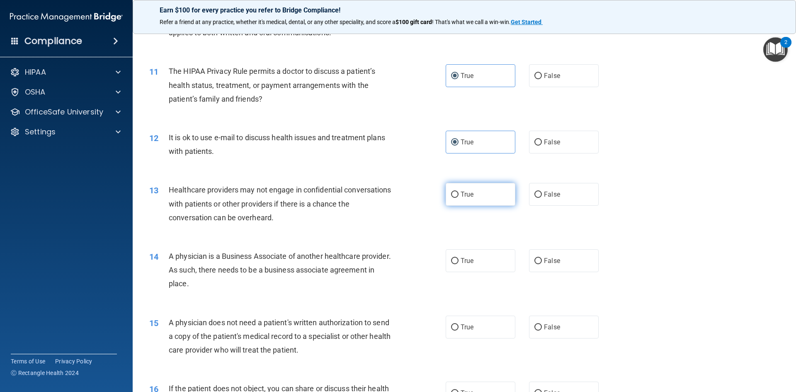
radio input "true"
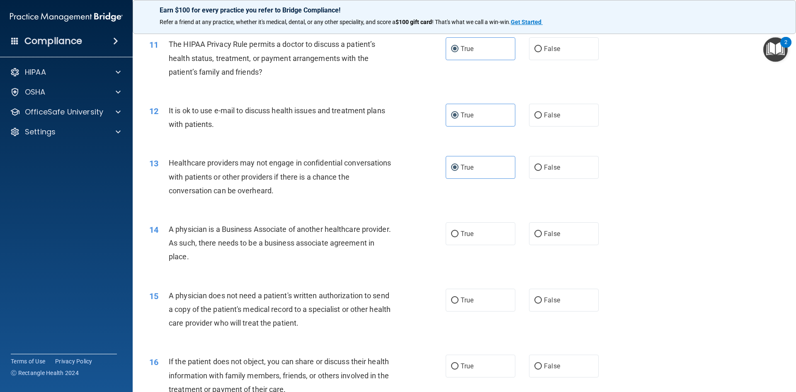
scroll to position [663, 0]
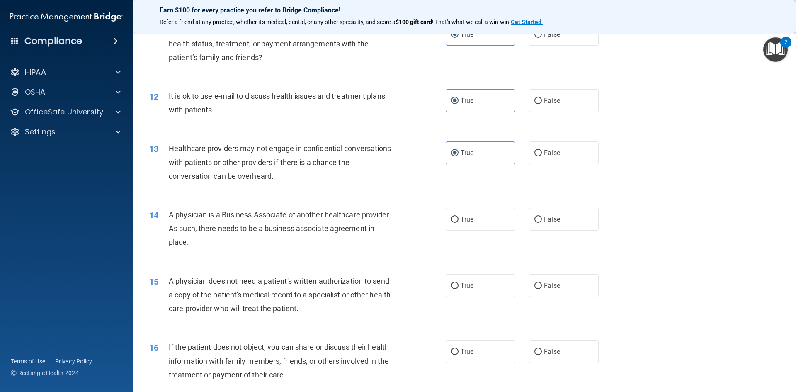
click at [242, 238] on div "A physician is a Business Associate of another healthcare provider. As such, th…" at bounding box center [285, 228] width 232 height 41
click at [458, 210] on label "True" at bounding box center [481, 219] width 70 height 23
click at [458, 216] on input "True" at bounding box center [454, 219] width 7 height 6
radio input "true"
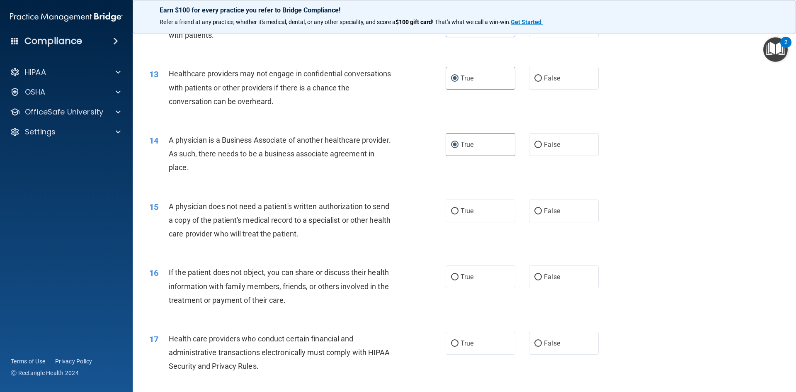
scroll to position [746, 0]
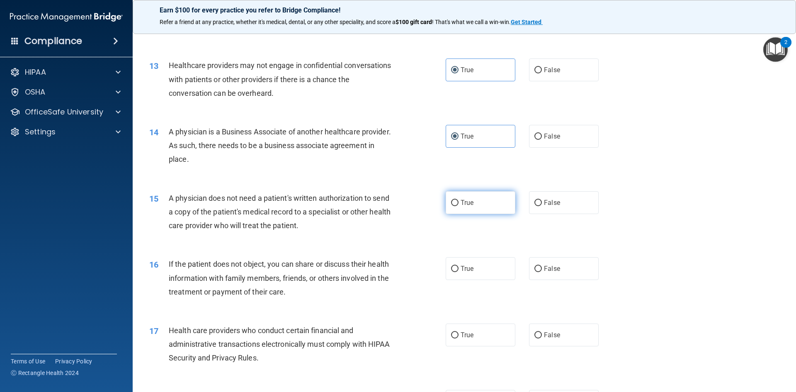
click at [460, 198] on label "True" at bounding box center [481, 202] width 70 height 23
click at [458, 200] on input "True" at bounding box center [454, 203] width 7 height 6
radio input "true"
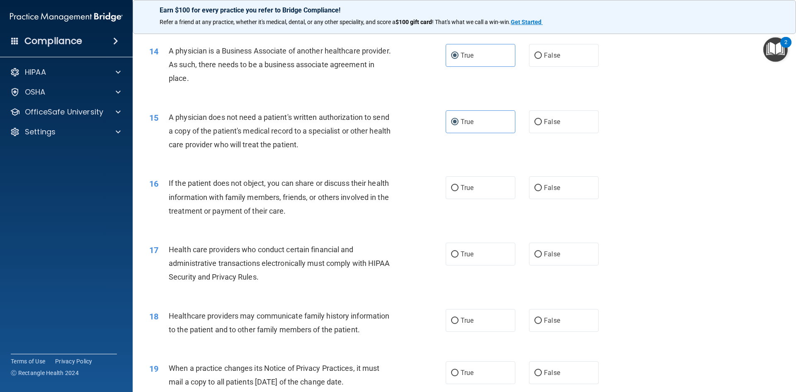
scroll to position [829, 0]
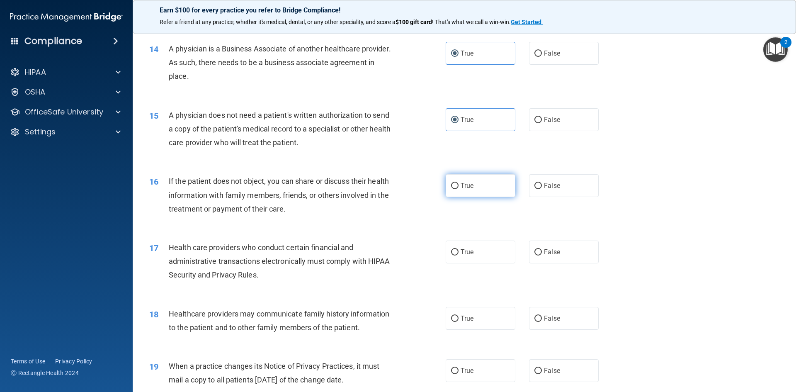
click at [494, 190] on label "True" at bounding box center [481, 185] width 70 height 23
click at [458, 189] on input "True" at bounding box center [454, 186] width 7 height 6
radio input "true"
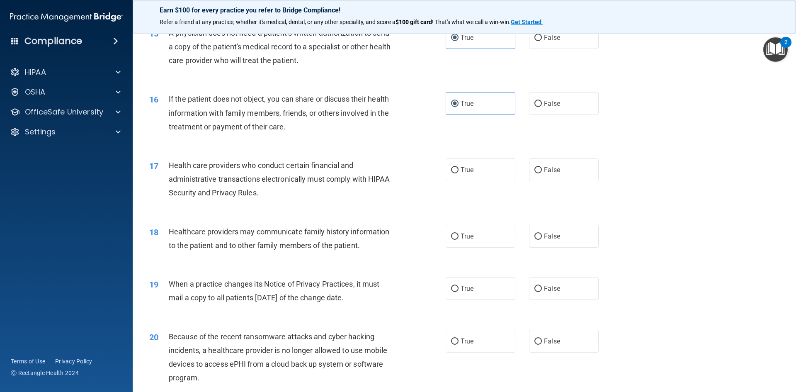
scroll to position [912, 0]
click at [478, 170] on label "True" at bounding box center [481, 169] width 70 height 23
click at [458, 170] on input "True" at bounding box center [454, 169] width 7 height 6
radio input "true"
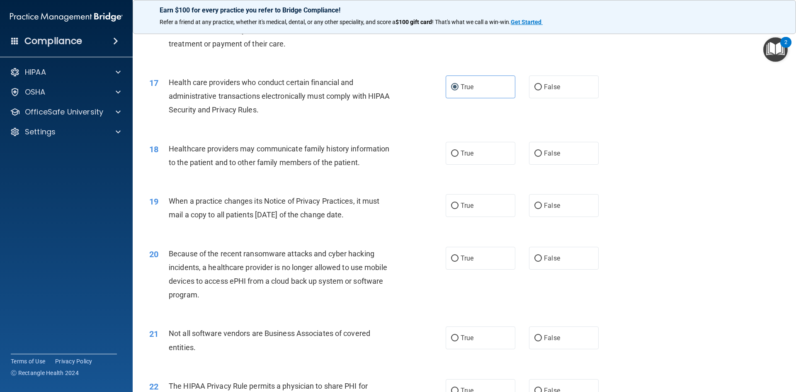
scroll to position [995, 0]
click at [464, 158] on label "True" at bounding box center [481, 152] width 70 height 23
click at [458, 156] on input "True" at bounding box center [454, 153] width 7 height 6
radio input "true"
click at [478, 208] on label "True" at bounding box center [481, 204] width 70 height 23
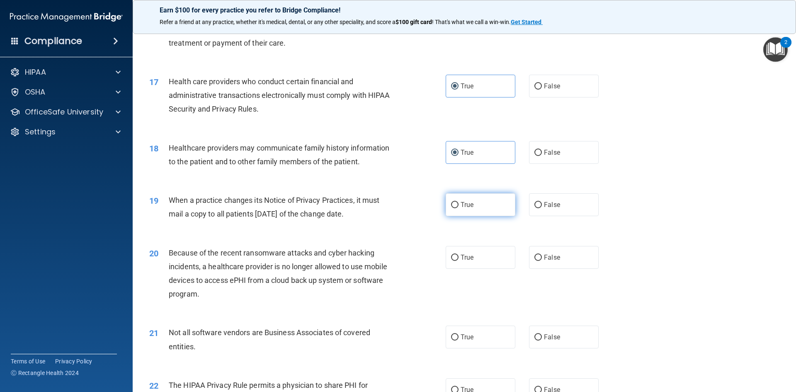
click at [458, 208] on input "True" at bounding box center [454, 205] width 7 height 6
radio input "true"
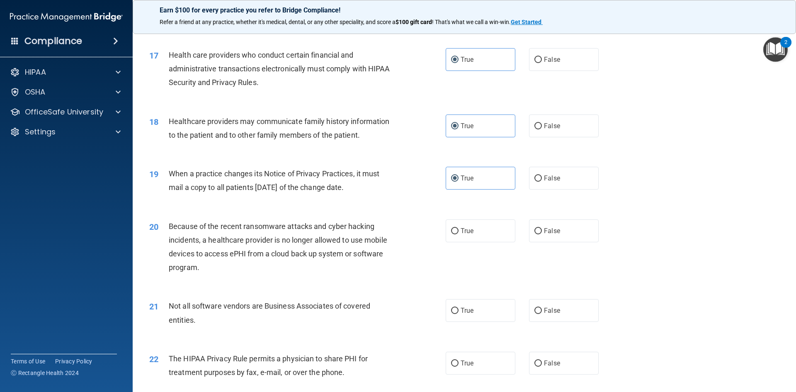
scroll to position [1036, 0]
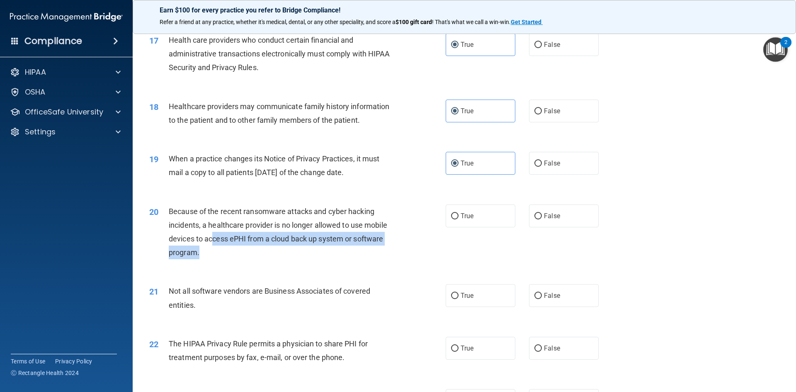
drag, startPoint x: 213, startPoint y: 240, endPoint x: 322, endPoint y: 250, distance: 109.1
click at [322, 250] on div "Because of the recent ransomware attacks and cyber hacking incidents, a healthc…" at bounding box center [285, 231] width 232 height 55
click at [316, 254] on div "Because of the recent ransomware attacks and cyber hacking incidents, a healthc…" at bounding box center [285, 231] width 232 height 55
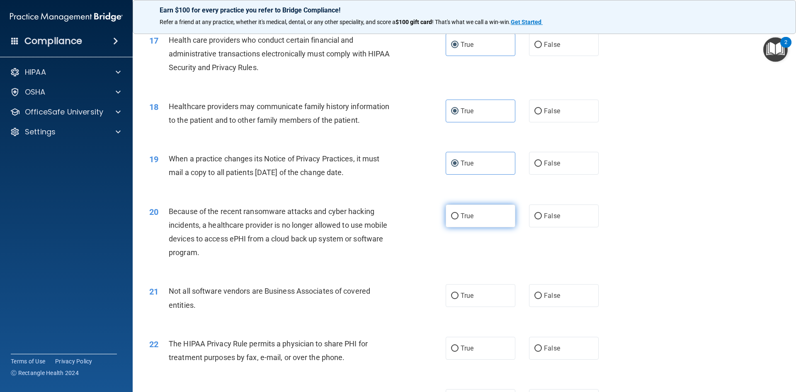
click at [497, 226] on label "True" at bounding box center [481, 215] width 70 height 23
click at [458, 219] on input "True" at bounding box center [454, 216] width 7 height 6
radio input "true"
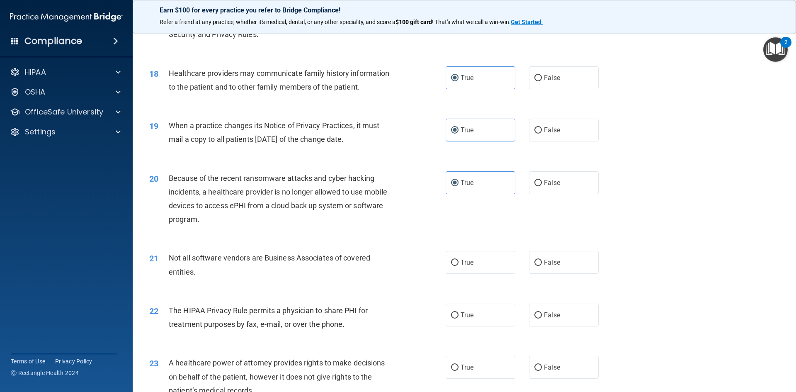
scroll to position [1119, 0]
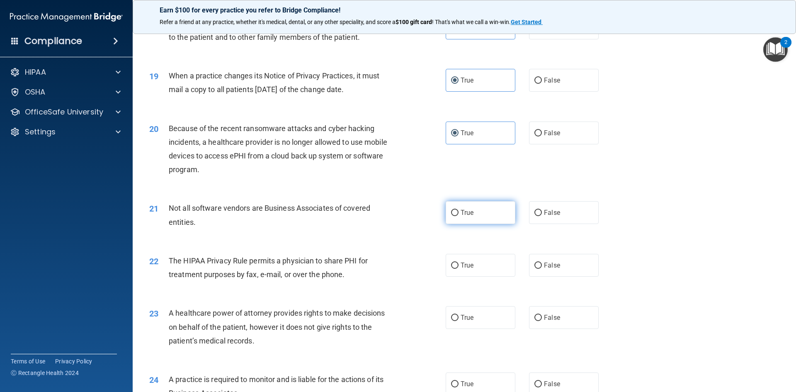
click at [480, 221] on label "True" at bounding box center [481, 212] width 70 height 23
click at [458, 216] on input "True" at bounding box center [454, 213] width 7 height 6
radio input "true"
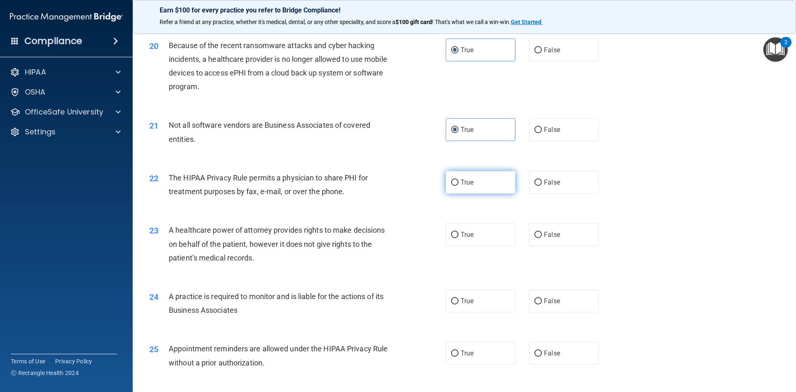
click at [470, 185] on span "True" at bounding box center [467, 182] width 13 height 8
click at [458, 185] on input "True" at bounding box center [454, 182] width 7 height 6
radio input "true"
click at [559, 240] on label "False" at bounding box center [564, 234] width 70 height 23
click at [542, 238] on input "False" at bounding box center [537, 235] width 7 height 6
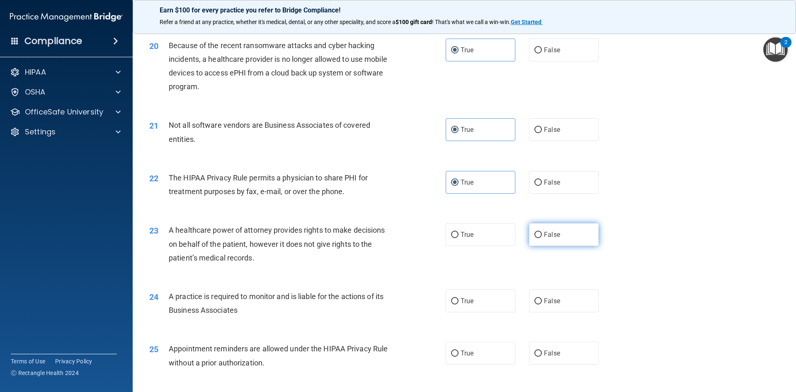
radio input "true"
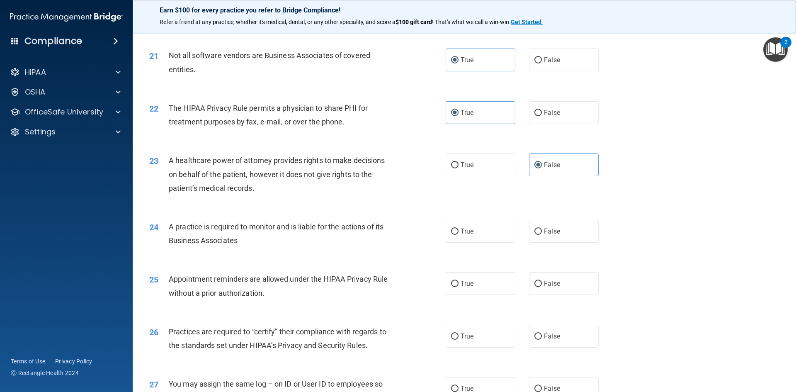
scroll to position [1285, 0]
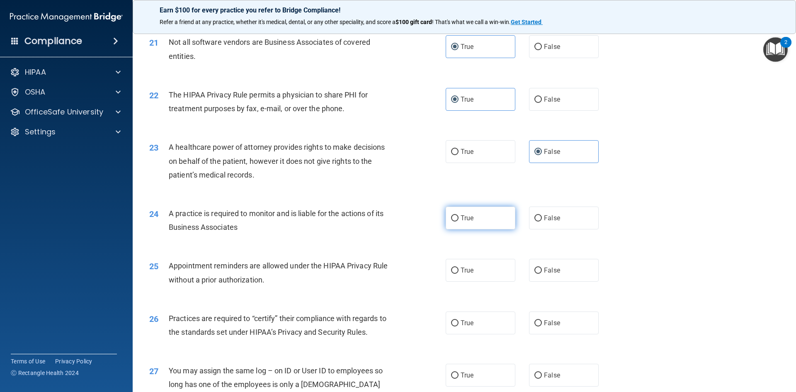
click at [475, 220] on label "True" at bounding box center [481, 217] width 70 height 23
click at [458, 220] on input "True" at bounding box center [454, 218] width 7 height 6
radio input "true"
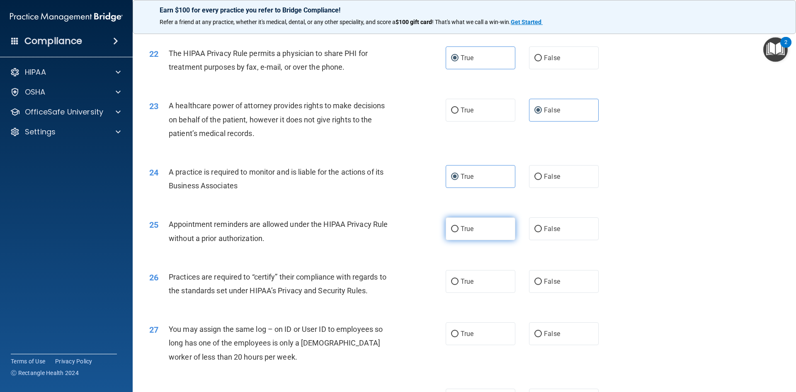
click at [492, 237] on label "True" at bounding box center [481, 228] width 70 height 23
click at [458, 232] on input "True" at bounding box center [454, 229] width 7 height 6
radio input "true"
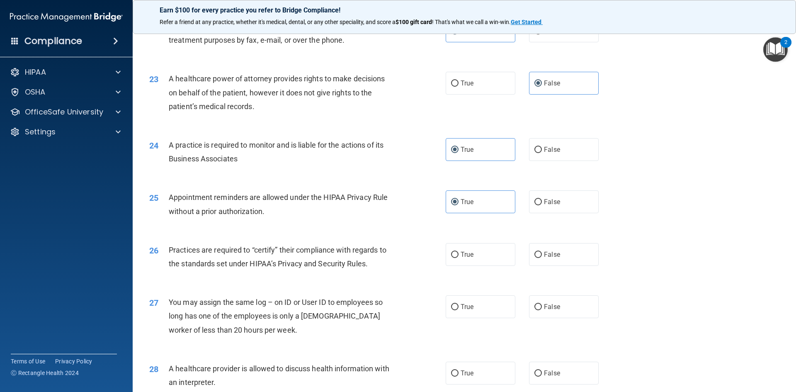
scroll to position [1368, 0]
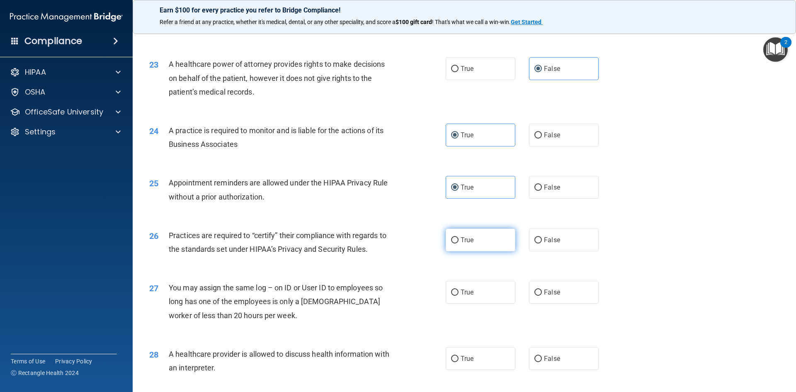
click at [473, 239] on label "True" at bounding box center [481, 239] width 70 height 23
click at [458, 239] on input "True" at bounding box center [454, 240] width 7 height 6
radio input "true"
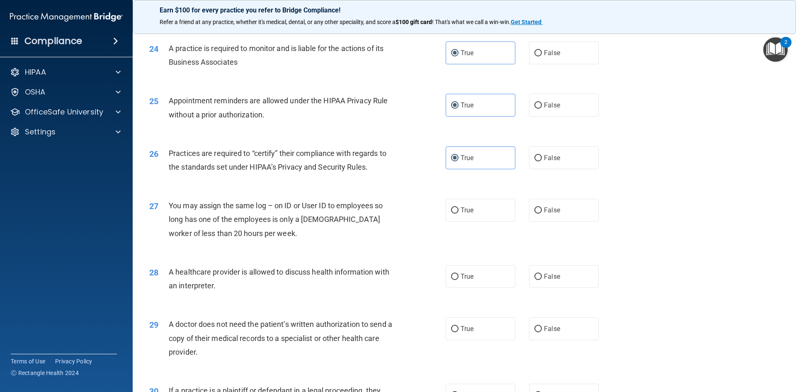
scroll to position [1451, 0]
click at [563, 213] on label "False" at bounding box center [564, 209] width 70 height 23
click at [542, 213] on input "False" at bounding box center [537, 209] width 7 height 6
radio input "true"
click at [466, 281] on label "True" at bounding box center [481, 275] width 70 height 23
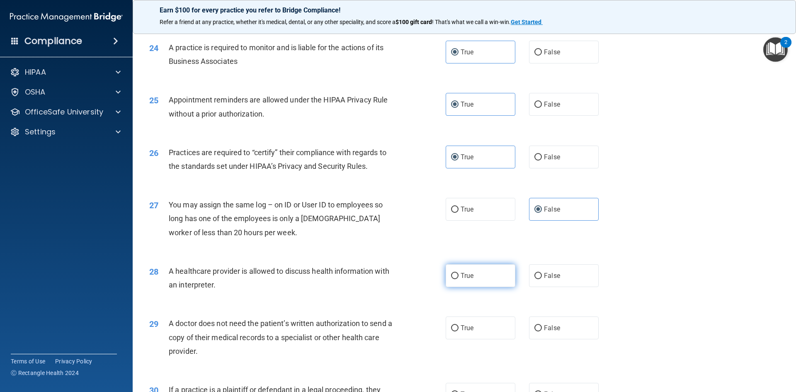
click at [458, 279] on input "True" at bounding box center [454, 276] width 7 height 6
radio input "true"
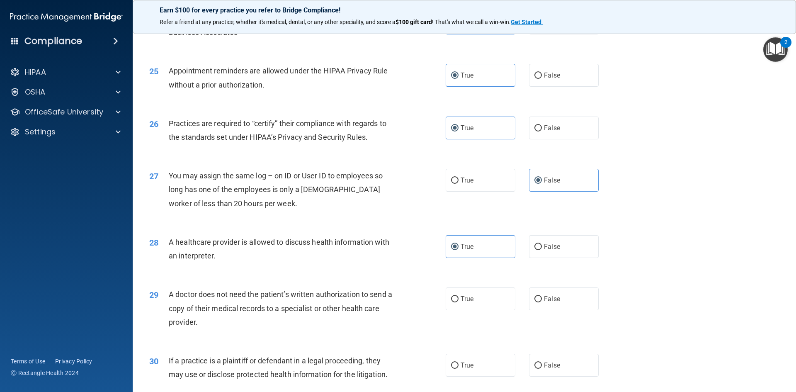
scroll to position [1534, 0]
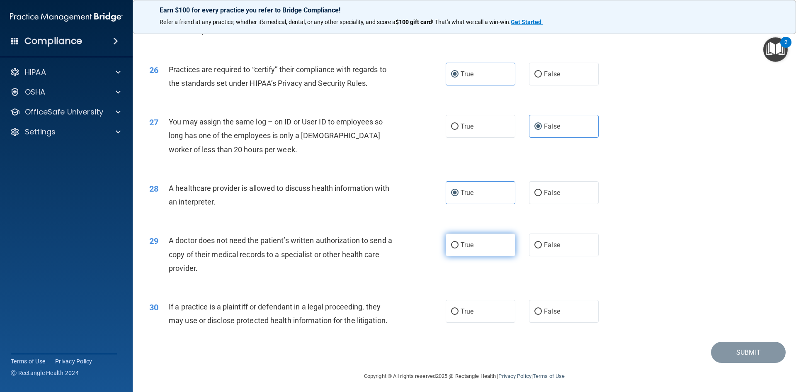
click at [461, 243] on span "True" at bounding box center [467, 245] width 13 height 8
click at [458, 243] on input "True" at bounding box center [454, 245] width 7 height 6
radio input "true"
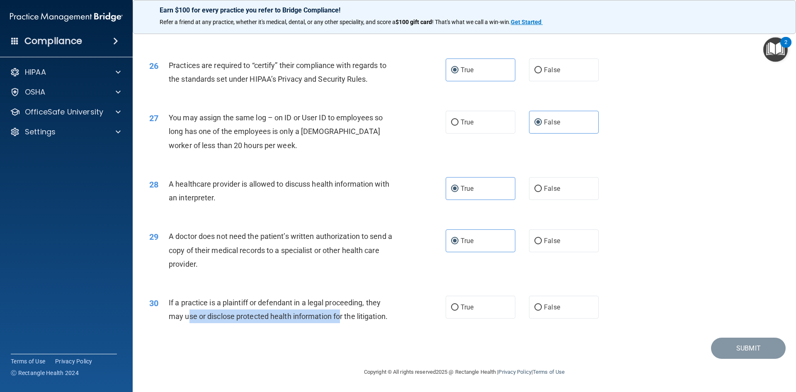
drag, startPoint x: 188, startPoint y: 318, endPoint x: 361, endPoint y: 320, distance: 173.3
click at [343, 317] on span "If a practice is a plaintiff or defendant in a legal proceeding, they may use o…" at bounding box center [278, 309] width 219 height 22
click at [396, 323] on div "30 If a practice is a plaintiff or defendant in a legal proceeding, they may us…" at bounding box center [297, 312] width 321 height 32
drag, startPoint x: 463, startPoint y: 303, endPoint x: 504, endPoint y: 315, distance: 42.5
click at [464, 303] on label "True" at bounding box center [481, 307] width 70 height 23
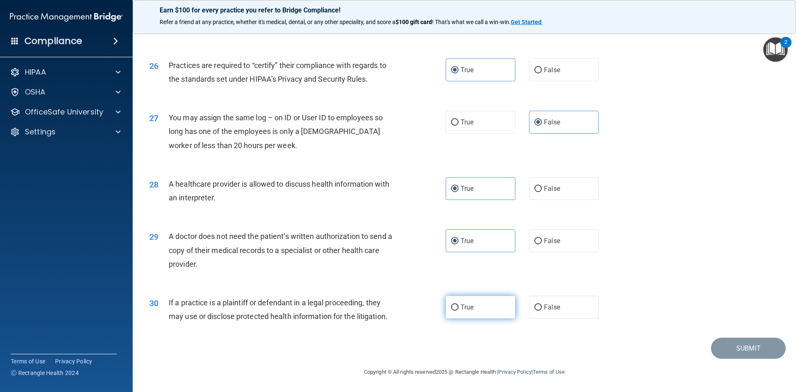
click at [458, 304] on input "True" at bounding box center [454, 307] width 7 height 6
radio input "true"
click at [723, 345] on button "Submit" at bounding box center [748, 347] width 75 height 21
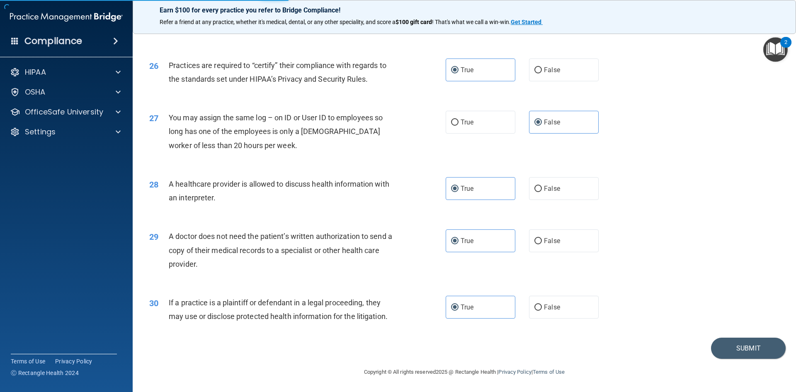
click at [178, 284] on div "29 A doctor does not need the patient’s written authorization to send a copy of…" at bounding box center [464, 252] width 643 height 66
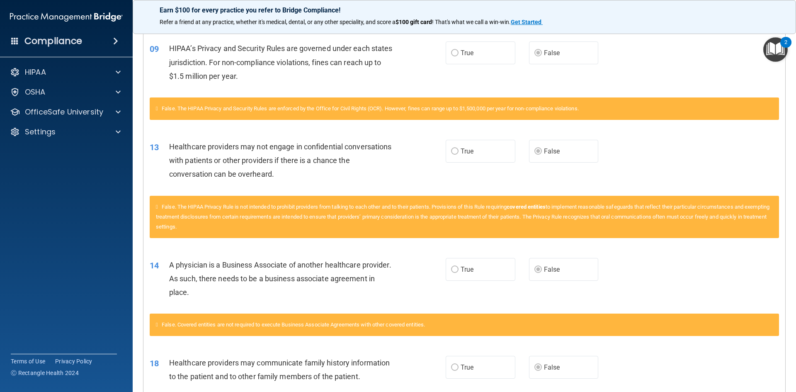
scroll to position [290, 0]
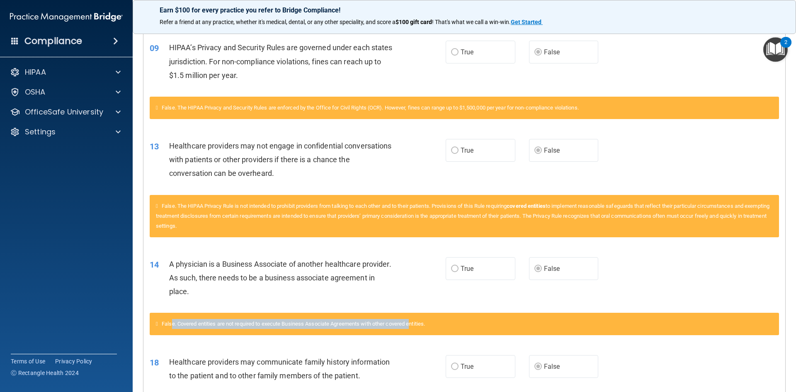
drag, startPoint x: 173, startPoint y: 325, endPoint x: 419, endPoint y: 320, distance: 245.4
click at [417, 320] on span "False. Covered entities are not required to execute Business Associate Agreemen…" at bounding box center [293, 323] width 263 height 6
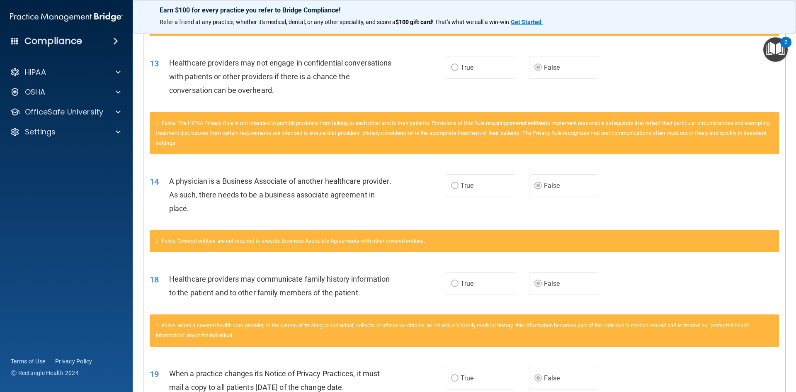
click at [210, 198] on span "A physician is a Business Associate of another healthcare provider. As such, th…" at bounding box center [280, 195] width 222 height 36
drag, startPoint x: 192, startPoint y: 209, endPoint x: 270, endPoint y: 209, distance: 77.5
click at [270, 209] on div "A physician is a Business Associate of another healthcare provider. As such, th…" at bounding box center [284, 194] width 231 height 41
click at [274, 209] on div "A physician is a Business Associate of another healthcare provider. As such, th…" at bounding box center [284, 194] width 231 height 41
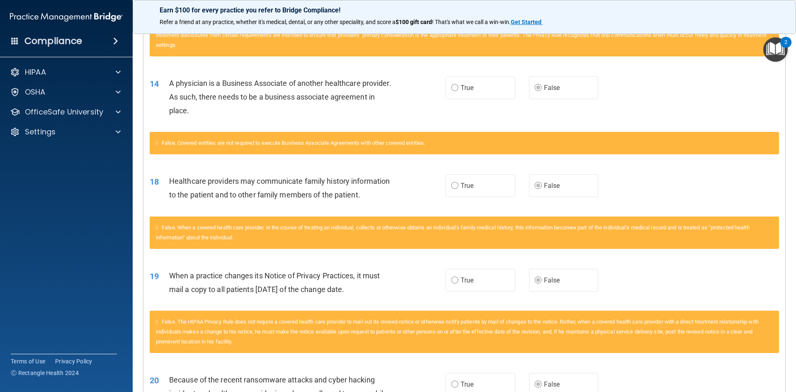
scroll to position [497, 0]
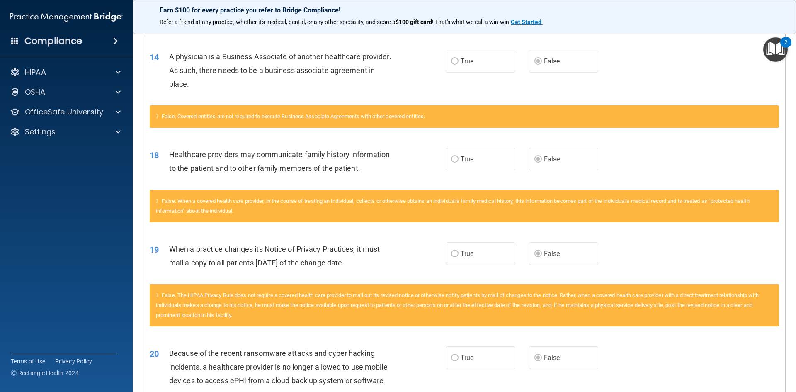
drag, startPoint x: 226, startPoint y: 233, endPoint x: 235, endPoint y: 216, distance: 19.8
drag, startPoint x: 235, startPoint y: 216, endPoint x: 210, endPoint y: 177, distance: 46.2
click at [211, 177] on div "18 Healthcare providers may communicate family history information to the patie…" at bounding box center [297, 164] width 321 height 32
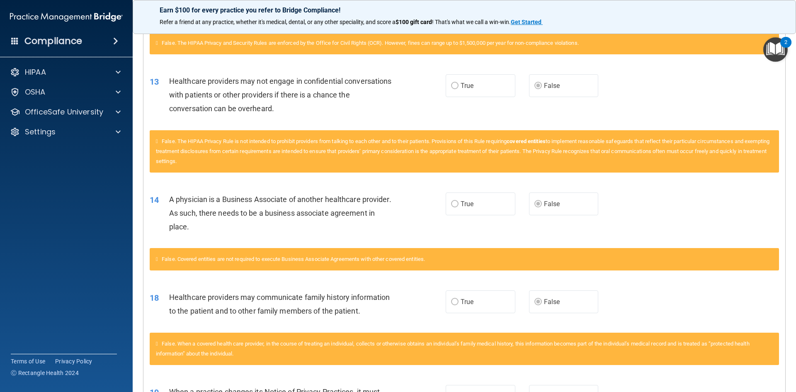
scroll to position [346, 0]
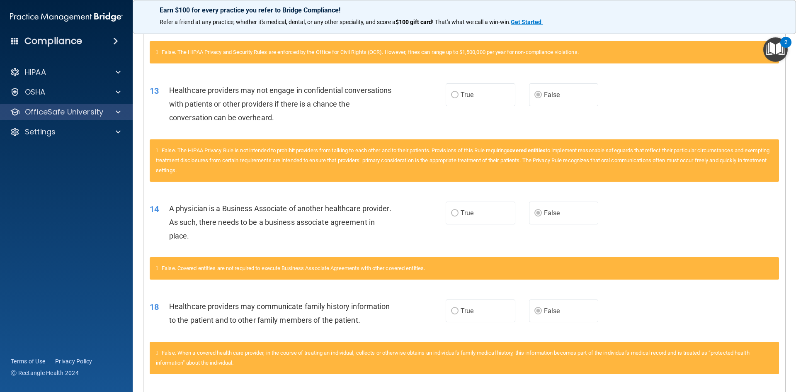
click at [39, 119] on div "OfficeSafe University" at bounding box center [66, 112] width 133 height 17
click at [53, 109] on p "OfficeSafe University" at bounding box center [64, 112] width 78 height 10
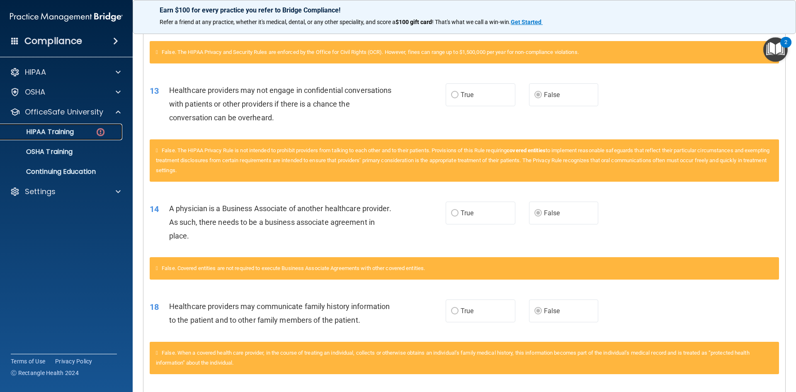
click at [53, 131] on p "HIPAA Training" at bounding box center [39, 132] width 68 height 8
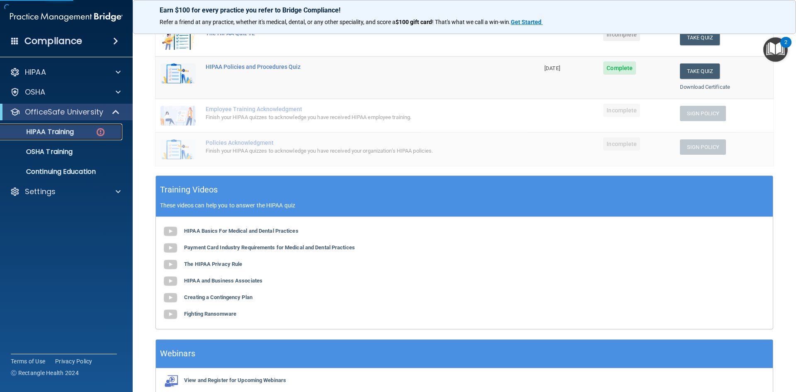
scroll to position [41, 0]
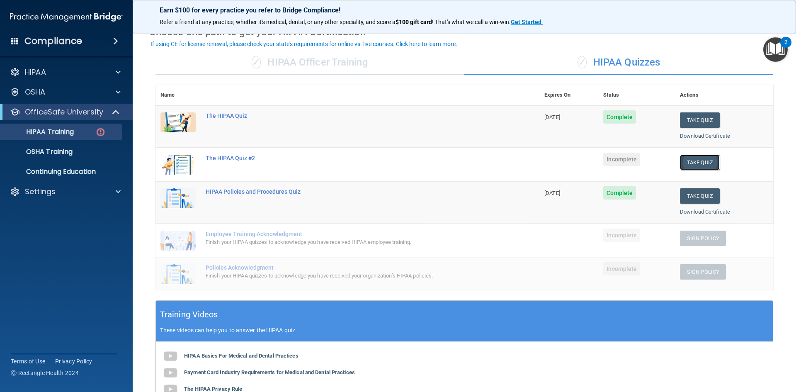
click at [695, 163] on button "Take Quiz" at bounding box center [700, 162] width 40 height 15
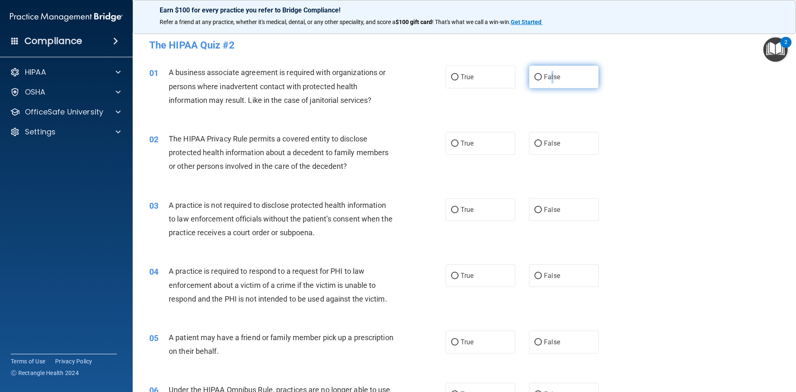
click at [548, 81] on label "False" at bounding box center [564, 76] width 70 height 23
click at [557, 75] on label "False" at bounding box center [564, 76] width 70 height 23
click at [542, 75] on input "False" at bounding box center [537, 77] width 7 height 6
radio input "true"
click at [461, 145] on span "True" at bounding box center [467, 143] width 13 height 8
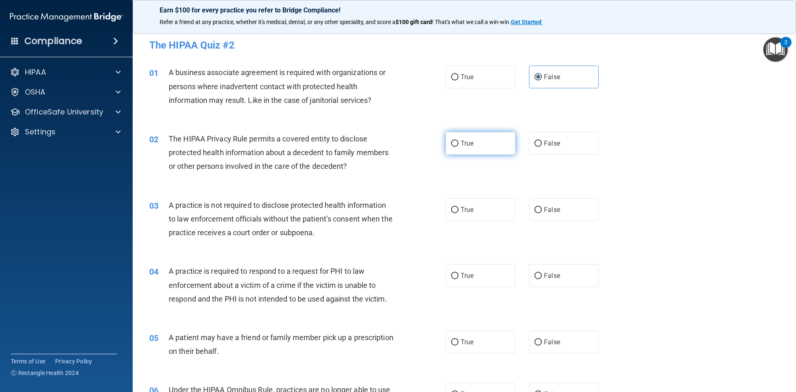
click at [458, 145] on input "True" at bounding box center [454, 144] width 7 height 6
radio input "true"
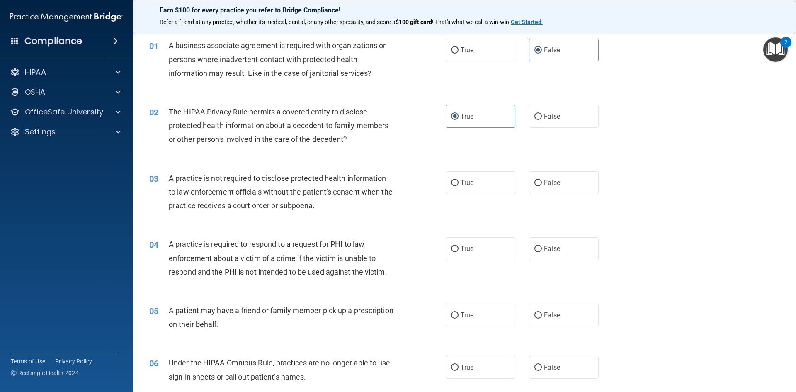
scroll to position [41, 0]
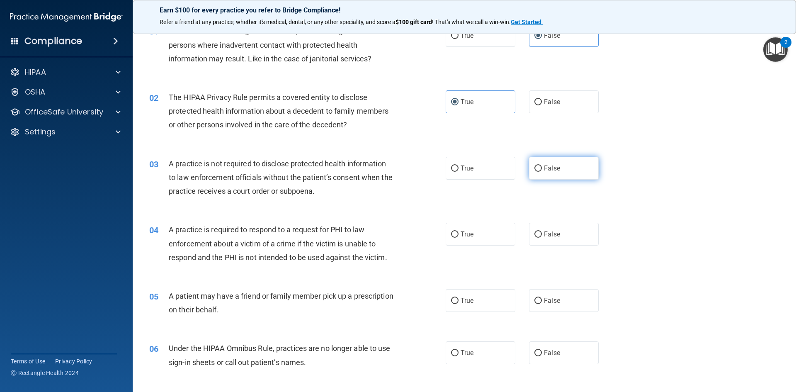
click at [538, 172] on label "False" at bounding box center [564, 168] width 70 height 23
click at [538, 172] on input "False" at bounding box center [537, 168] width 7 height 6
radio input "true"
drag, startPoint x: 319, startPoint y: 187, endPoint x: 264, endPoint y: 202, distance: 56.4
drag, startPoint x: 264, startPoint y: 202, endPoint x: 255, endPoint y: 203, distance: 9.6
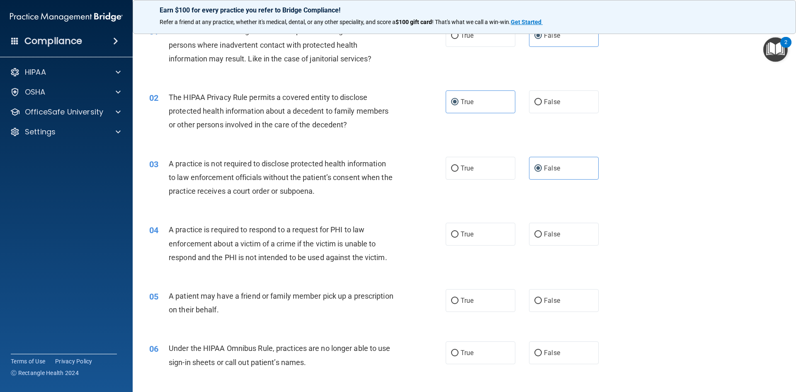
click at [255, 203] on div "03 A practice is not required to disclose protected health information to law e…" at bounding box center [464, 179] width 643 height 66
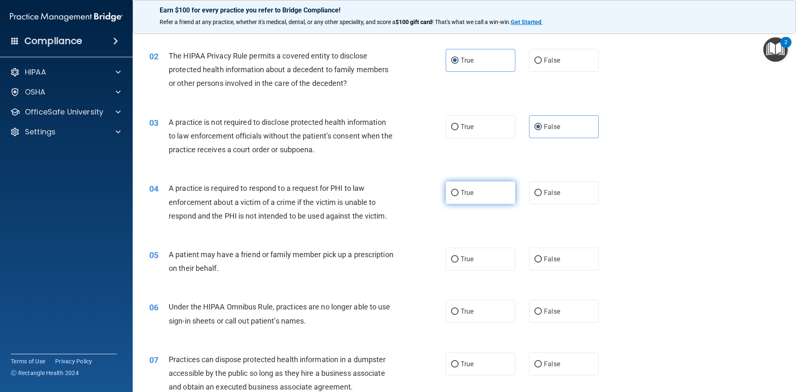
click at [461, 195] on span "True" at bounding box center [467, 193] width 13 height 8
click at [458, 195] on input "True" at bounding box center [454, 193] width 7 height 6
radio input "true"
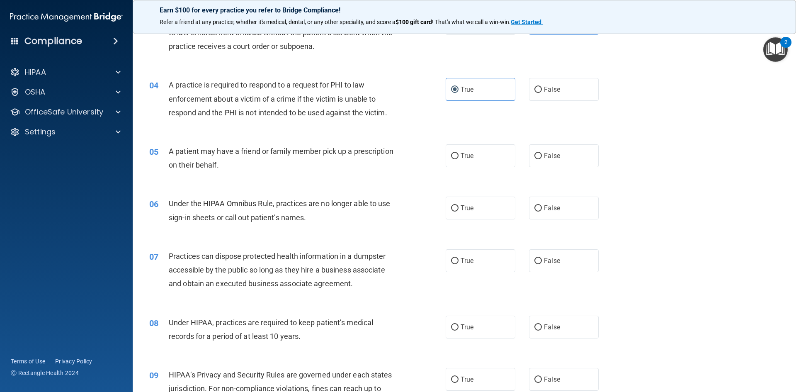
scroll to position [207, 0]
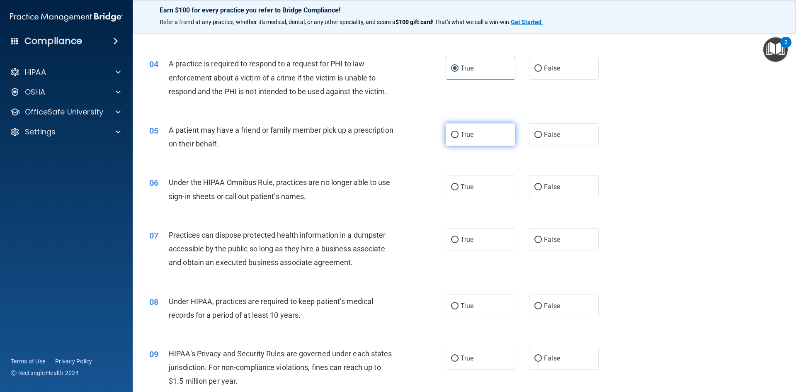
click at [461, 133] on span "True" at bounding box center [467, 135] width 13 height 8
click at [458, 133] on input "True" at bounding box center [454, 135] width 7 height 6
radio input "true"
click at [544, 185] on span "False" at bounding box center [552, 187] width 16 height 8
click at [559, 194] on label "False" at bounding box center [564, 186] width 70 height 23
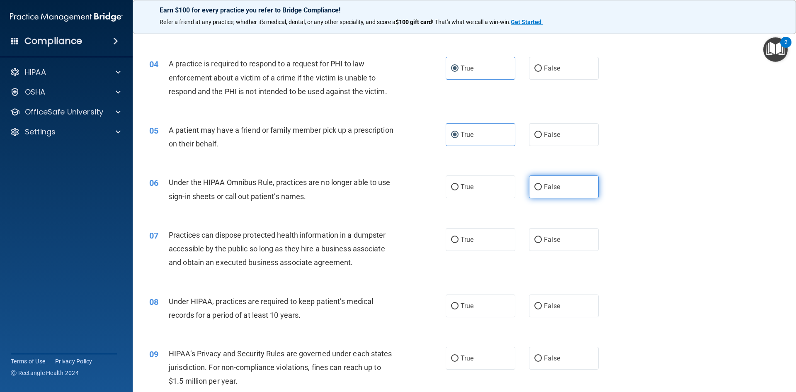
click at [542, 190] on input "False" at bounding box center [537, 187] width 7 height 6
radio input "true"
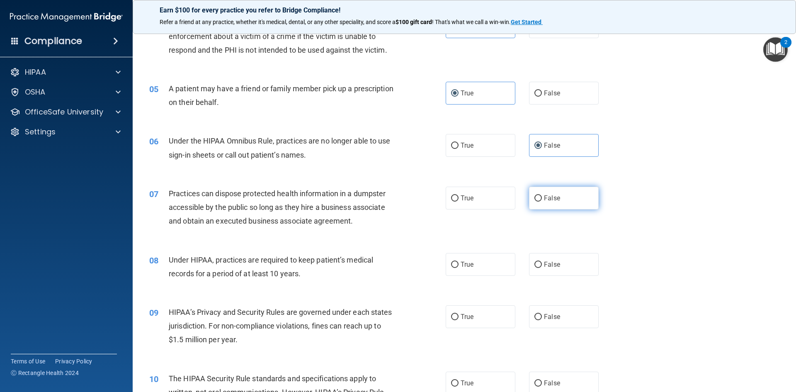
click at [549, 199] on span "False" at bounding box center [552, 198] width 16 height 8
click at [542, 199] on input "False" at bounding box center [537, 198] width 7 height 6
radio input "true"
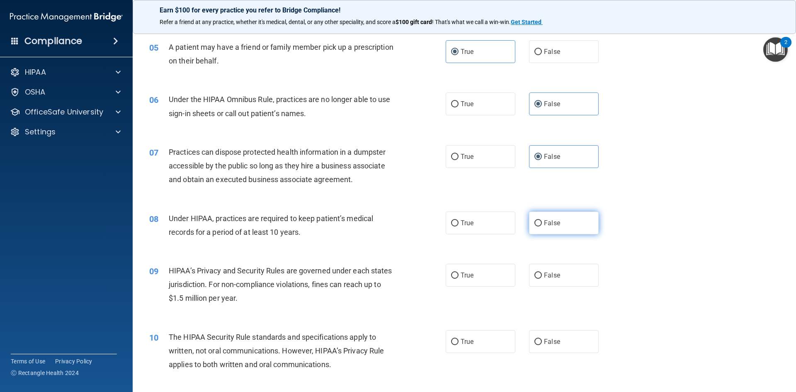
click at [546, 223] on span "False" at bounding box center [552, 223] width 16 height 8
click at [542, 223] on input "False" at bounding box center [537, 223] width 7 height 6
radio input "true"
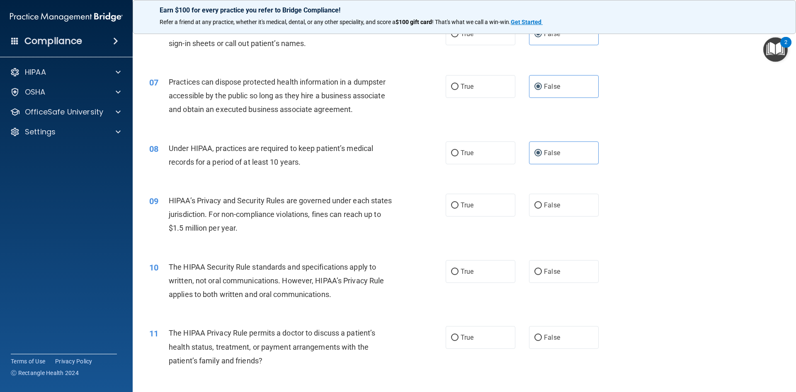
scroll to position [373, 0]
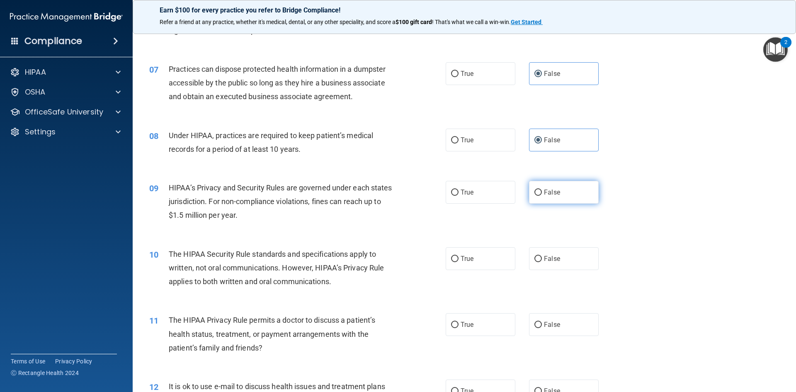
click at [539, 193] on label "False" at bounding box center [564, 192] width 70 height 23
click at [539, 193] on input "False" at bounding box center [537, 192] width 7 height 6
radio input "true"
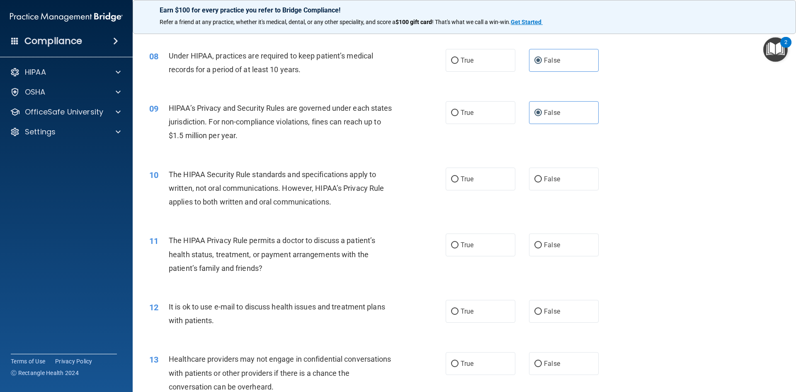
scroll to position [456, 0]
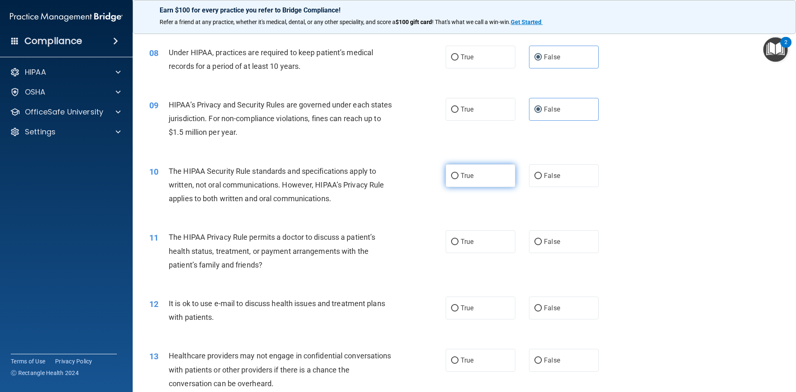
click at [478, 177] on label "True" at bounding box center [481, 175] width 70 height 23
click at [458, 177] on input "True" at bounding box center [454, 176] width 7 height 6
radio input "true"
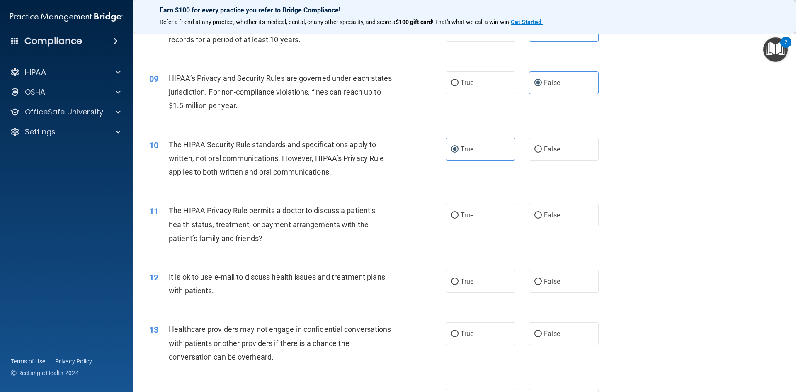
scroll to position [497, 0]
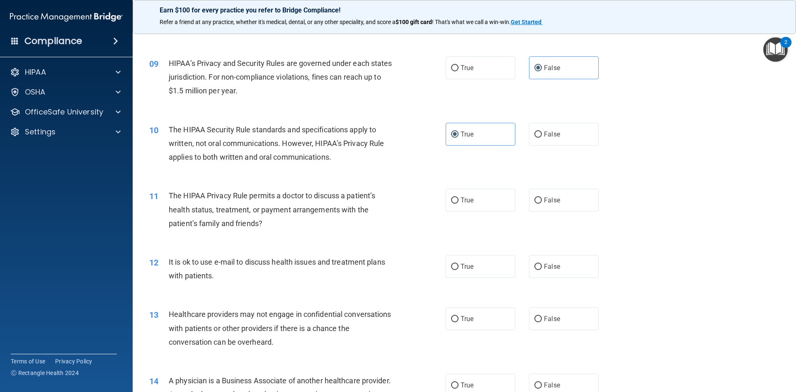
click at [484, 212] on div "11 The HIPAA Privacy Rule permits a doctor to discuss a patient’s health status…" at bounding box center [464, 211] width 643 height 66
click at [472, 201] on label "True" at bounding box center [481, 200] width 70 height 23
click at [458, 201] on input "True" at bounding box center [454, 200] width 7 height 6
radio input "true"
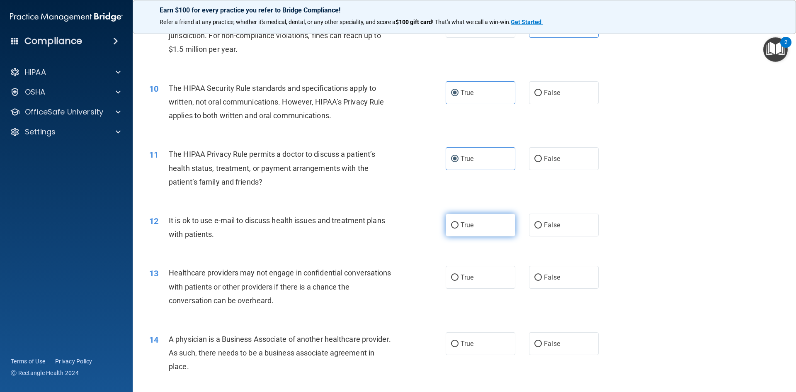
click at [476, 229] on label "True" at bounding box center [481, 224] width 70 height 23
click at [458, 228] on input "True" at bounding box center [454, 225] width 7 height 6
radio input "true"
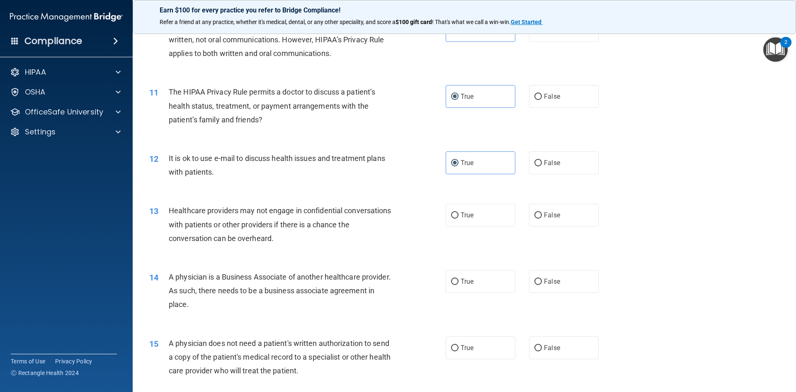
scroll to position [622, 0]
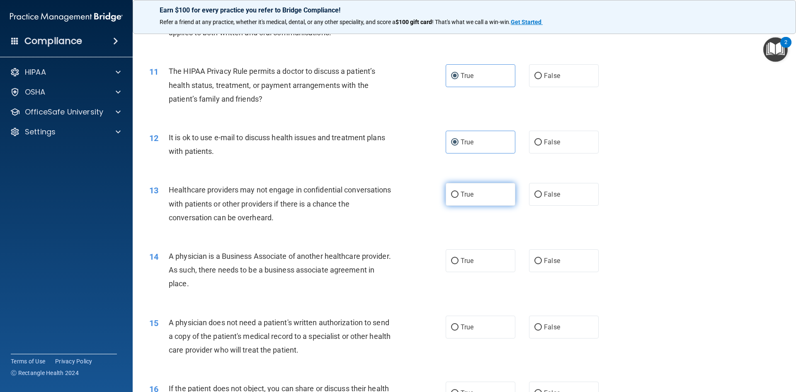
click at [455, 197] on input "True" at bounding box center [454, 195] width 7 height 6
radio input "true"
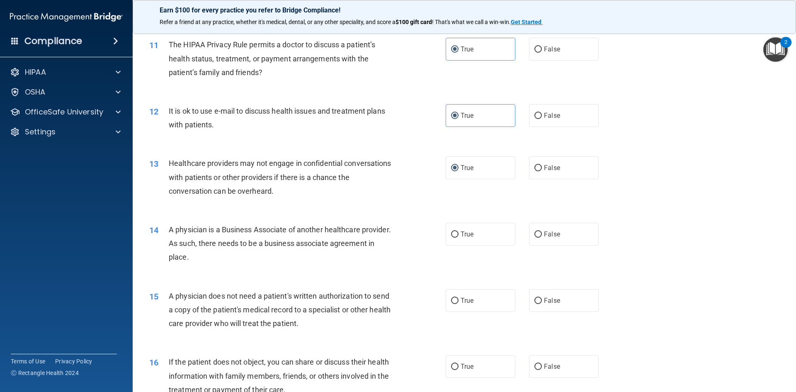
scroll to position [663, 0]
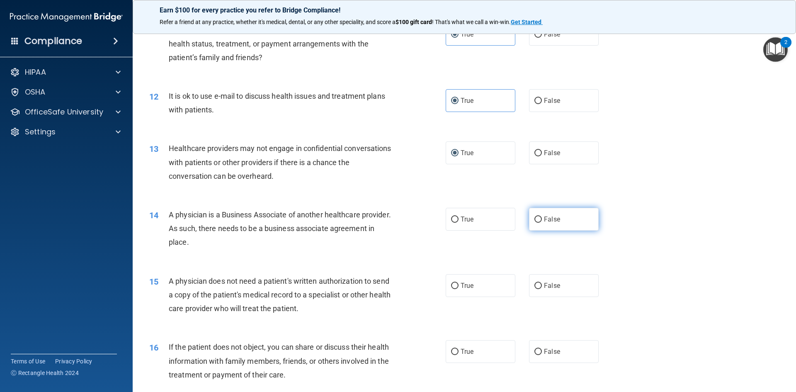
click at [548, 213] on label "False" at bounding box center [564, 219] width 70 height 23
click at [542, 216] on input "False" at bounding box center [537, 219] width 7 height 6
radio input "true"
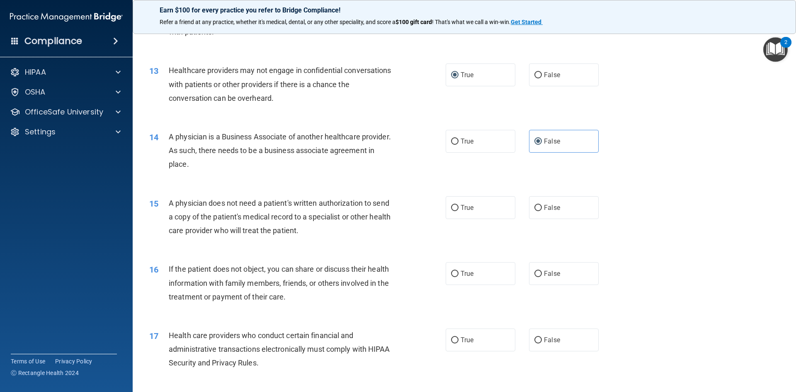
scroll to position [746, 0]
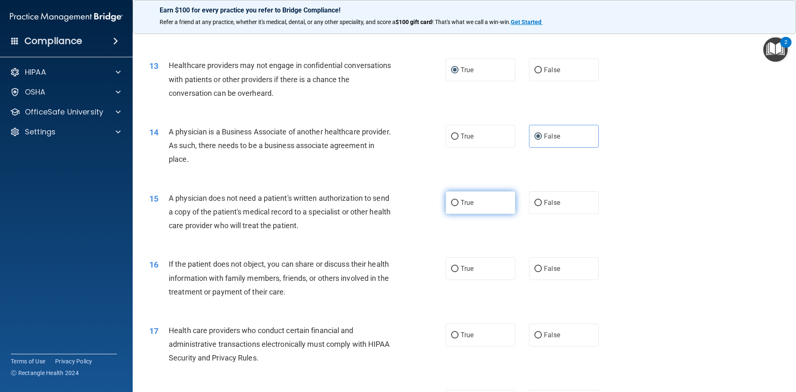
click at [463, 207] on label "True" at bounding box center [481, 202] width 70 height 23
click at [458, 206] on input "True" at bounding box center [454, 203] width 7 height 6
radio input "true"
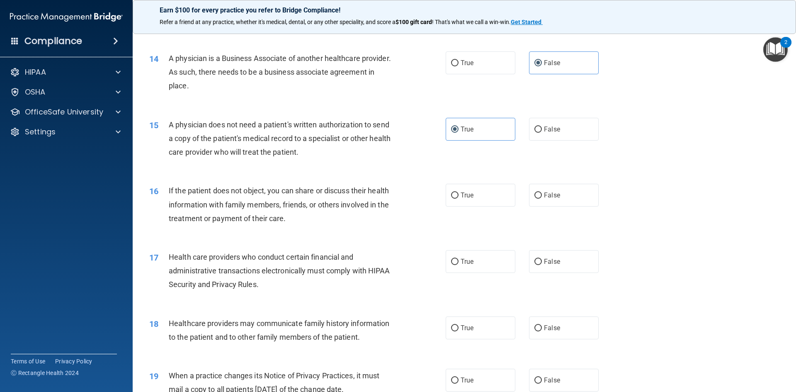
scroll to position [829, 0]
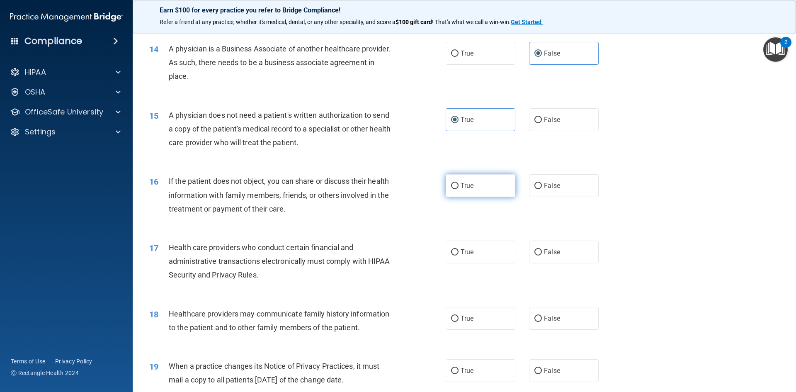
click at [466, 186] on span "True" at bounding box center [467, 186] width 13 height 8
click at [458, 186] on input "True" at bounding box center [454, 186] width 7 height 6
radio input "true"
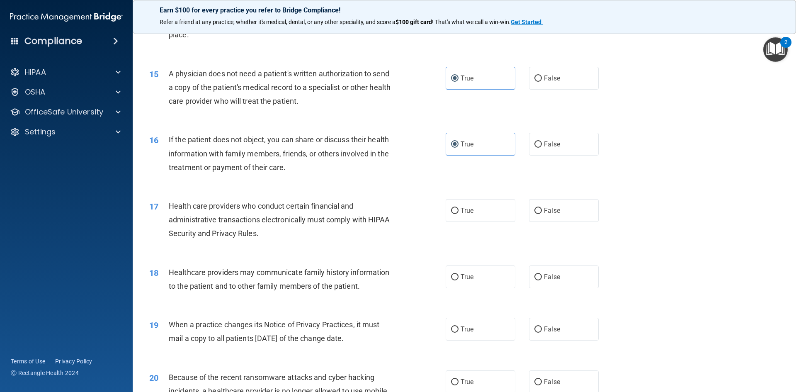
scroll to position [912, 0]
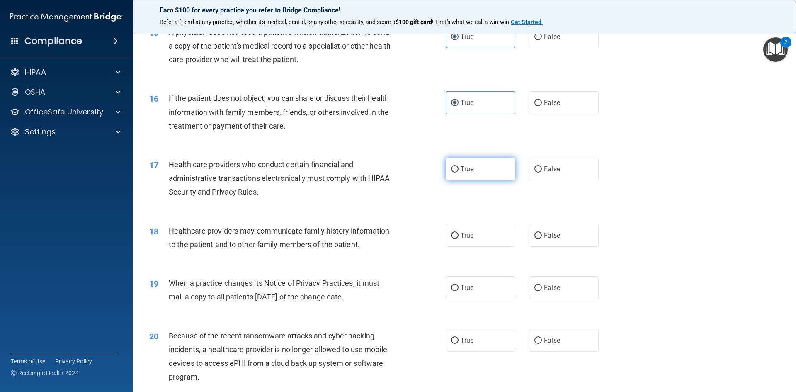
click at [467, 173] on label "True" at bounding box center [481, 169] width 70 height 23
click at [458, 172] on input "True" at bounding box center [454, 169] width 7 height 6
radio input "true"
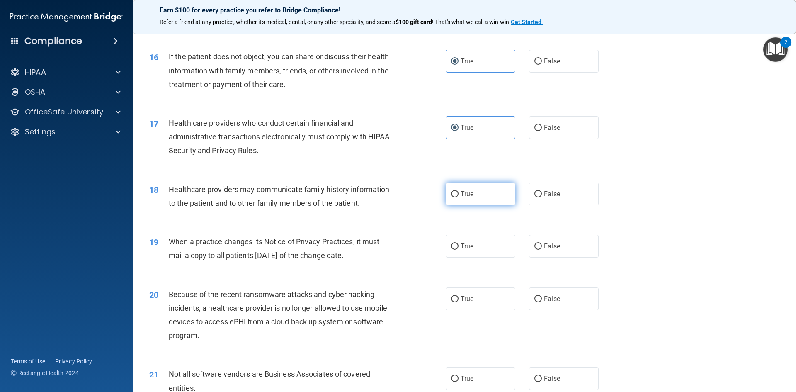
click at [472, 196] on label "True" at bounding box center [481, 193] width 70 height 23
click at [458, 196] on input "True" at bounding box center [454, 194] width 7 height 6
radio input "true"
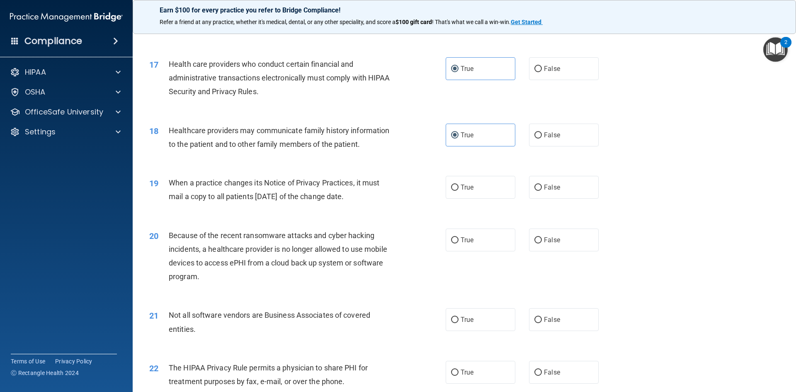
scroll to position [1036, 0]
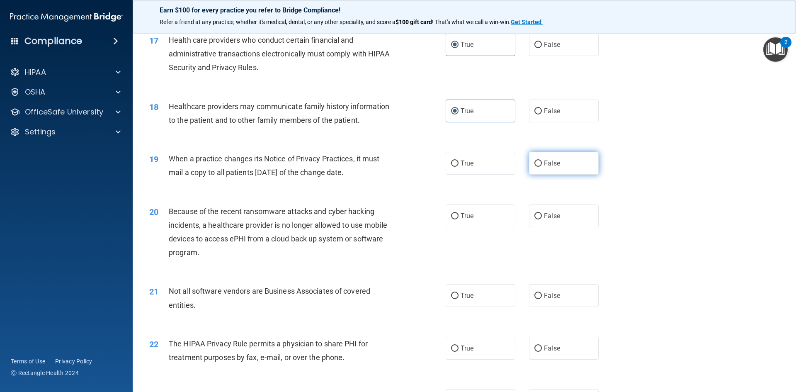
click at [534, 163] on input "False" at bounding box center [537, 163] width 7 height 6
radio input "true"
click at [565, 218] on label "False" at bounding box center [564, 215] width 70 height 23
click at [542, 218] on input "False" at bounding box center [537, 216] width 7 height 6
radio input "true"
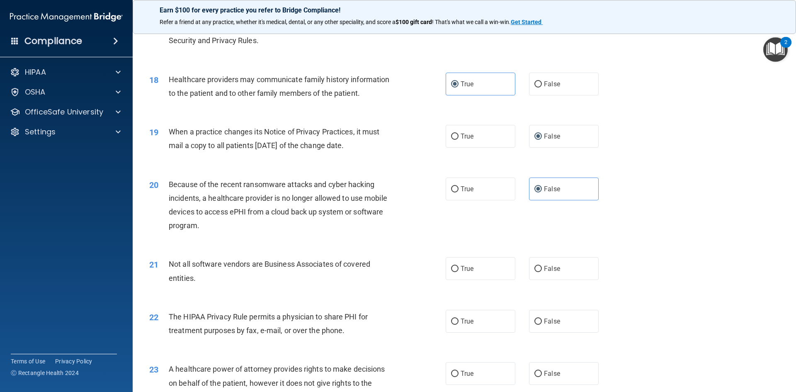
scroll to position [1078, 0]
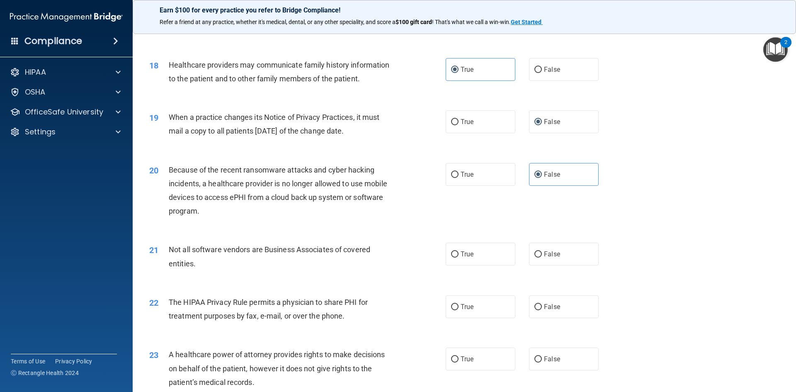
click at [225, 252] on span "Not all software vendors are Business Associates of covered entities." at bounding box center [269, 256] width 201 height 22
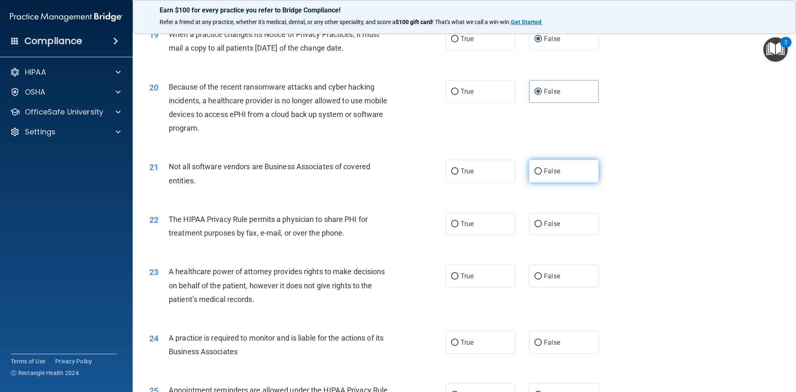
click at [551, 175] on span "False" at bounding box center [552, 171] width 16 height 8
click at [542, 175] on input "False" at bounding box center [537, 171] width 7 height 6
radio input "true"
click at [473, 224] on label "True" at bounding box center [481, 223] width 70 height 23
click at [458, 224] on input "True" at bounding box center [454, 224] width 7 height 6
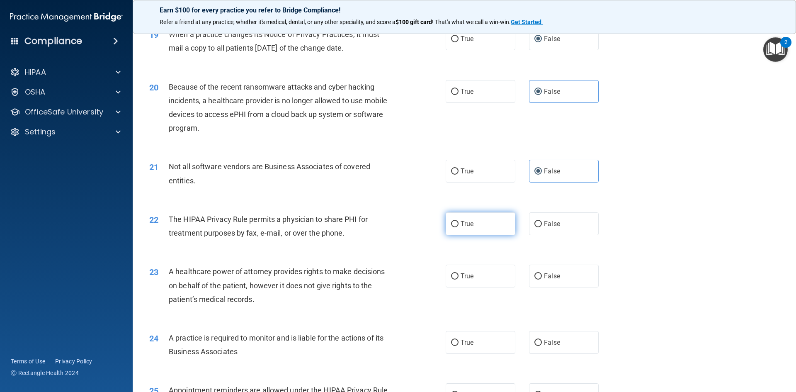
radio input "true"
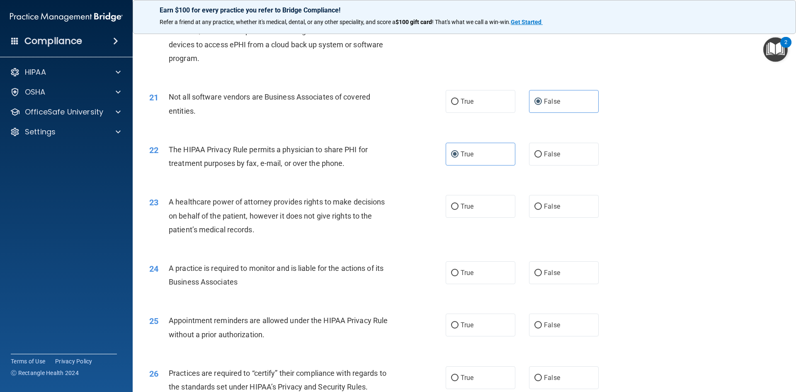
scroll to position [1244, 0]
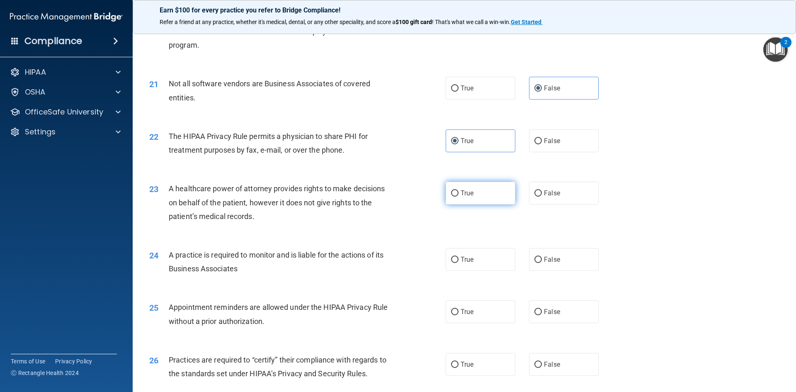
click at [485, 198] on label "True" at bounding box center [481, 193] width 70 height 23
click at [458, 196] on input "True" at bounding box center [454, 193] width 7 height 6
radio input "true"
click at [554, 196] on span "False" at bounding box center [552, 193] width 16 height 8
click at [542, 196] on input "False" at bounding box center [537, 193] width 7 height 6
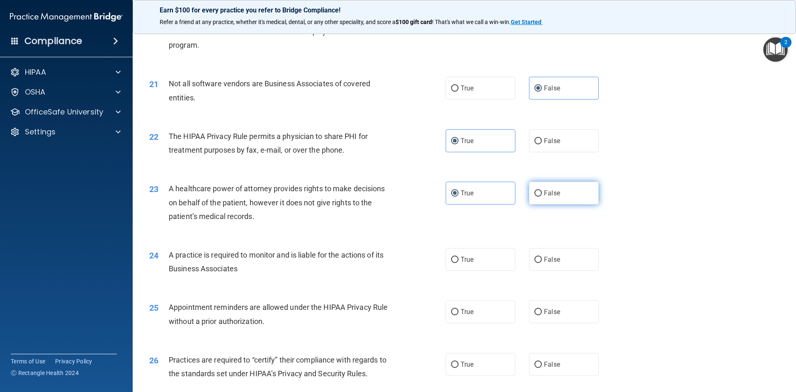
radio input "true"
radio input "false"
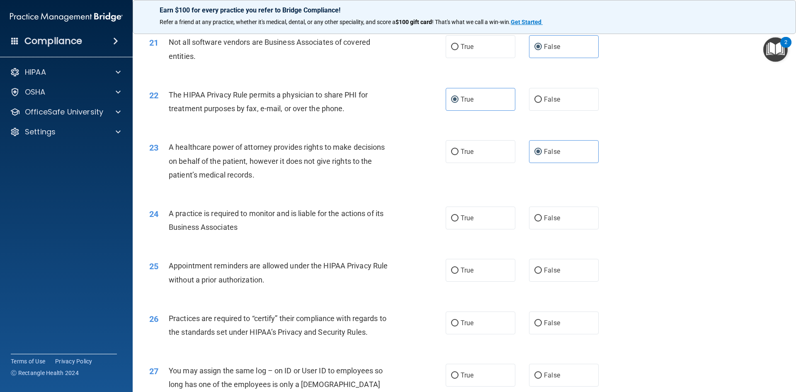
click at [597, 228] on div "True False" at bounding box center [529, 217] width 167 height 23
click at [592, 228] on label "False" at bounding box center [564, 217] width 70 height 23
click at [542, 221] on input "False" at bounding box center [537, 218] width 7 height 6
radio input "true"
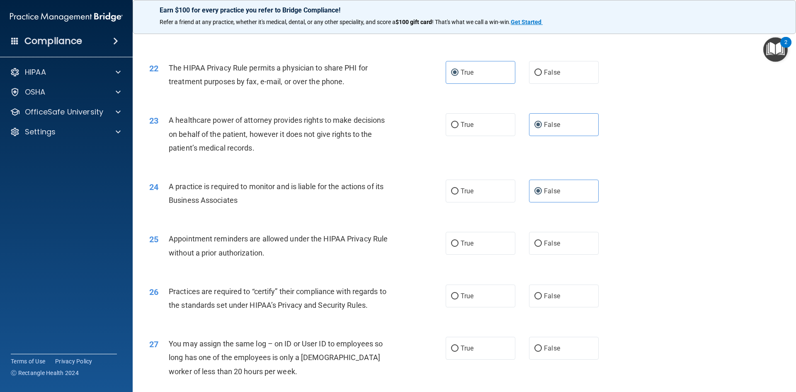
scroll to position [1326, 0]
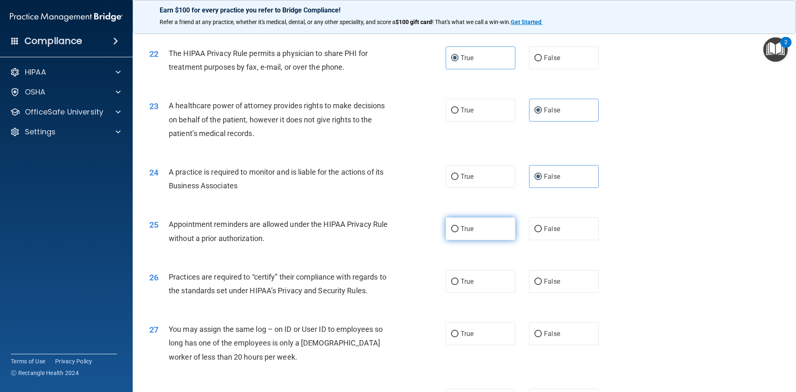
click at [468, 224] on label "True" at bounding box center [481, 228] width 70 height 23
click at [458, 226] on input "True" at bounding box center [454, 229] width 7 height 6
radio input "true"
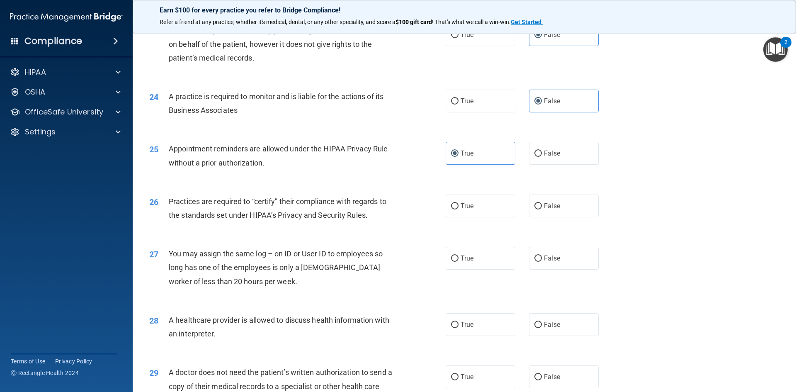
scroll to position [1409, 0]
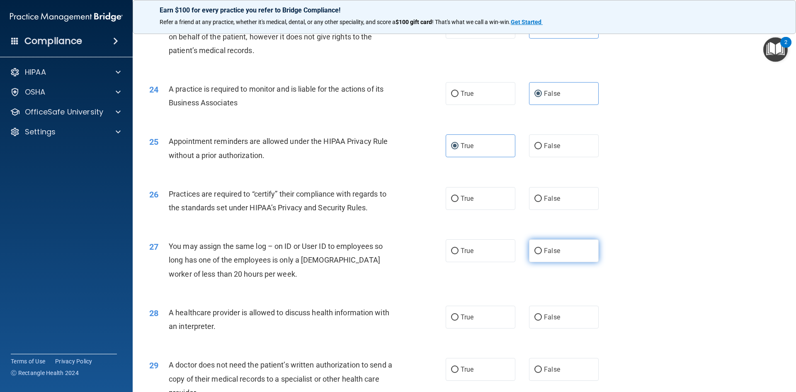
click at [537, 248] on input "False" at bounding box center [537, 251] width 7 height 6
radio input "true"
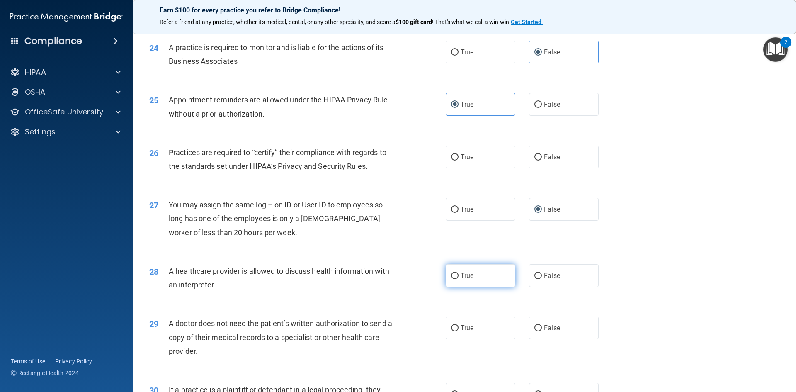
click at [461, 274] on span "True" at bounding box center [467, 276] width 13 height 8
click at [458, 274] on input "True" at bounding box center [454, 276] width 7 height 6
radio input "true"
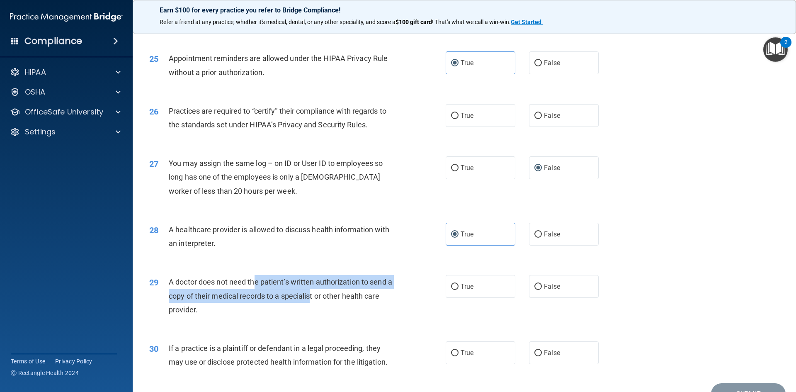
drag, startPoint x: 252, startPoint y: 288, endPoint x: 313, endPoint y: 296, distance: 60.7
click at [313, 296] on div "A doctor does not need the patient’s written authorization to send a copy of th…" at bounding box center [285, 295] width 232 height 41
click at [309, 301] on div "A doctor does not need the patient’s written authorization to send a copy of th…" at bounding box center [285, 295] width 232 height 41
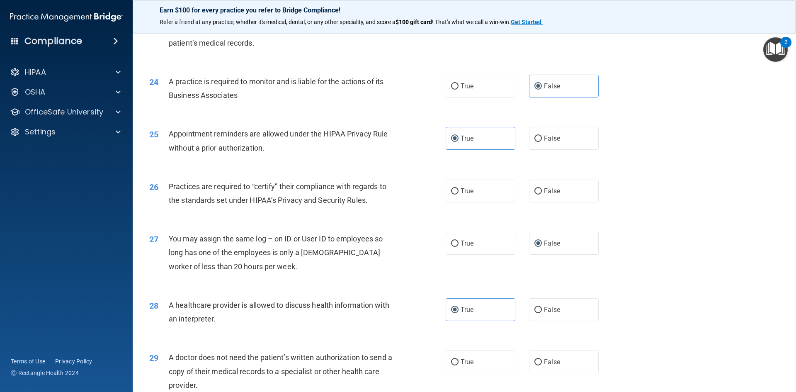
scroll to position [1414, 0]
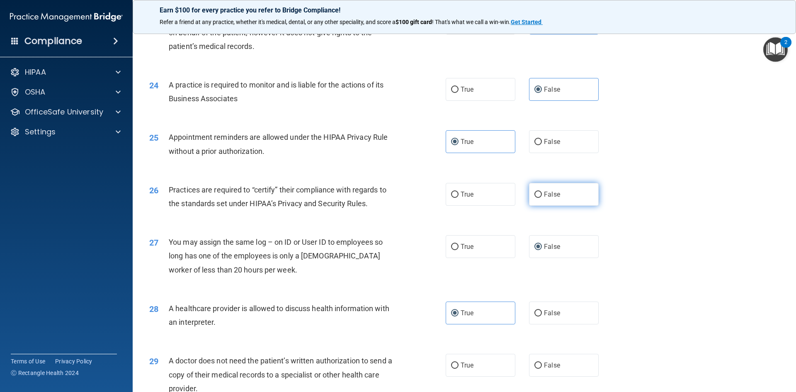
click at [553, 199] on label "False" at bounding box center [564, 194] width 70 height 23
click at [542, 198] on input "False" at bounding box center [537, 195] width 7 height 6
radio input "true"
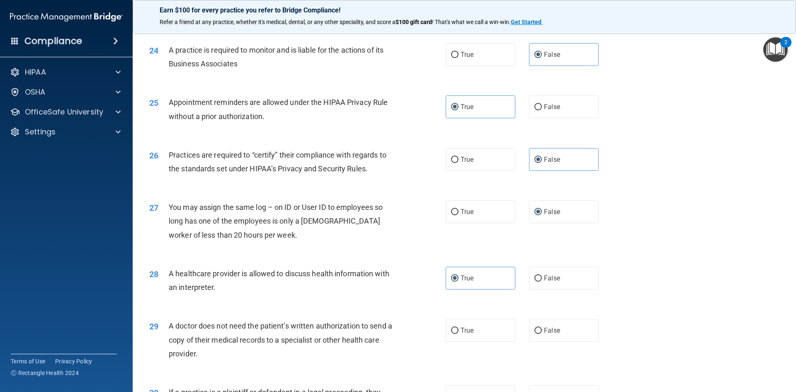
scroll to position [1496, 0]
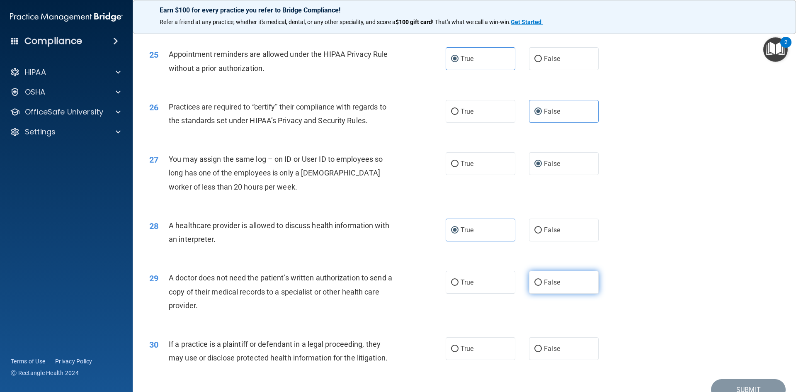
click at [547, 281] on span "False" at bounding box center [552, 282] width 16 height 8
click at [542, 281] on input "False" at bounding box center [537, 282] width 7 height 6
radio input "true"
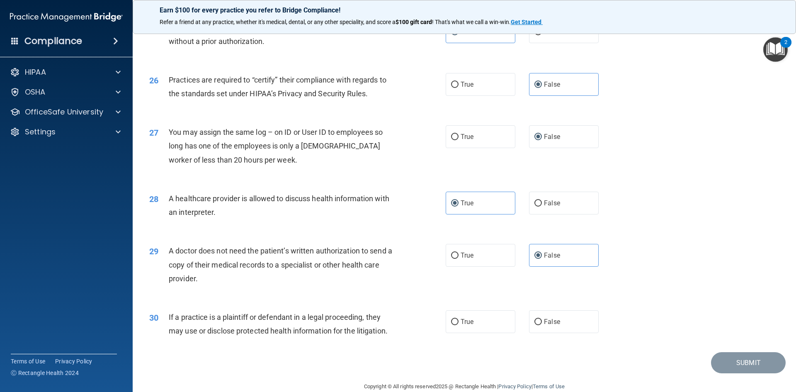
scroll to position [1538, 0]
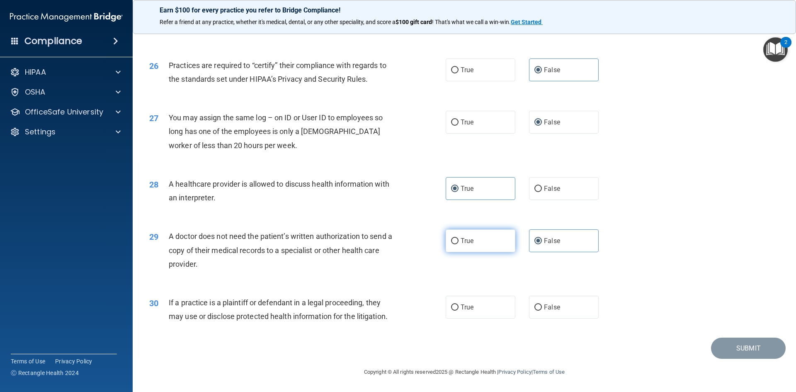
click at [466, 235] on label "True" at bounding box center [481, 240] width 70 height 23
click at [458, 238] on input "True" at bounding box center [454, 241] width 7 height 6
radio input "true"
radio input "false"
drag, startPoint x: 218, startPoint y: 320, endPoint x: 322, endPoint y: 312, distance: 104.3
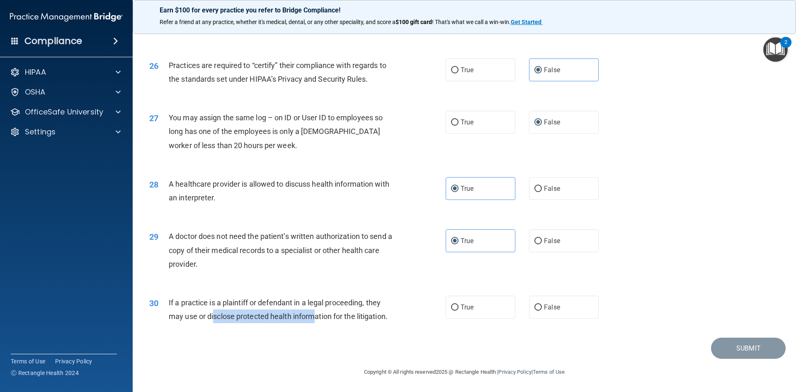
click at [318, 312] on span "If a practice is a plaintiff or defendant in a legal proceeding, they may use o…" at bounding box center [278, 309] width 219 height 22
click at [483, 323] on div "30 If a practice is a plaintiff or defendant in a legal proceeding, they may us…" at bounding box center [464, 311] width 643 height 52
click at [479, 309] on label "True" at bounding box center [481, 307] width 70 height 23
click at [458, 309] on input "True" at bounding box center [454, 307] width 7 height 6
radio input "true"
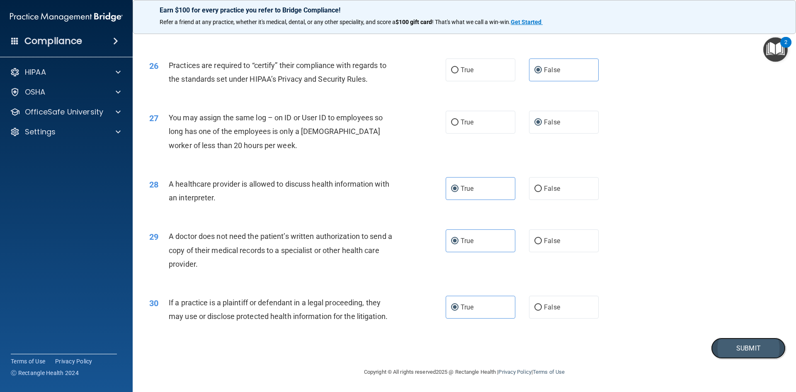
click at [751, 348] on button "Submit" at bounding box center [748, 347] width 75 height 21
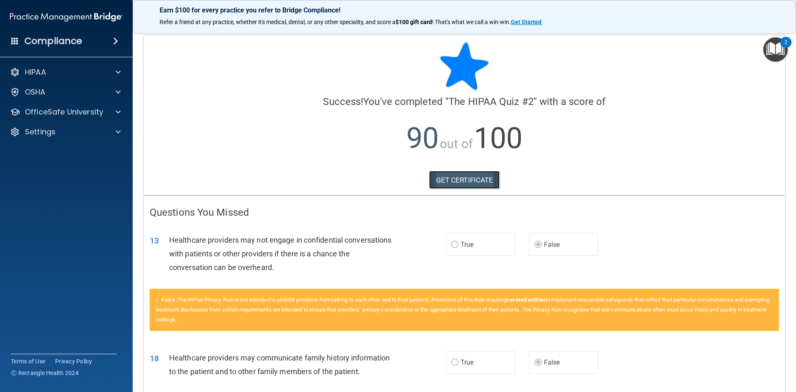
click at [467, 177] on link "GET CERTIFICATE" at bounding box center [464, 180] width 71 height 18
click at [48, 108] on p "OfficeSafe University" at bounding box center [64, 112] width 78 height 10
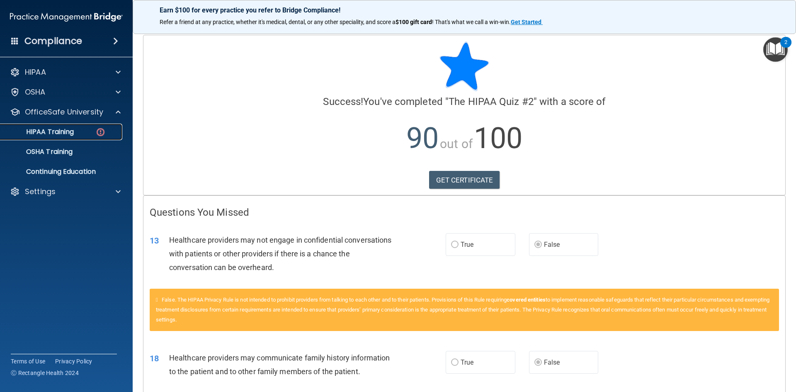
click at [48, 131] on p "HIPAA Training" at bounding box center [39, 132] width 68 height 8
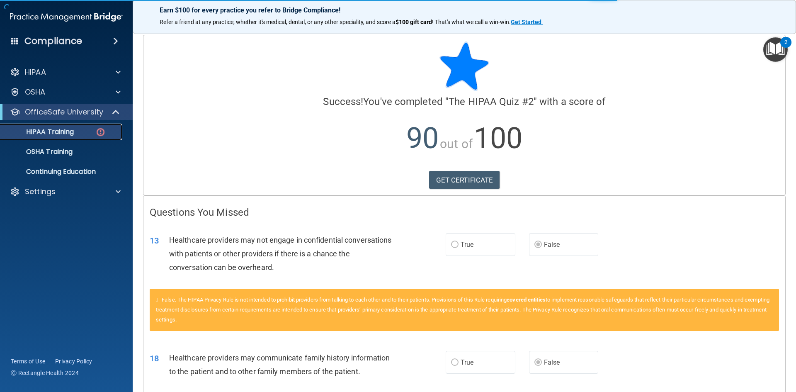
click at [62, 131] on p "HIPAA Training" at bounding box center [39, 132] width 68 height 8
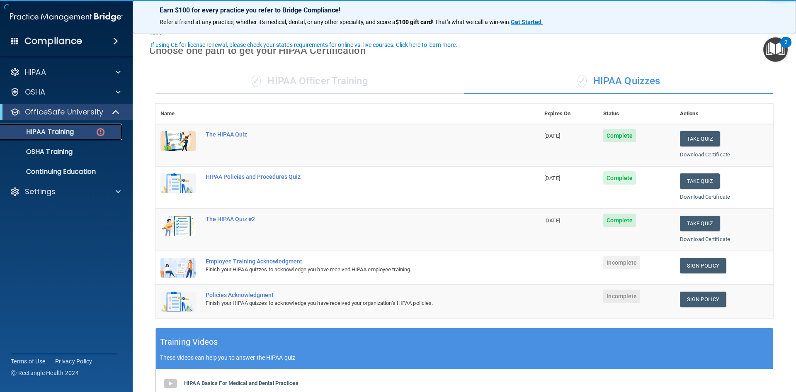
scroll to position [41, 0]
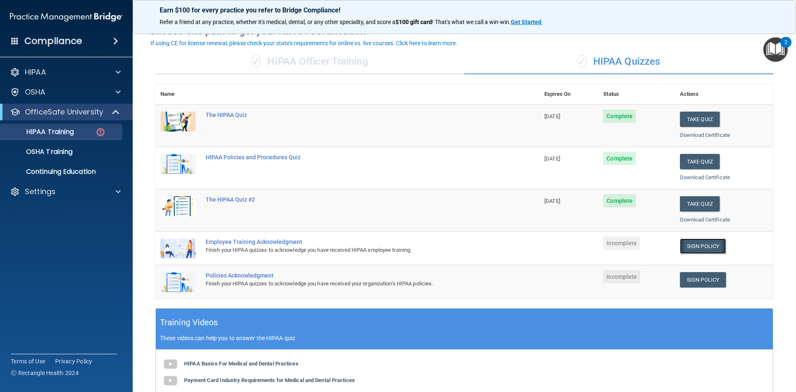
click at [688, 240] on link "Sign Policy" at bounding box center [703, 245] width 46 height 15
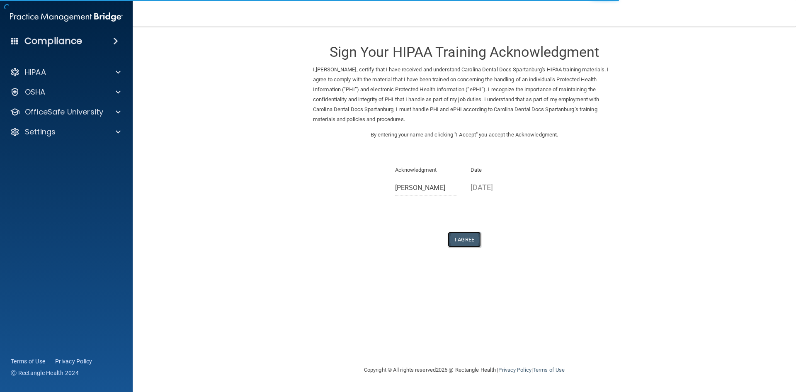
click at [460, 243] on button "I Agree" at bounding box center [464, 239] width 33 height 15
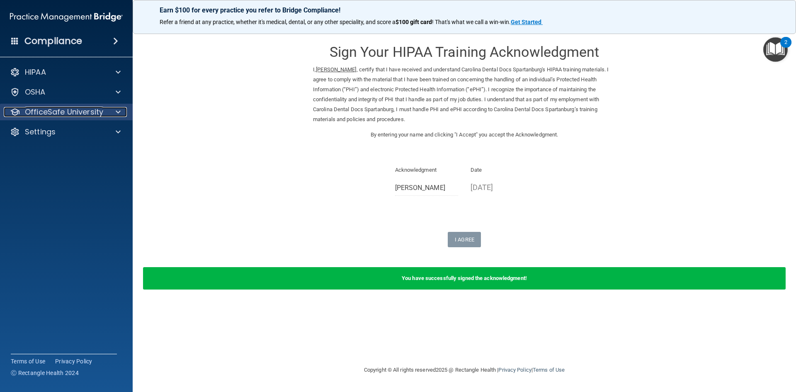
click at [29, 107] on p "OfficeSafe University" at bounding box center [64, 112] width 78 height 10
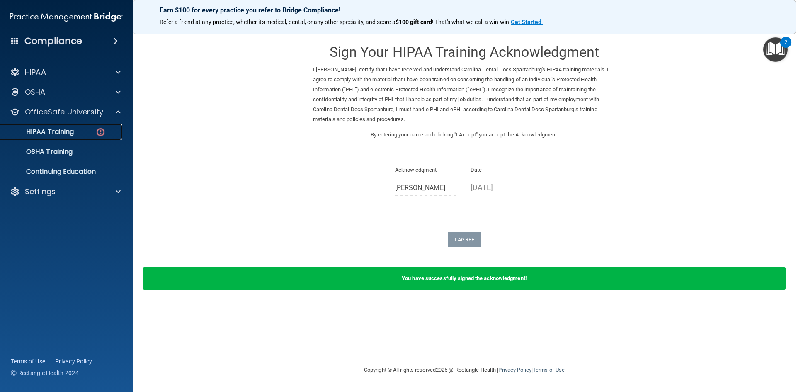
click at [43, 134] on p "HIPAA Training" at bounding box center [39, 132] width 68 height 8
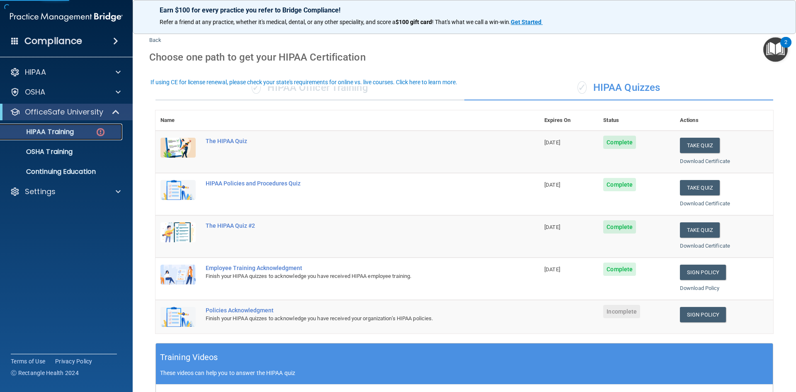
scroll to position [41, 0]
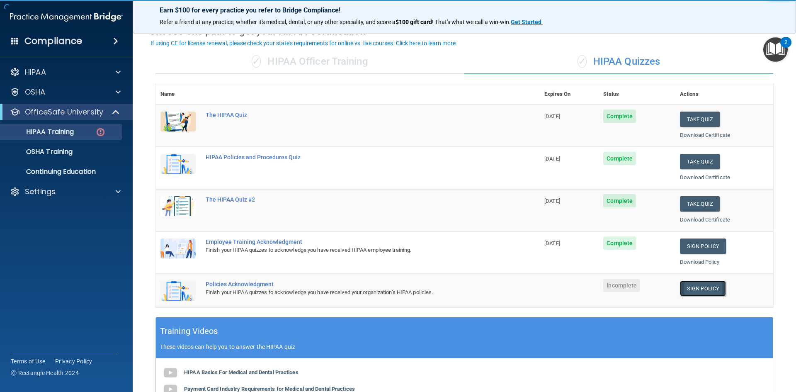
click at [694, 283] on link "Sign Policy" at bounding box center [703, 288] width 46 height 15
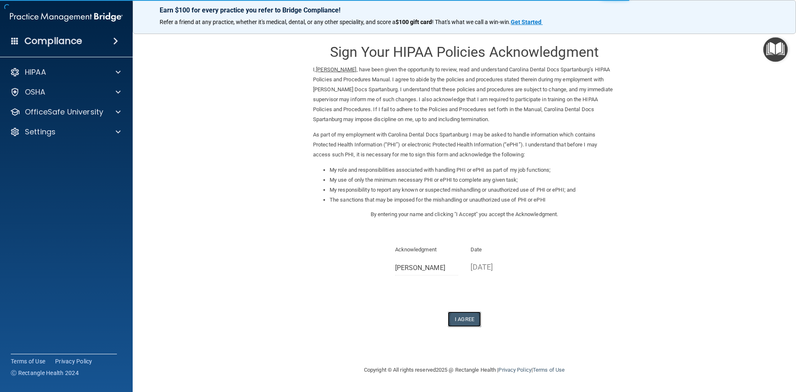
click at [463, 318] on button "I Agree" at bounding box center [464, 318] width 33 height 15
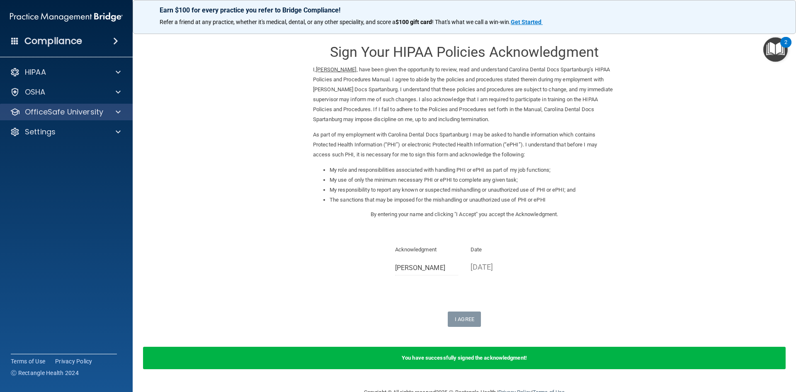
drag, startPoint x: 46, startPoint y: 104, endPoint x: 47, endPoint y: 108, distance: 4.2
click at [46, 104] on div "OfficeSafe University" at bounding box center [66, 112] width 133 height 17
click at [49, 116] on p "OfficeSafe University" at bounding box center [64, 112] width 78 height 10
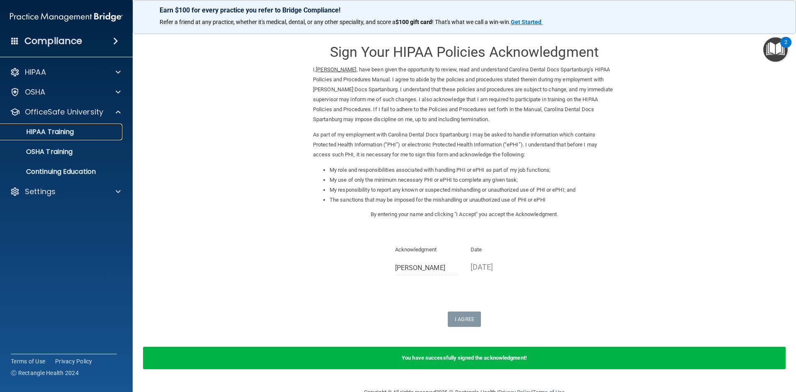
click at [51, 137] on link "HIPAA Training" at bounding box center [57, 132] width 131 height 17
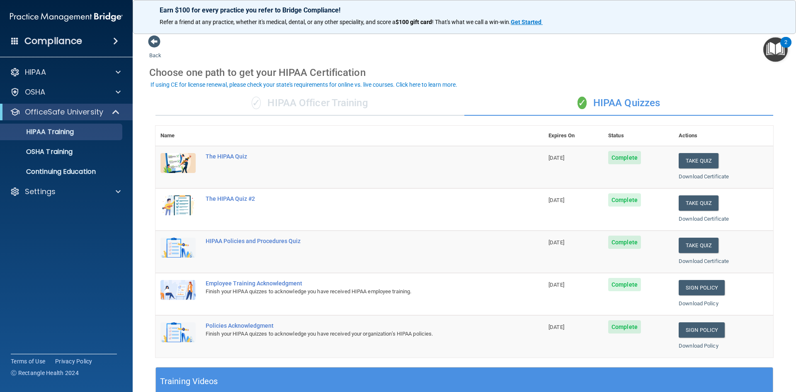
click at [322, 99] on div "✓ HIPAA Officer Training" at bounding box center [309, 103] width 309 height 25
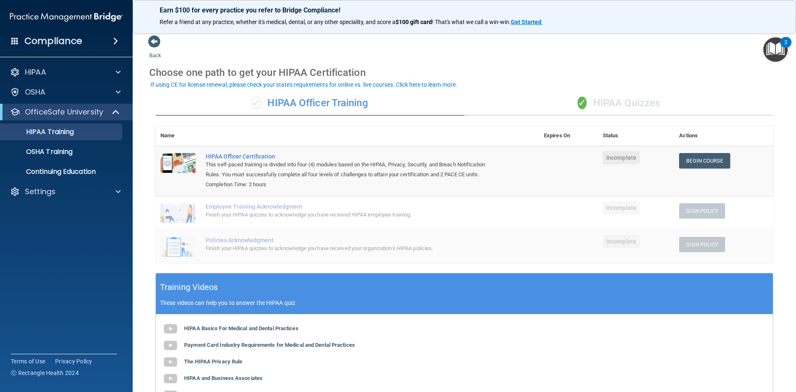
click at [453, 96] on div "✓ HIPAA Officer Training" at bounding box center [309, 103] width 309 height 25
click at [649, 104] on div "✓ HIPAA Quizzes" at bounding box center [618, 103] width 309 height 25
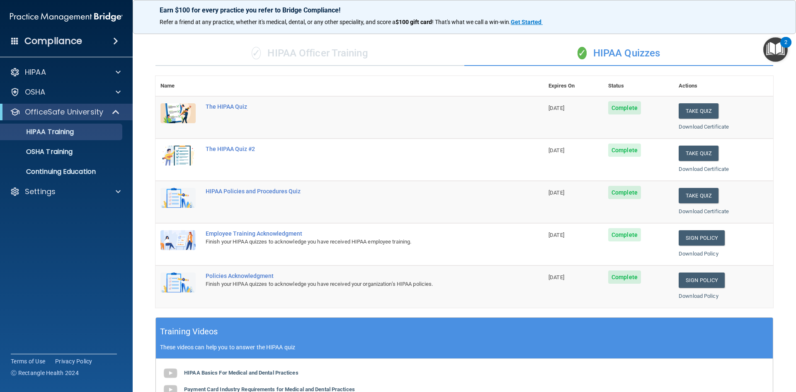
scroll to position [124, 0]
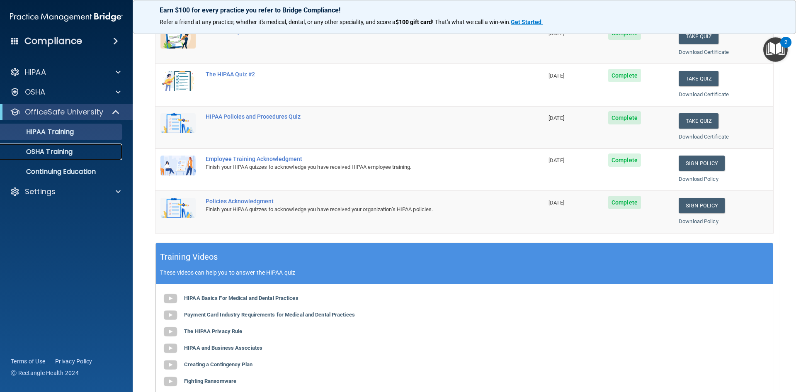
click at [78, 150] on div "OSHA Training" at bounding box center [61, 152] width 113 height 8
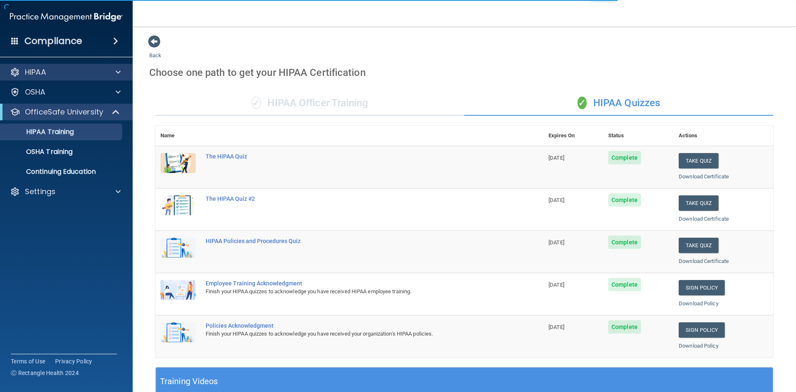
click at [78, 65] on div "HIPAA" at bounding box center [66, 72] width 133 height 17
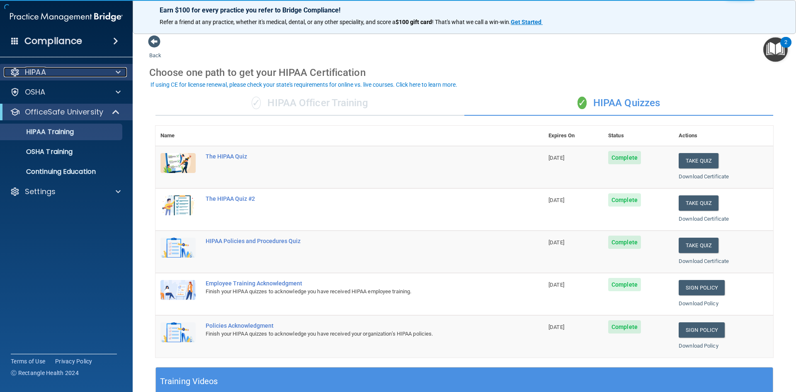
click at [61, 74] on div "HIPAA" at bounding box center [55, 72] width 103 height 10
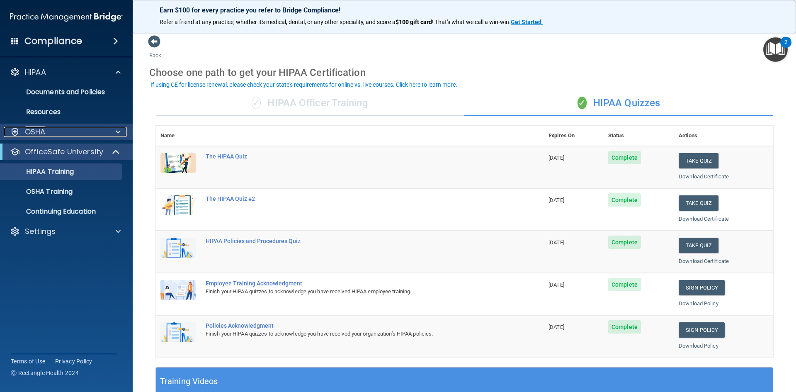
click at [44, 132] on p "OSHA" at bounding box center [35, 132] width 21 height 10
